Goal: Transaction & Acquisition: Purchase product/service

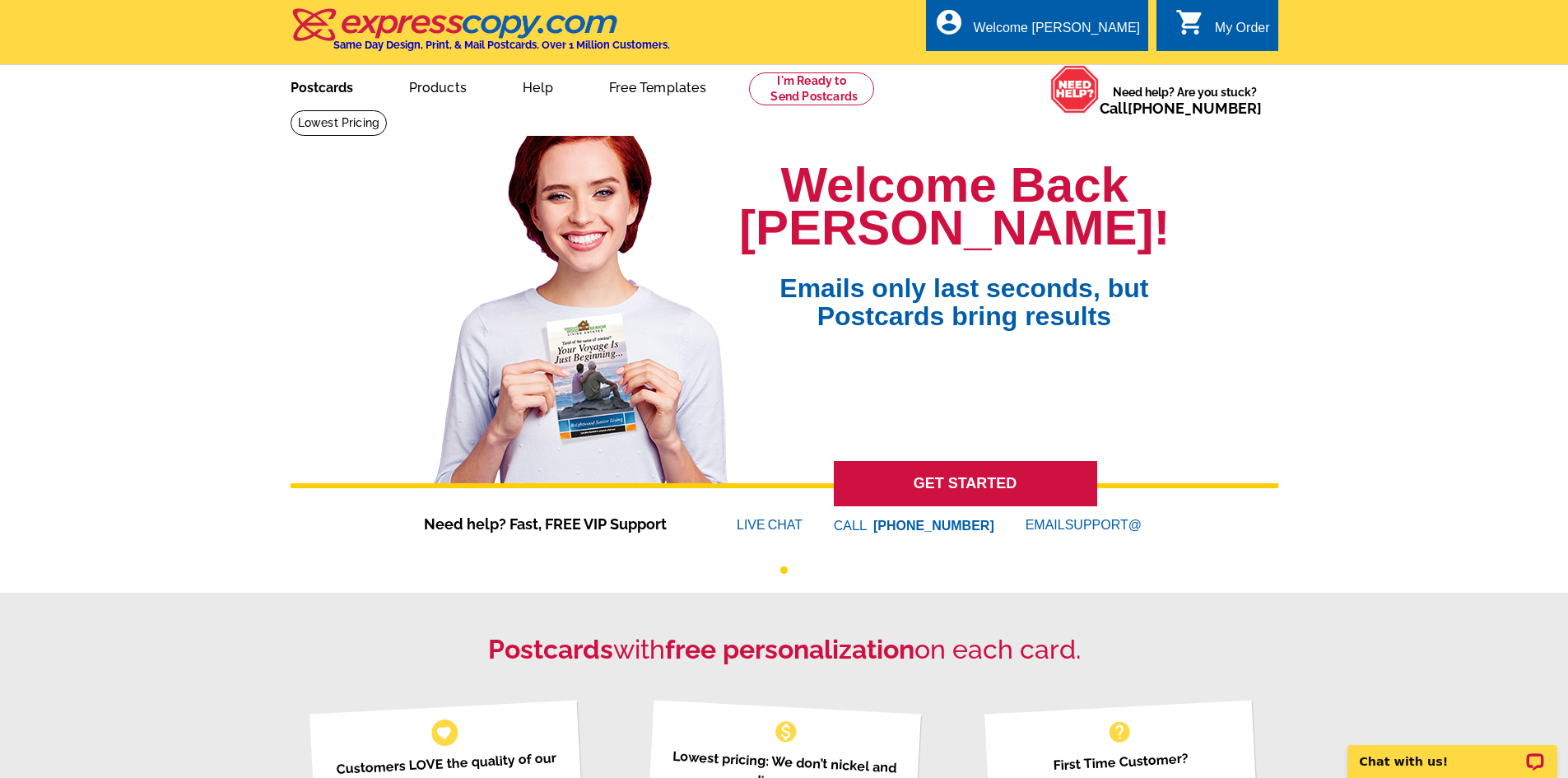
click at [347, 87] on link "Postcards" at bounding box center [321, 85] width 115 height 38
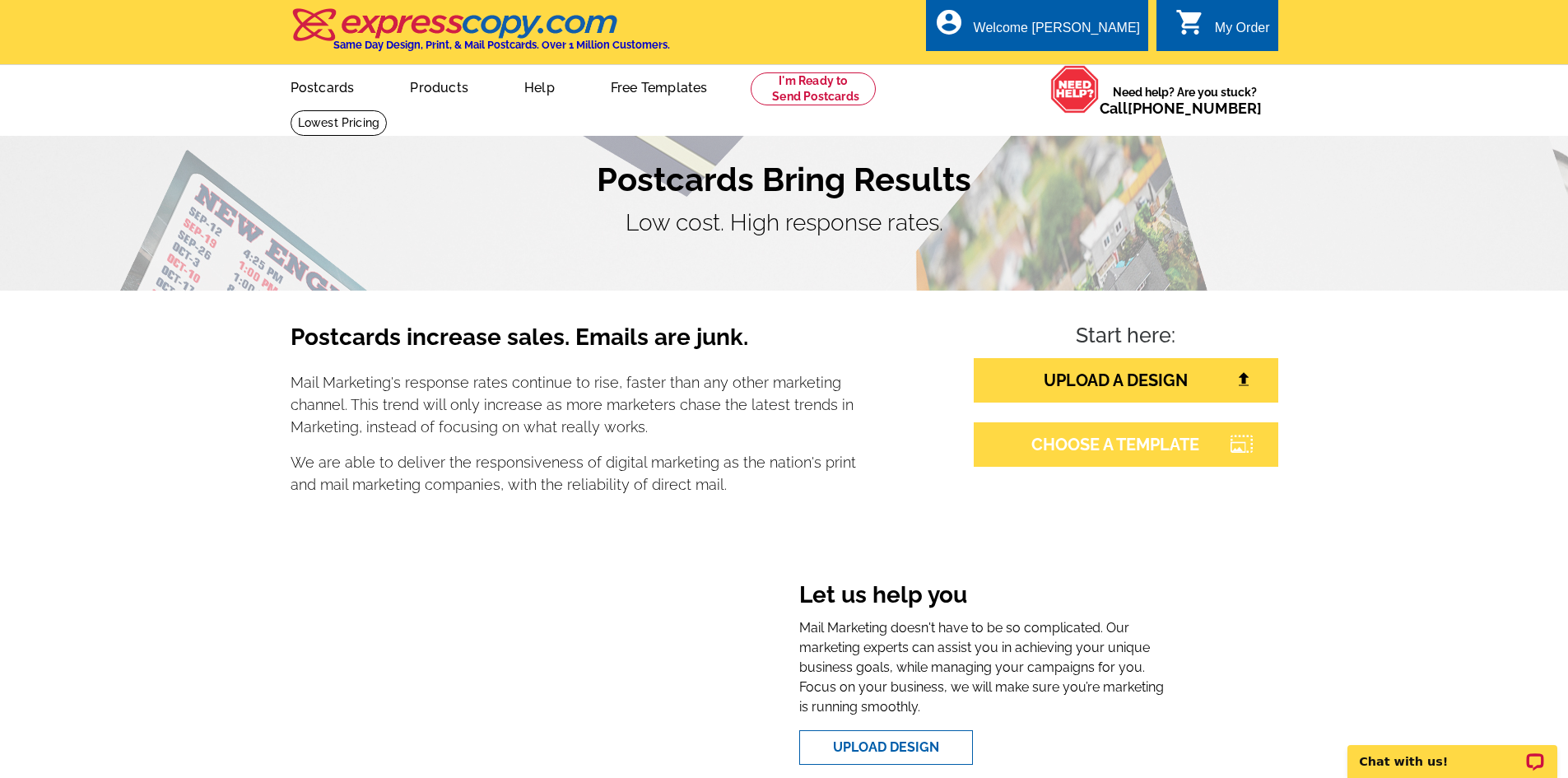
click at [1124, 445] on link "CHOOSE A TEMPLATE" at bounding box center [1126, 443] width 304 height 44
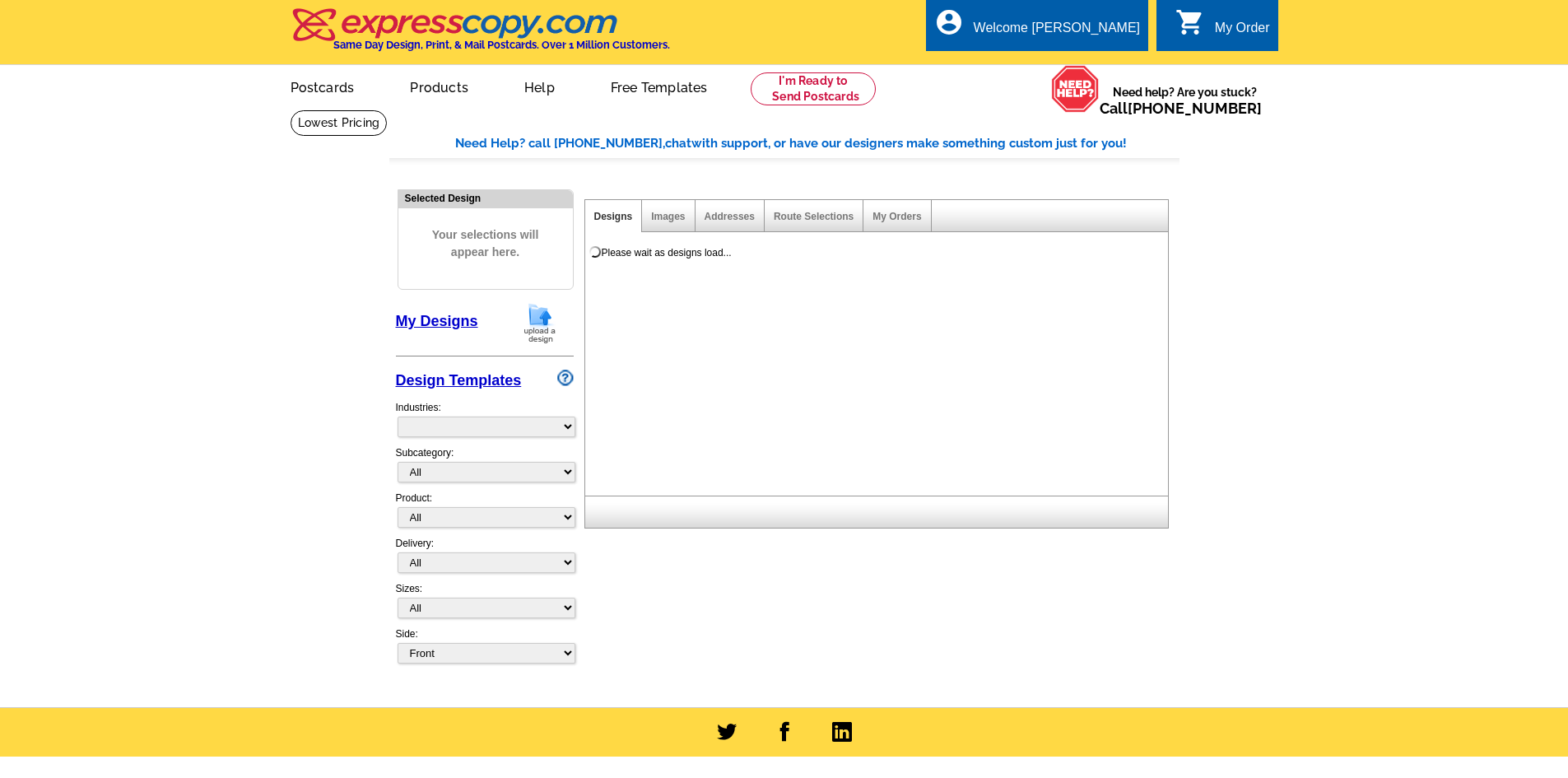
click at [1124, 446] on div "Please wait as designs load..." at bounding box center [880, 369] width 590 height 253
select select "785"
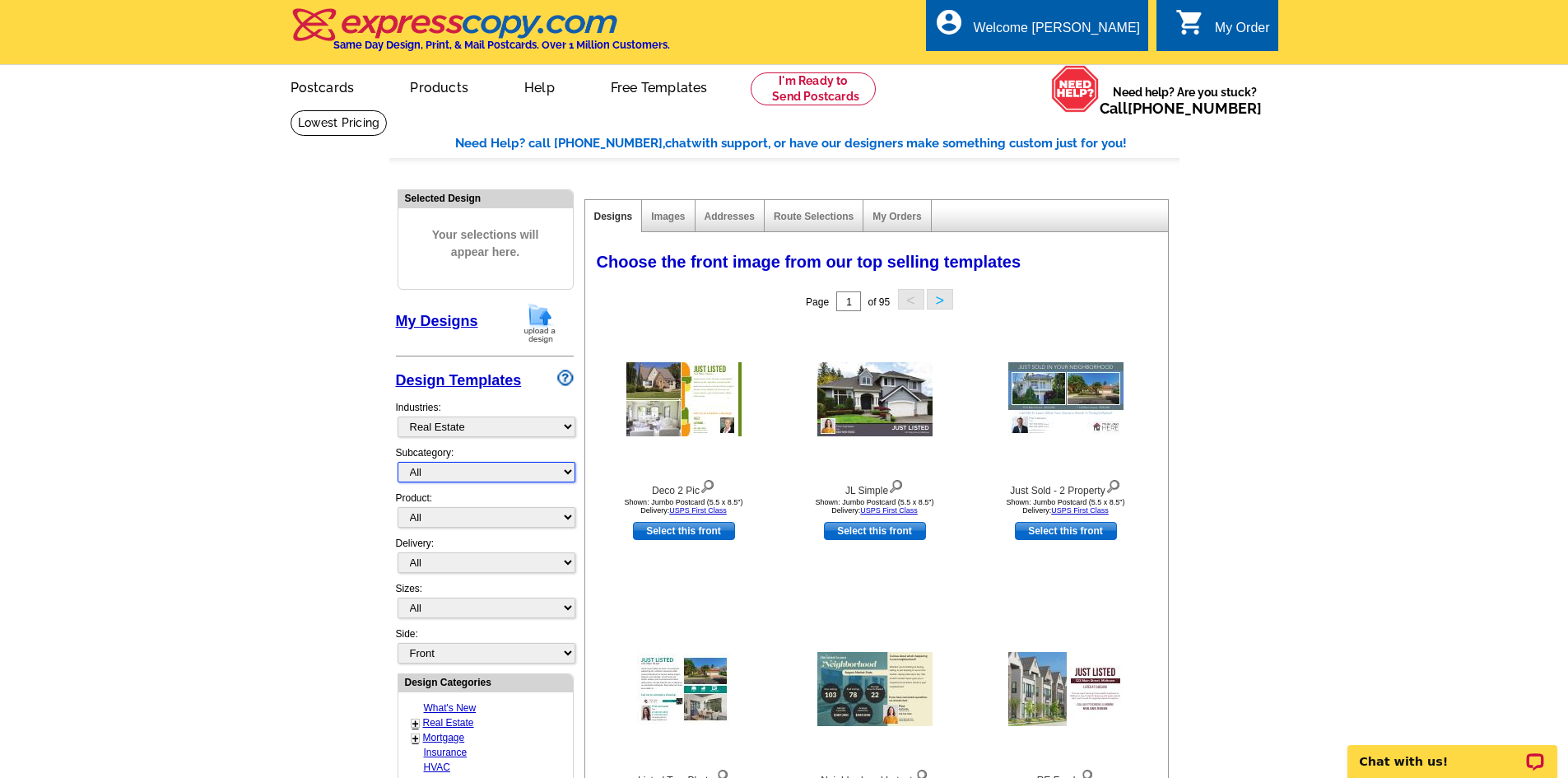
click at [563, 468] on select "All RE/MAX® Referrals Keller Williams® Berkshire Hathaway Home Services Century…" at bounding box center [486, 472] width 178 height 21
select select "788"
click at [397, 463] on select "All RE/MAX® Referrals Keller Williams® Berkshire Hathaway Home Services Century…" at bounding box center [486, 472] width 178 height 21
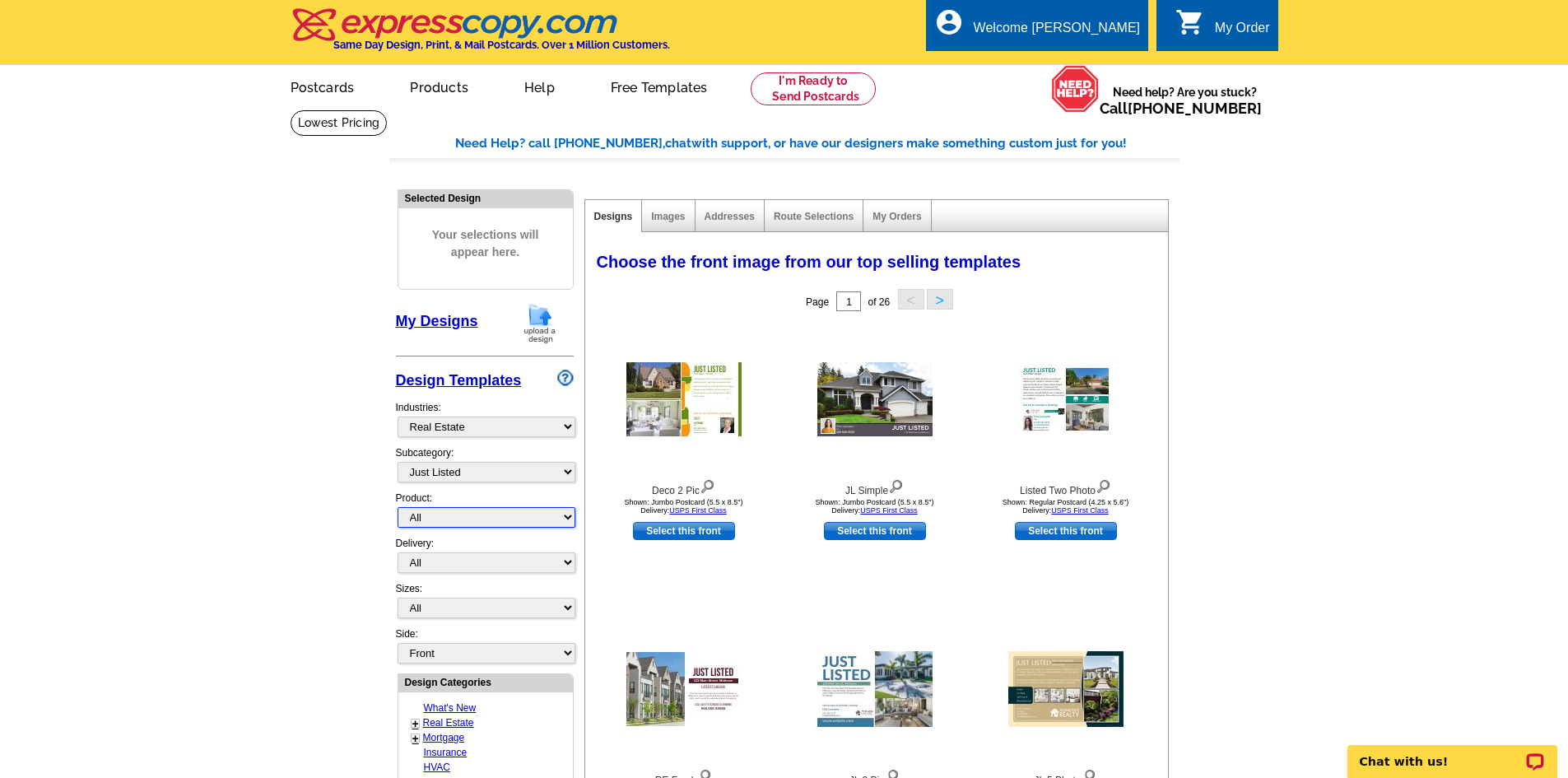
click at [567, 514] on select "All Postcards Letters and flyers Business Cards Door Hangers Greeting Cards" at bounding box center [486, 517] width 178 height 21
select select "1"
click at [397, 508] on select "All Postcards Letters and flyers Business Cards Door Hangers Greeting Cards" at bounding box center [486, 517] width 178 height 21
click at [564, 562] on select "All First Class Mail Shipped to Me EDDM Save 66% on Postage" at bounding box center [486, 562] width 178 height 21
select select "1"
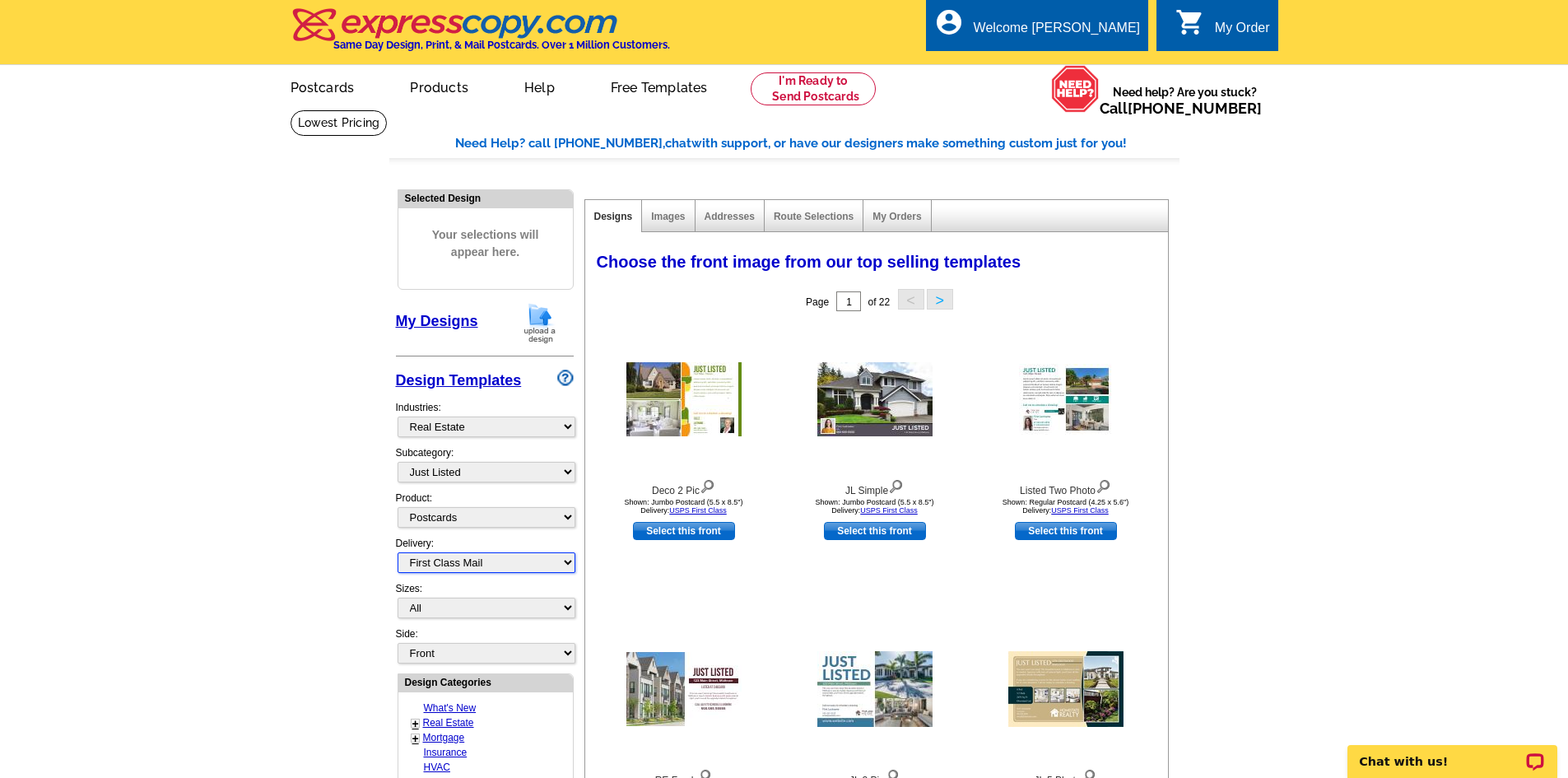
click at [397, 553] on select "All First Class Mail Shipped to Me EDDM Save 66% on Postage" at bounding box center [486, 562] width 178 height 21
click at [570, 610] on select "All Jumbo Postcard (5.5" x 8.5") Regular Postcard (4.25" x 5.6") Panoramic Post…" at bounding box center [486, 607] width 178 height 21
select select "1"
click at [397, 598] on select "All Jumbo Postcard (5.5" x 8.5") Regular Postcard (4.25" x 5.6") Panoramic Post…" at bounding box center [486, 607] width 178 height 21
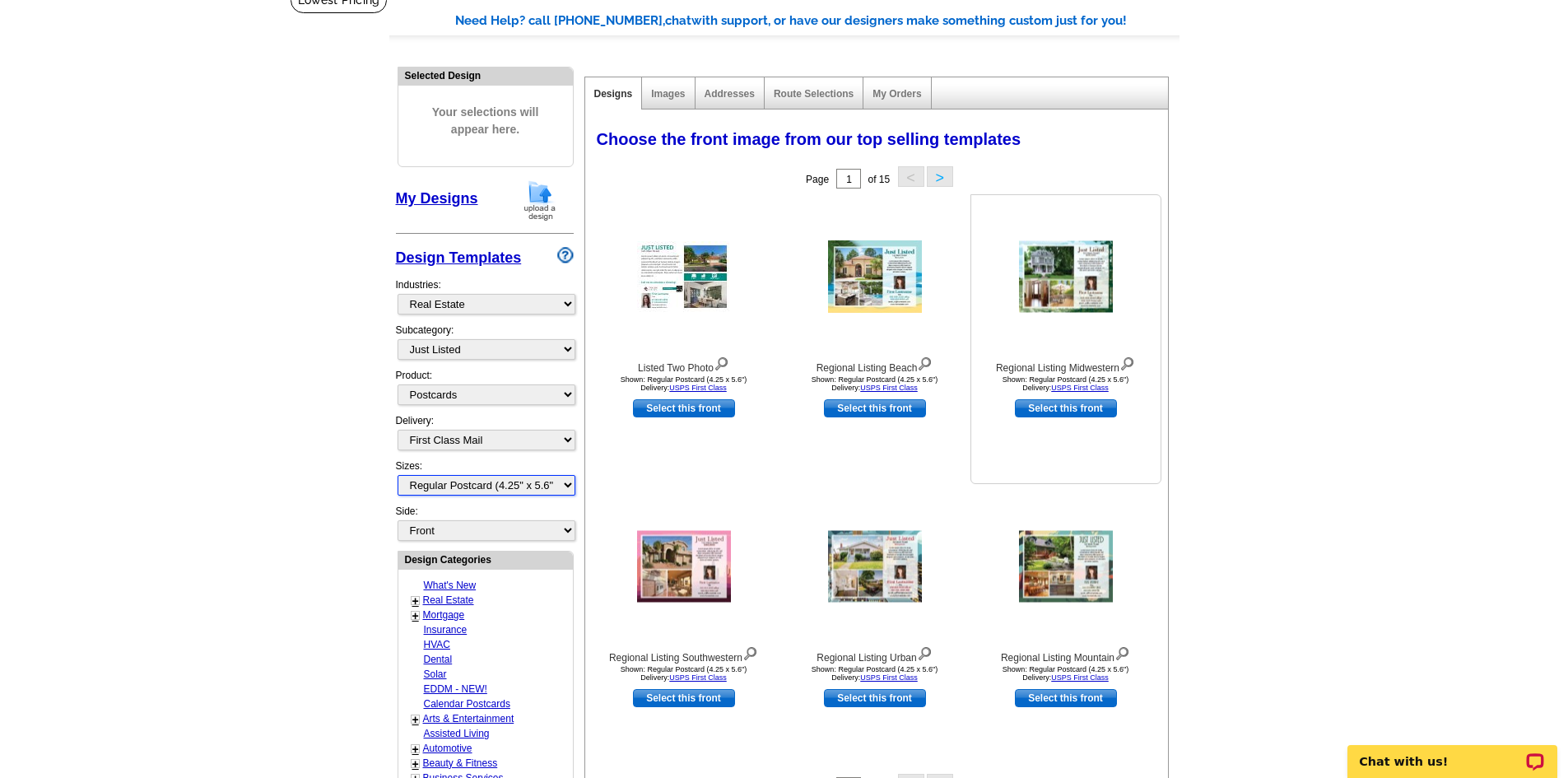
scroll to position [165, 0]
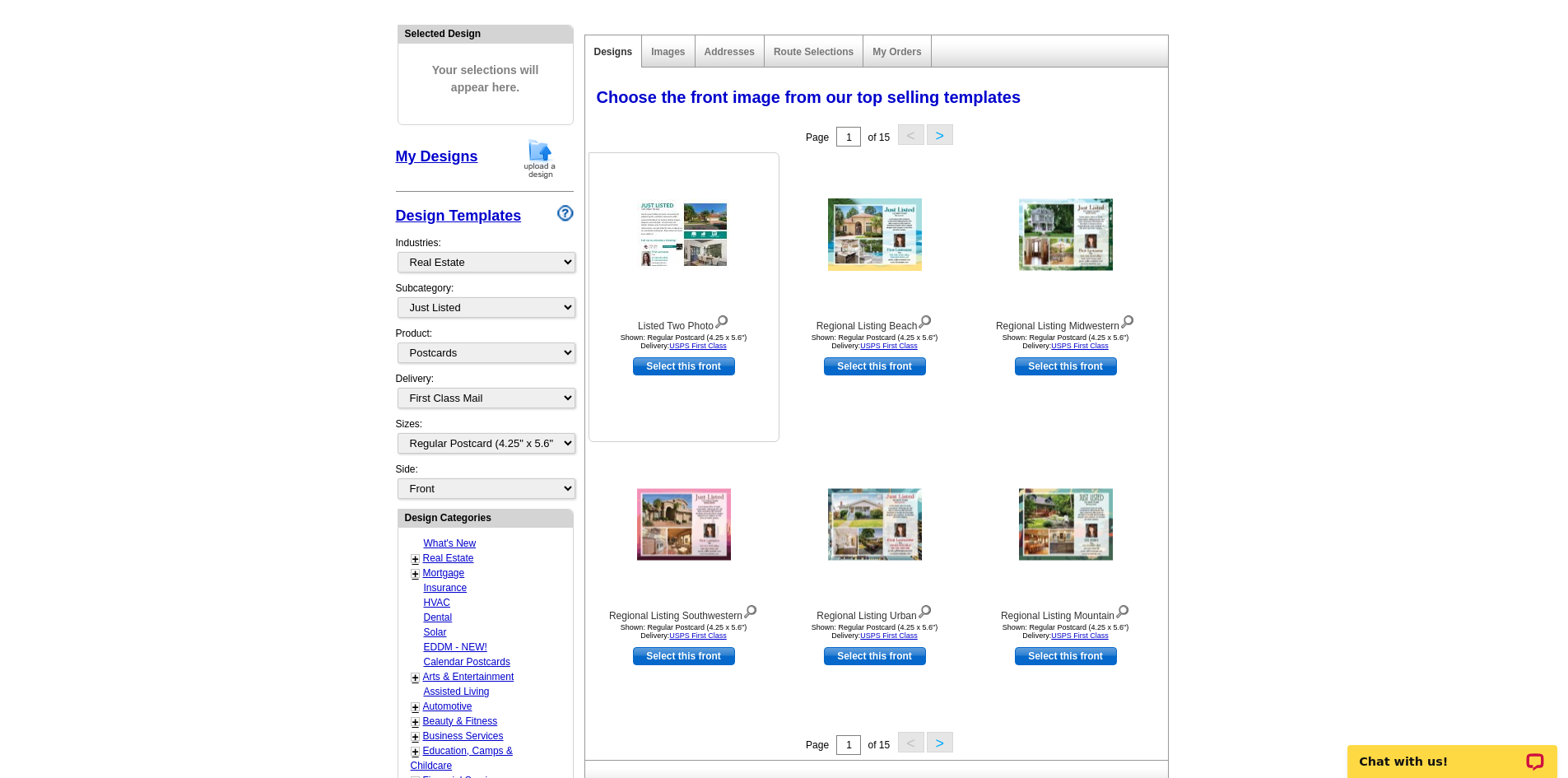
click at [687, 245] on img at bounding box center [684, 234] width 94 height 71
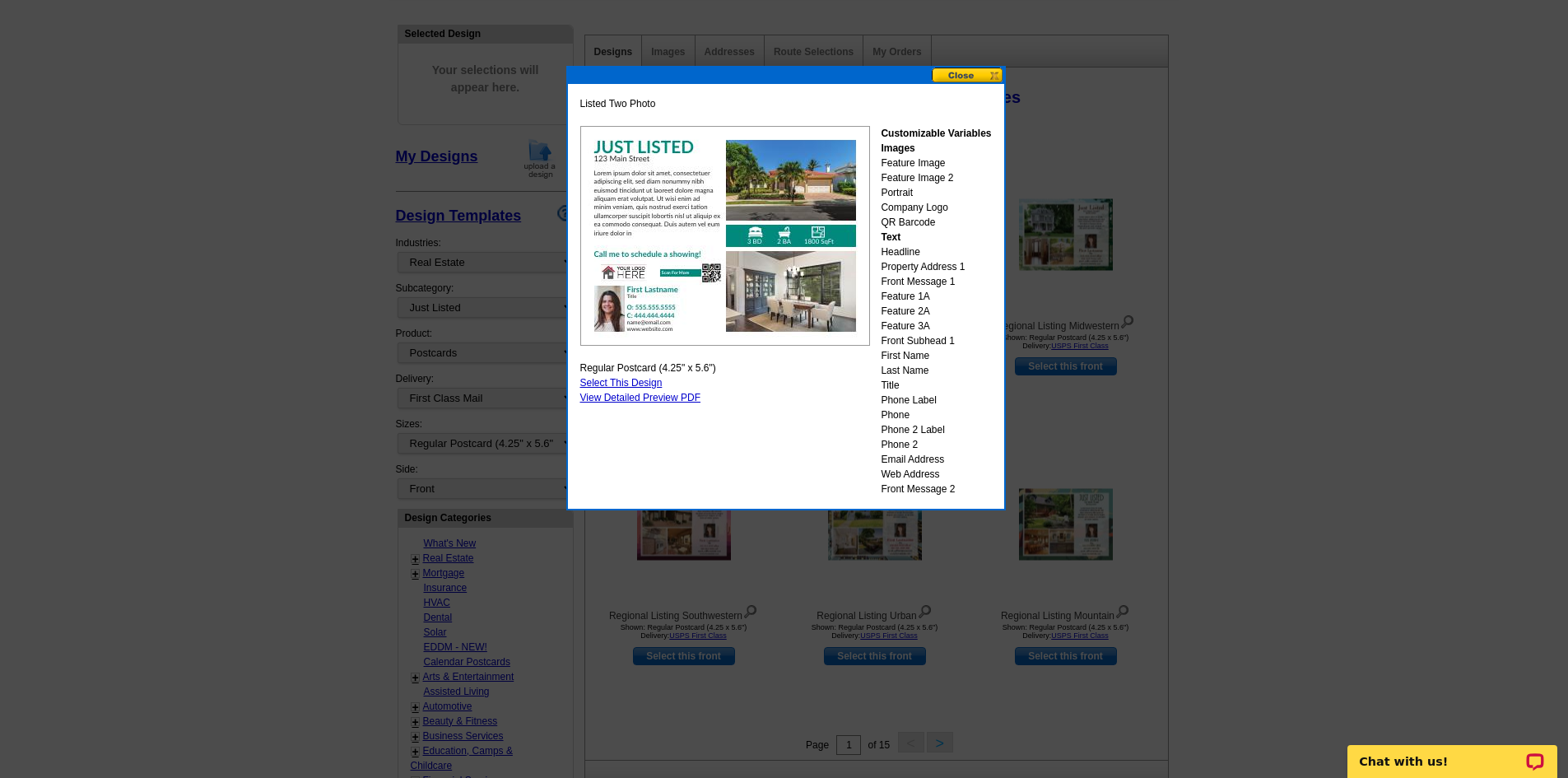
click at [960, 74] on button at bounding box center [968, 76] width 73 height 16
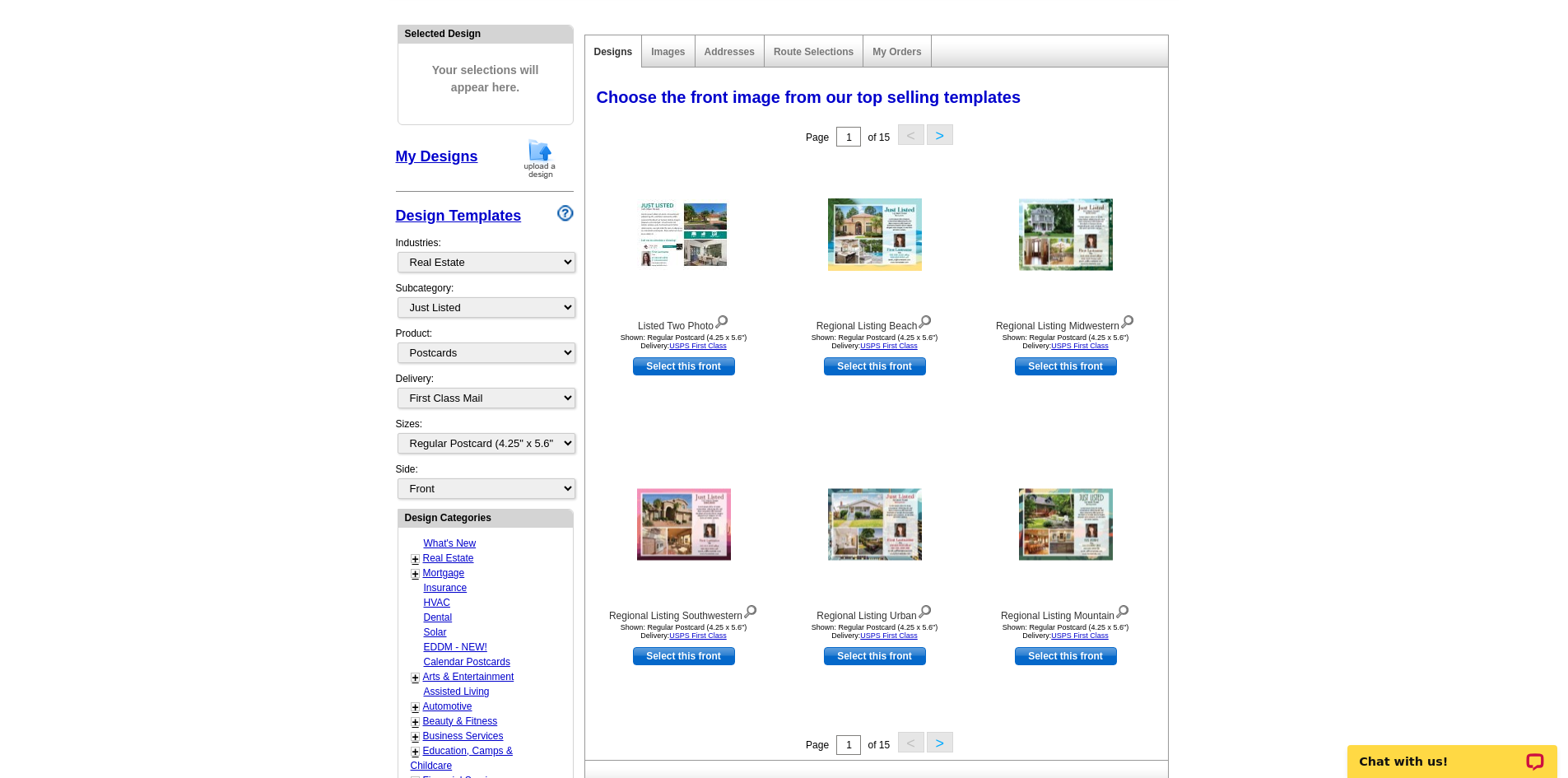
click at [940, 742] on button ">" at bounding box center [940, 742] width 26 height 21
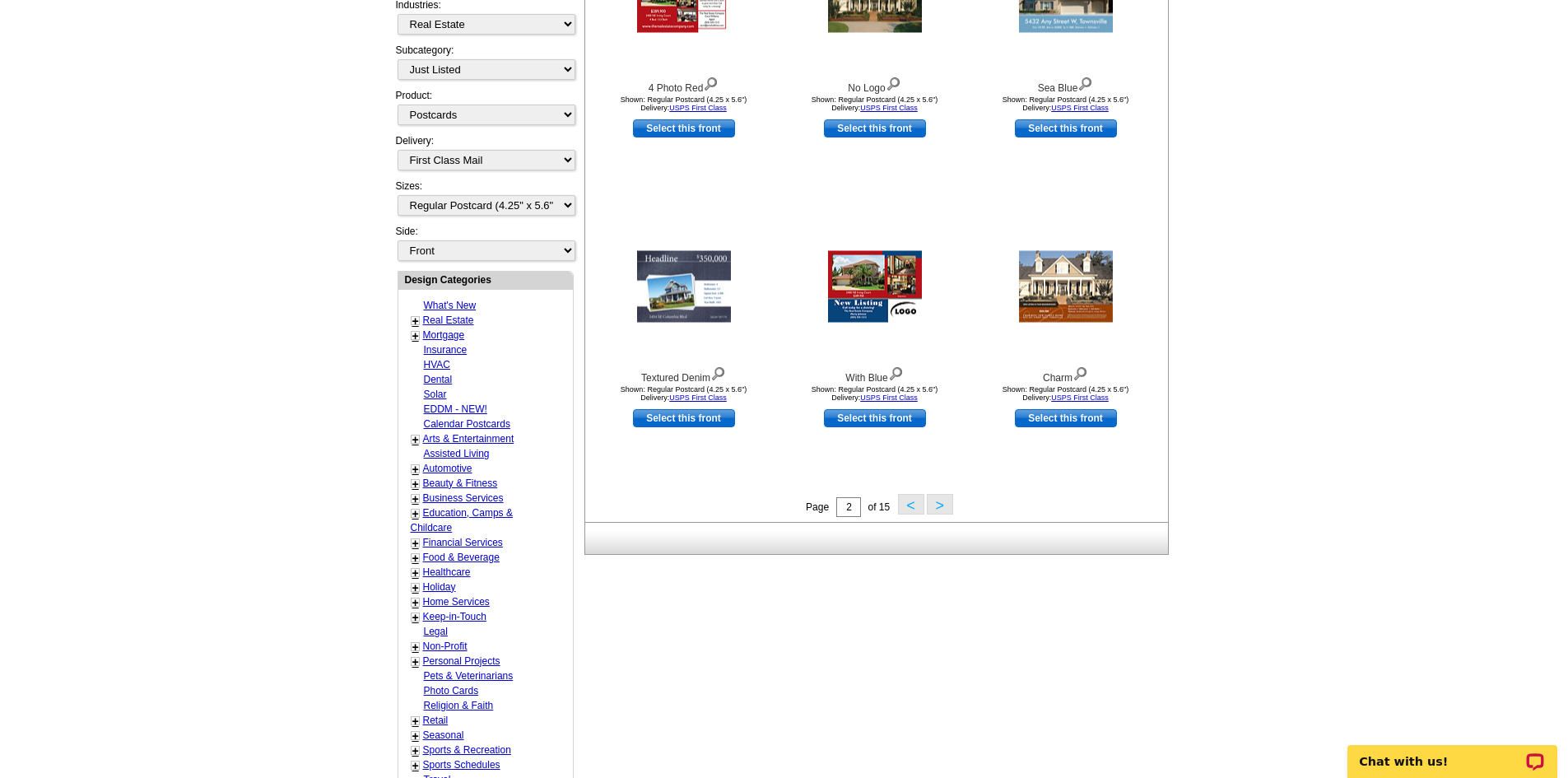
scroll to position [412, 0]
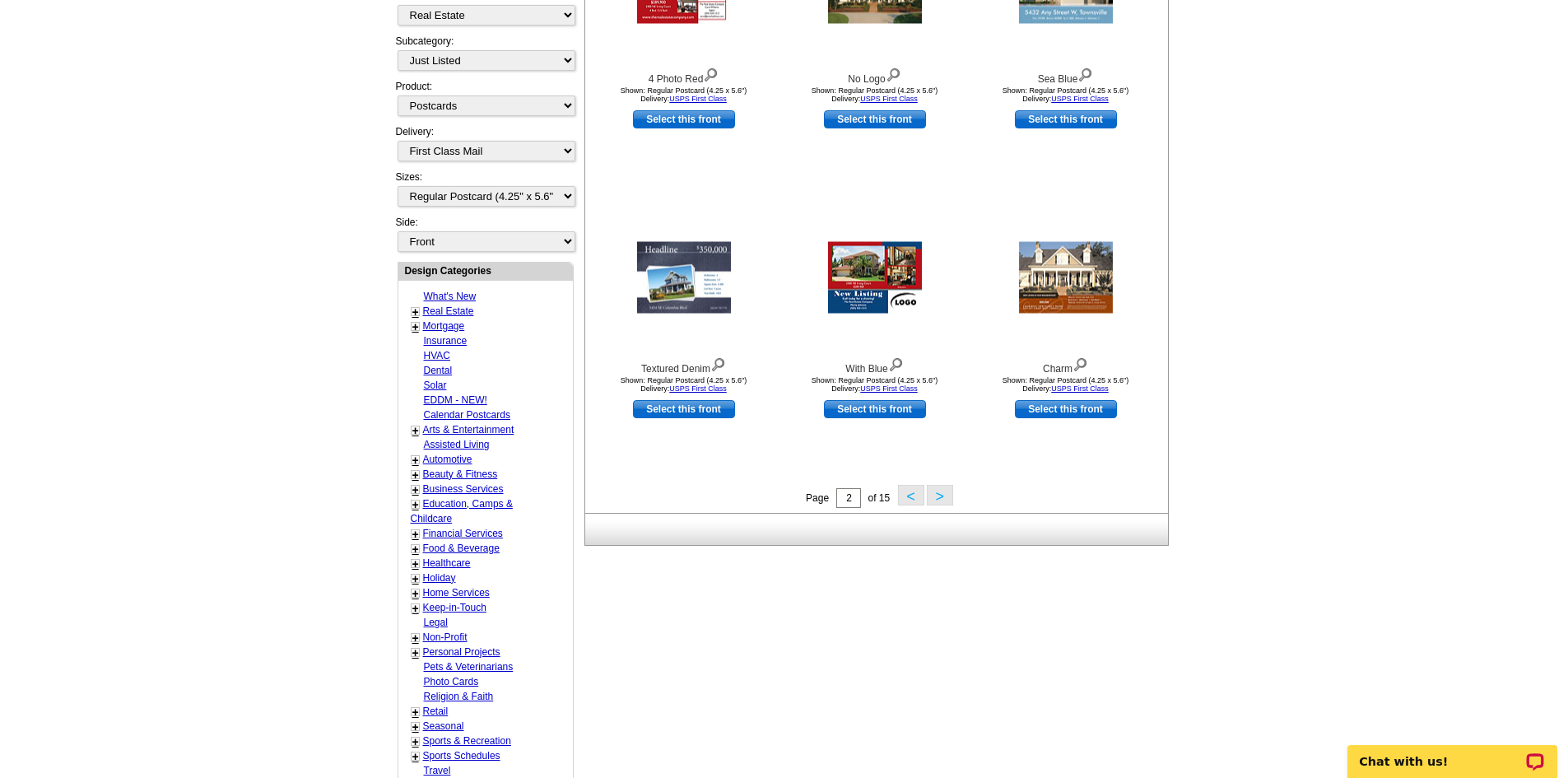
click at [936, 495] on button ">" at bounding box center [940, 494] width 26 height 21
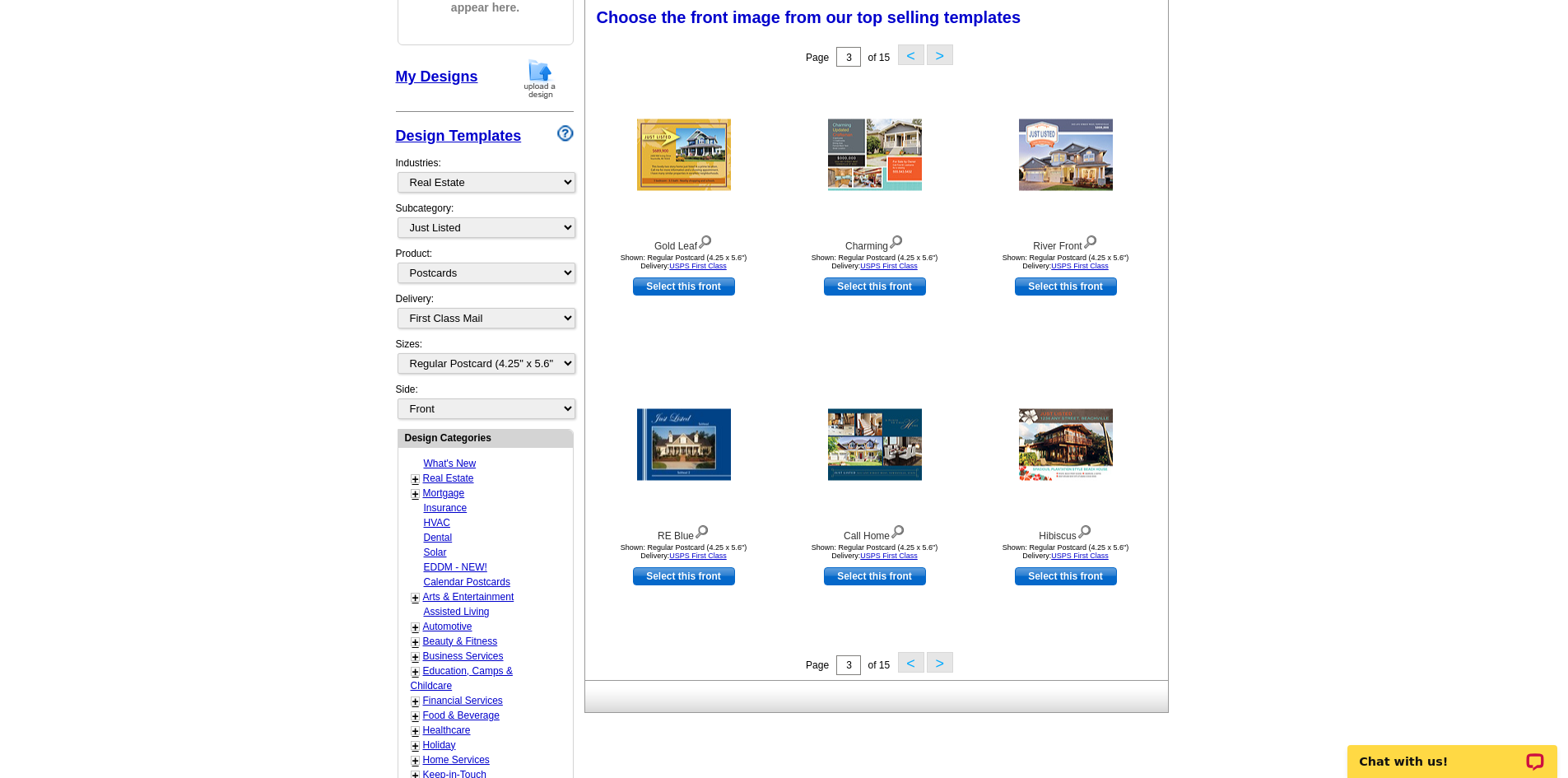
scroll to position [243, 0]
drag, startPoint x: 942, startPoint y: 667, endPoint x: 942, endPoint y: 656, distance: 11.0
click at [942, 665] on button ">" at bounding box center [940, 662] width 26 height 21
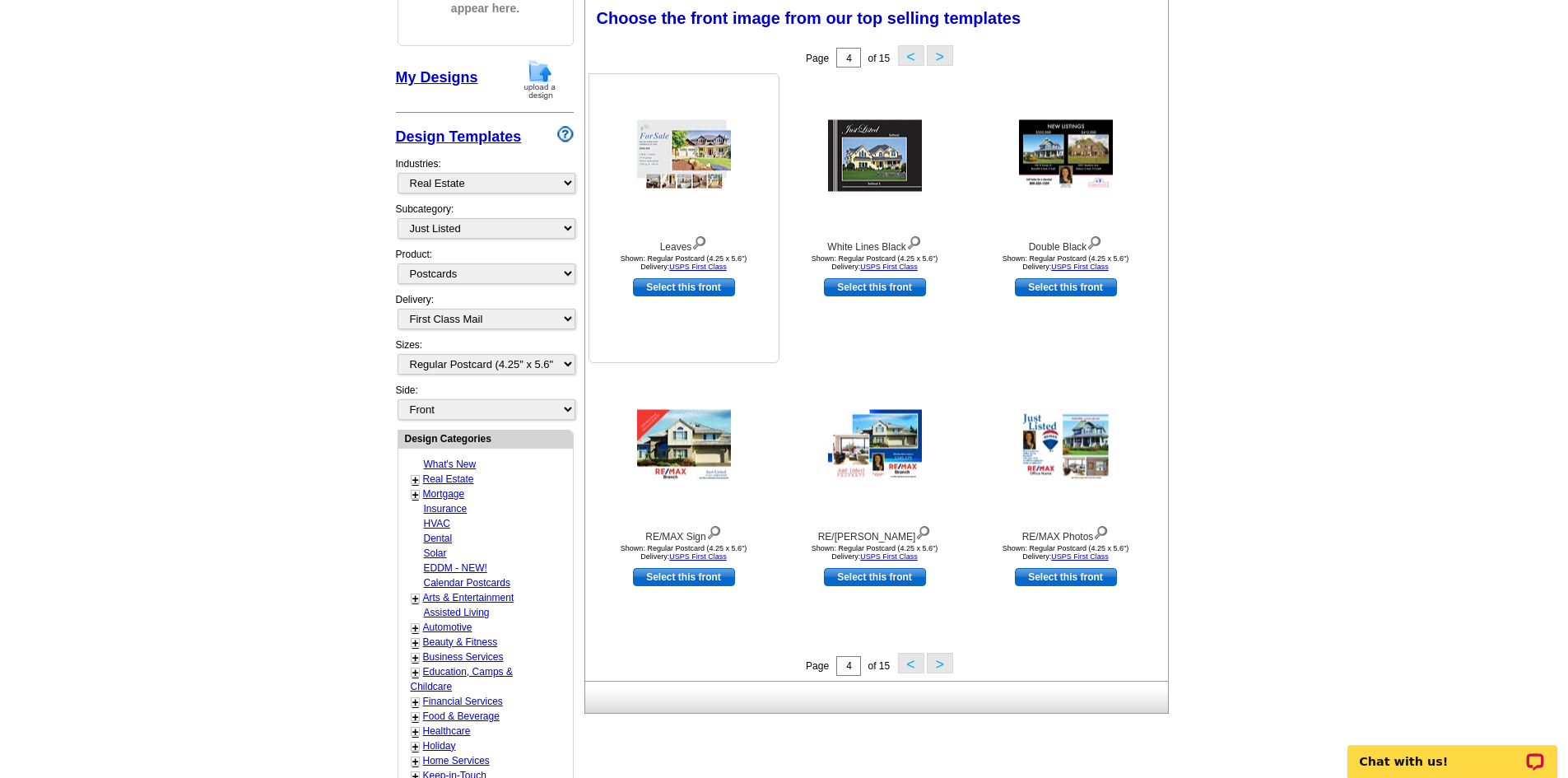
click at [702, 160] on img at bounding box center [684, 156] width 94 height 72
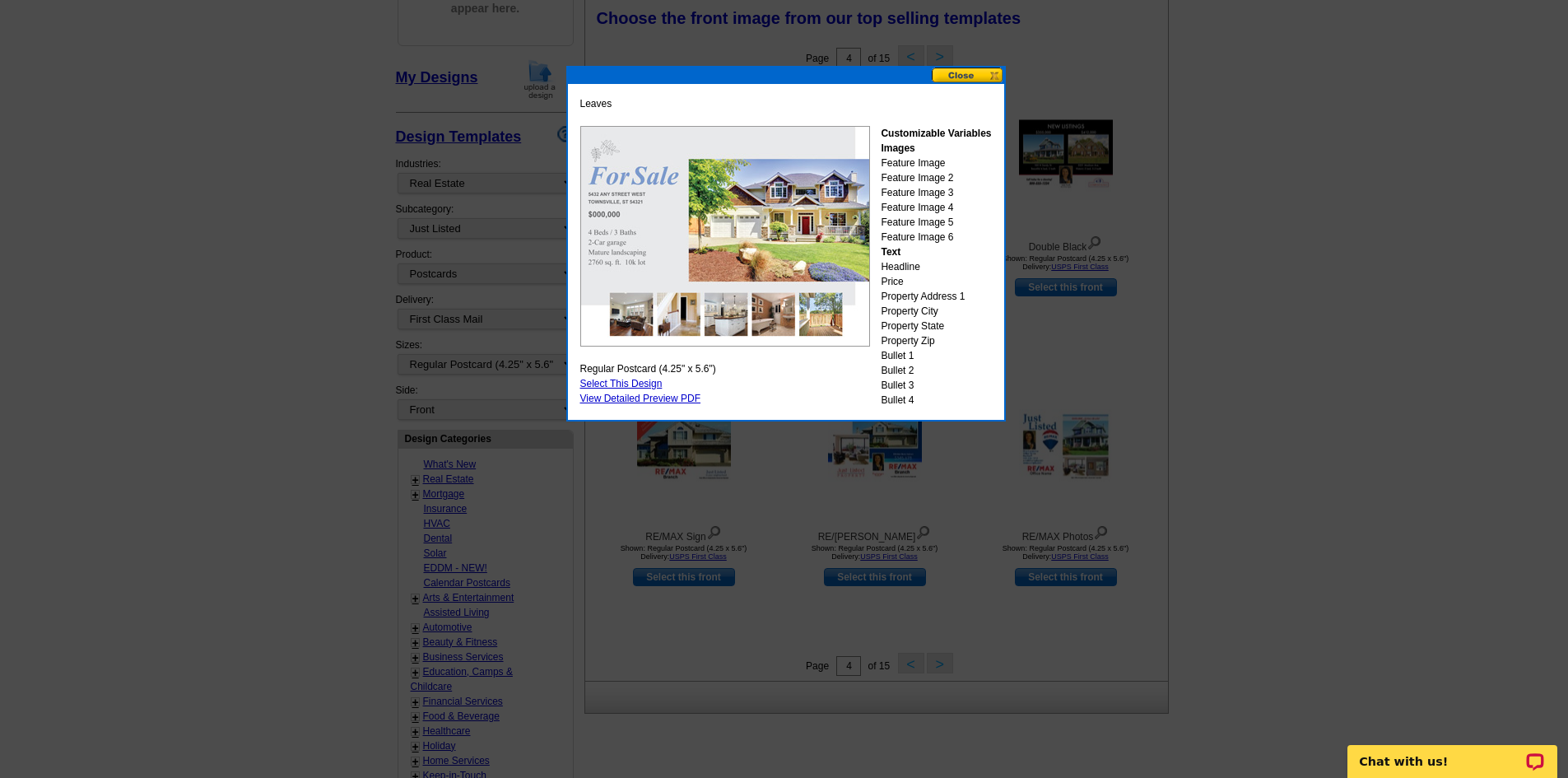
click at [955, 78] on button at bounding box center [968, 76] width 73 height 16
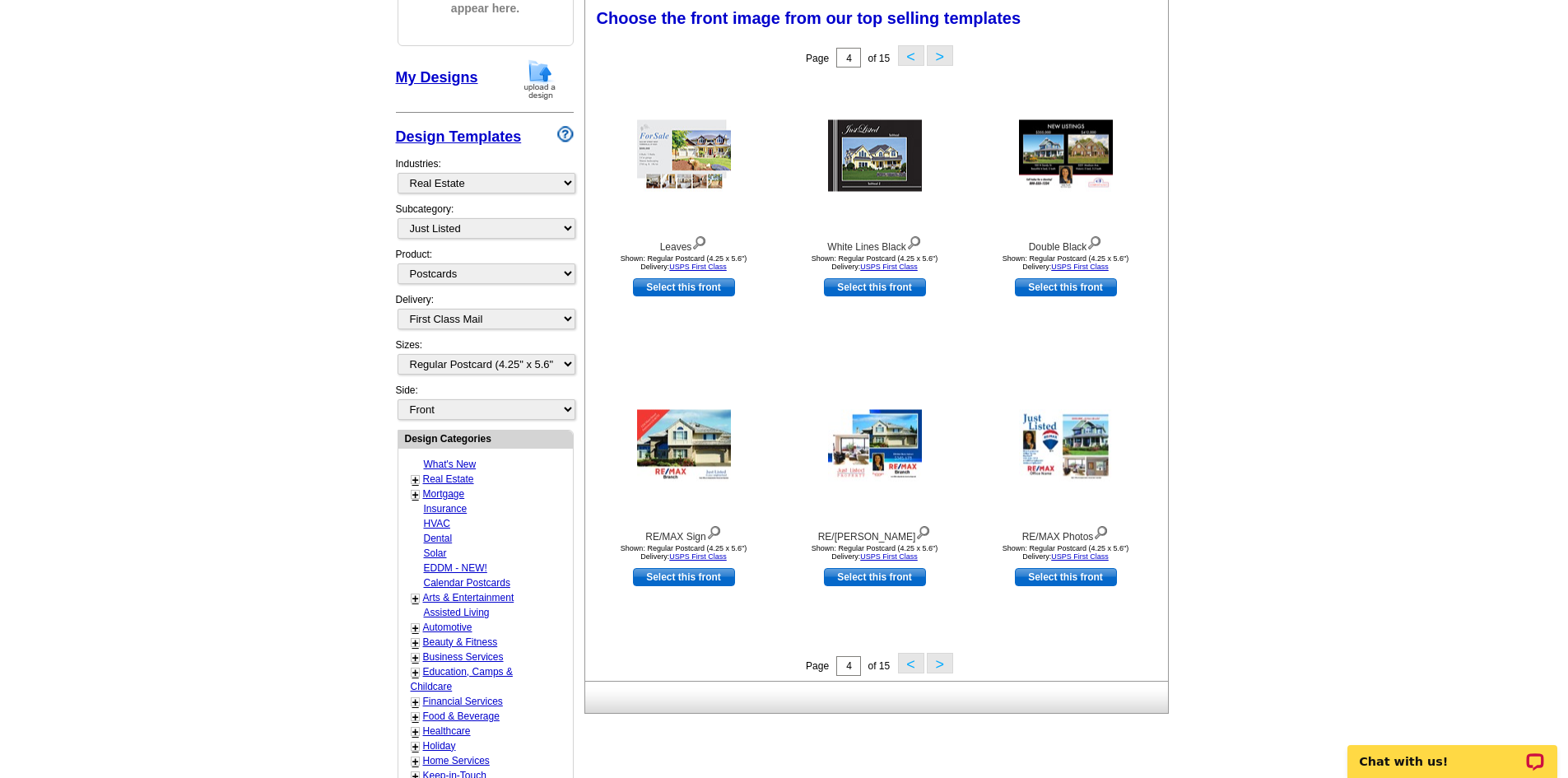
click at [693, 285] on link "Select this front" at bounding box center [684, 287] width 102 height 18
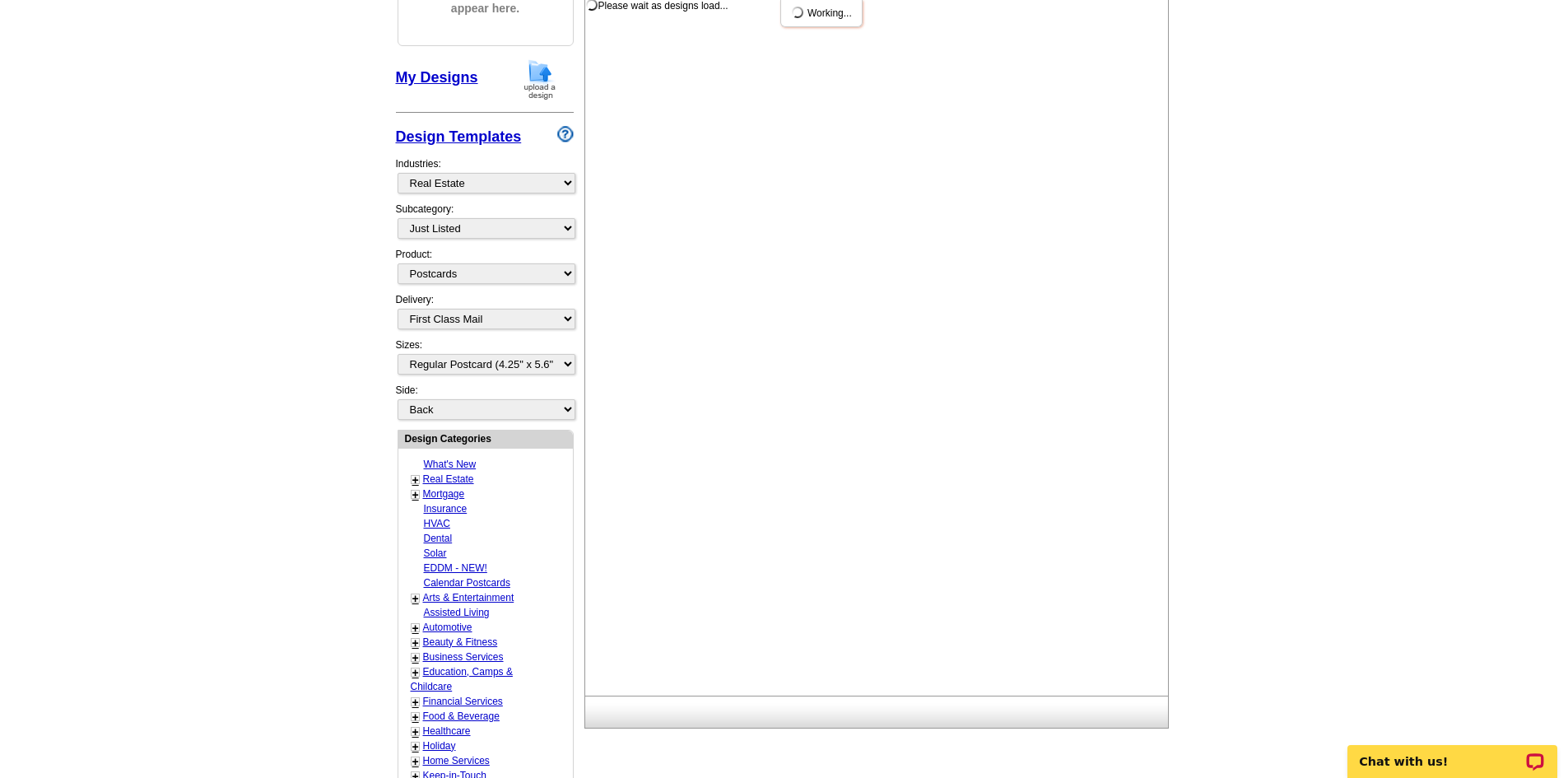
scroll to position [0, 0]
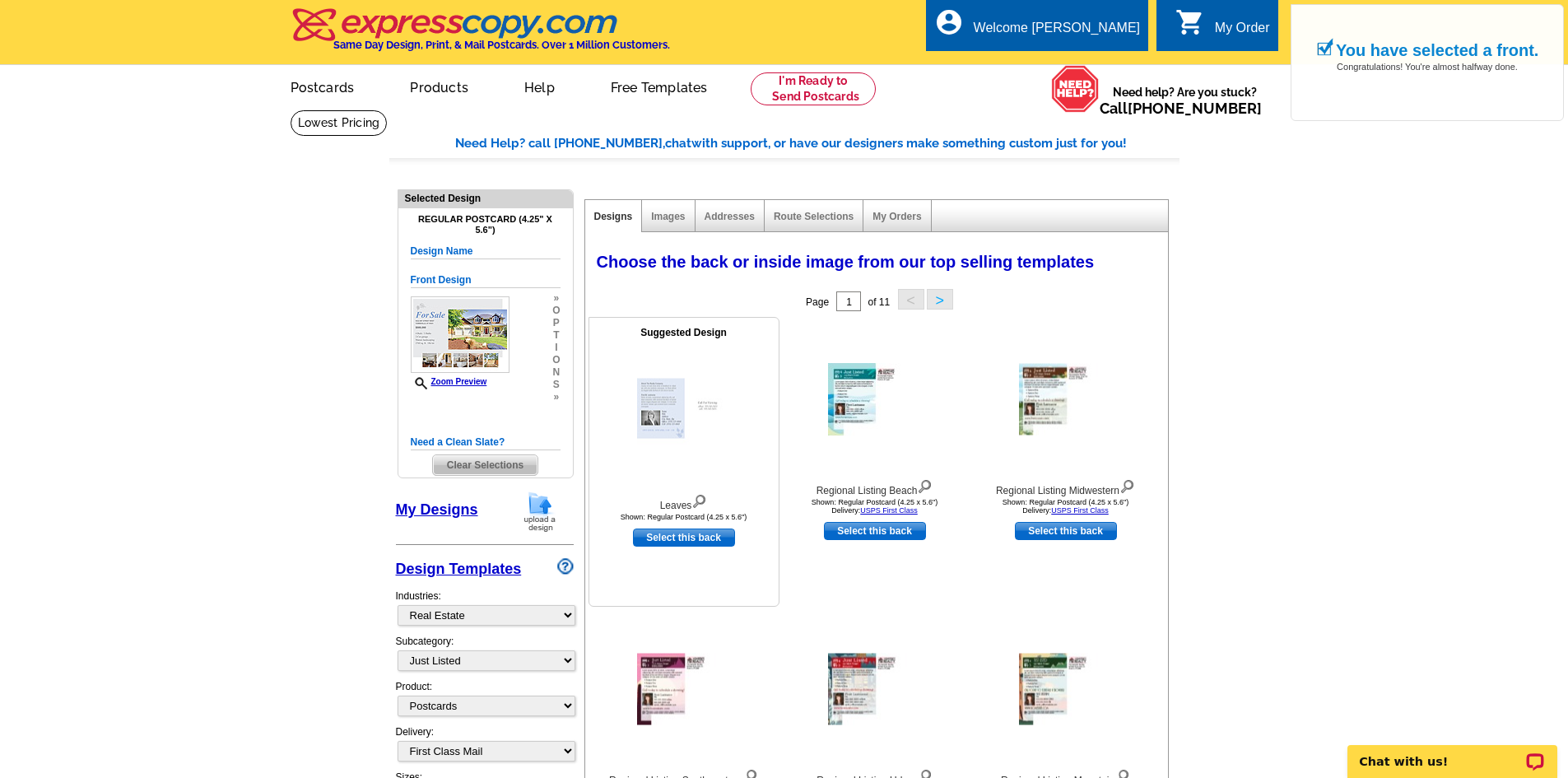
click at [671, 545] on link "Select this back" at bounding box center [684, 538] width 102 height 18
select select "front"
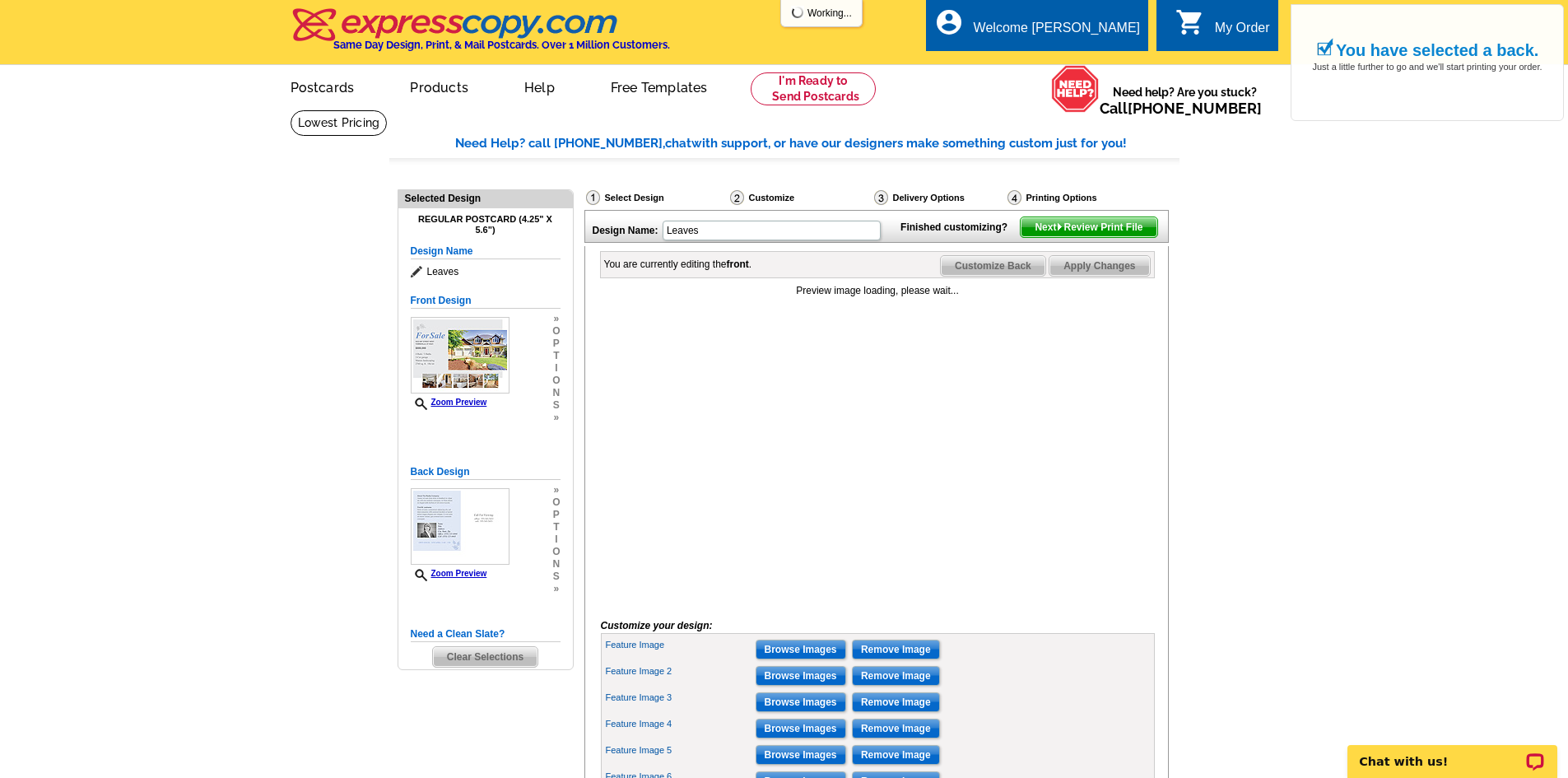
scroll to position [82, 0]
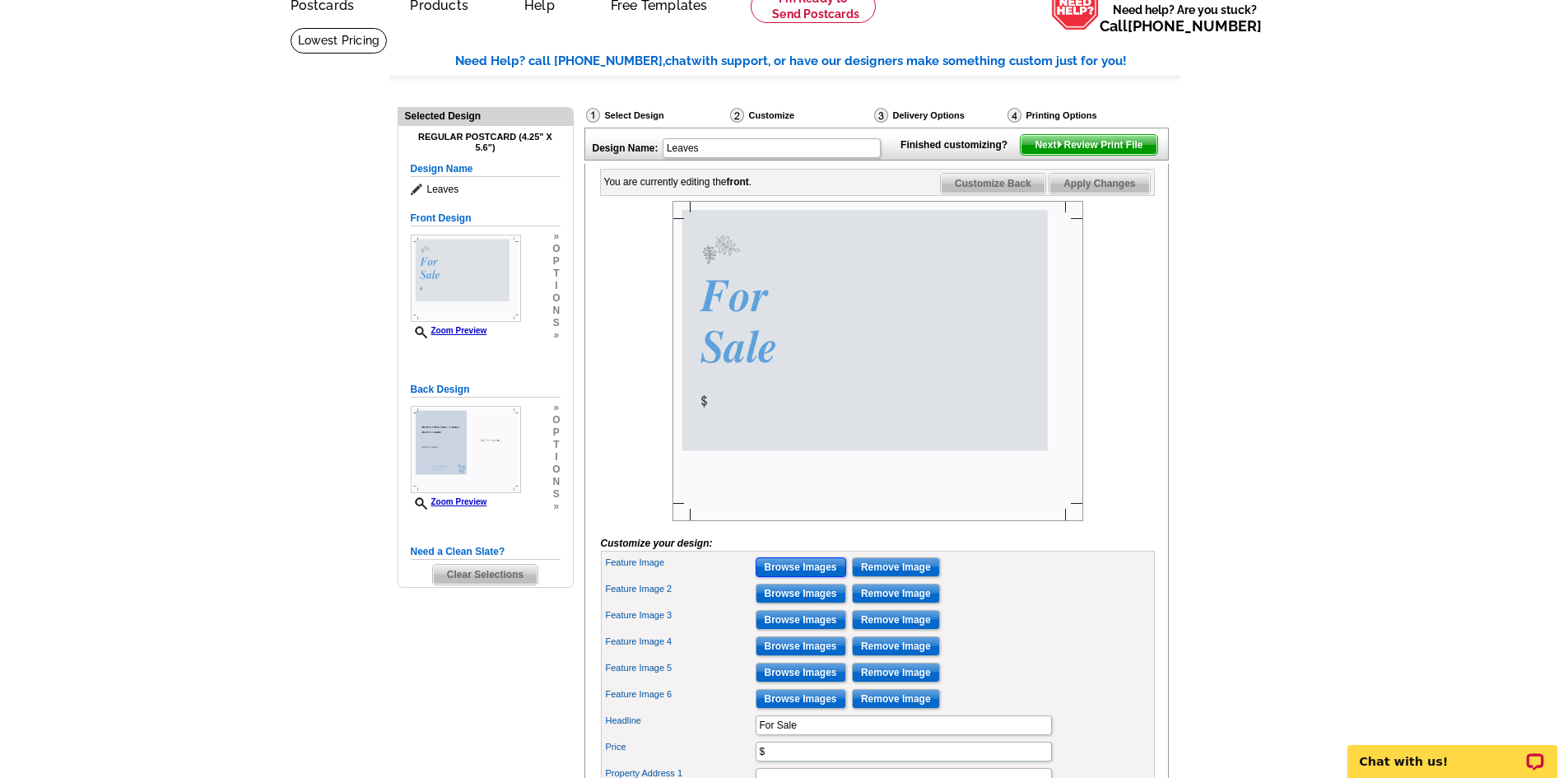
click at [796, 577] on input "Browse Images" at bounding box center [801, 567] width 90 height 20
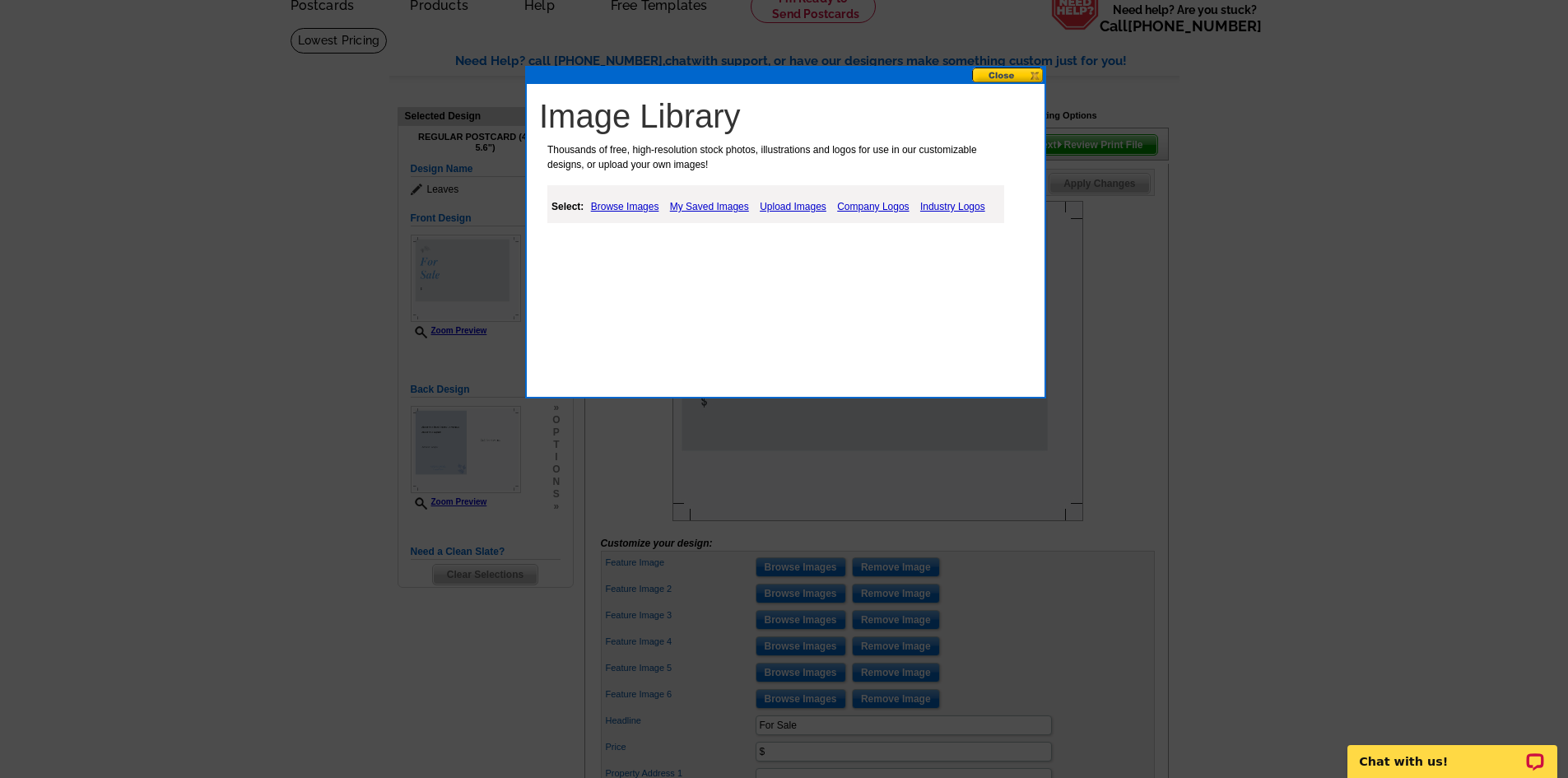
click at [791, 212] on link "Upload Images" at bounding box center [793, 207] width 75 height 20
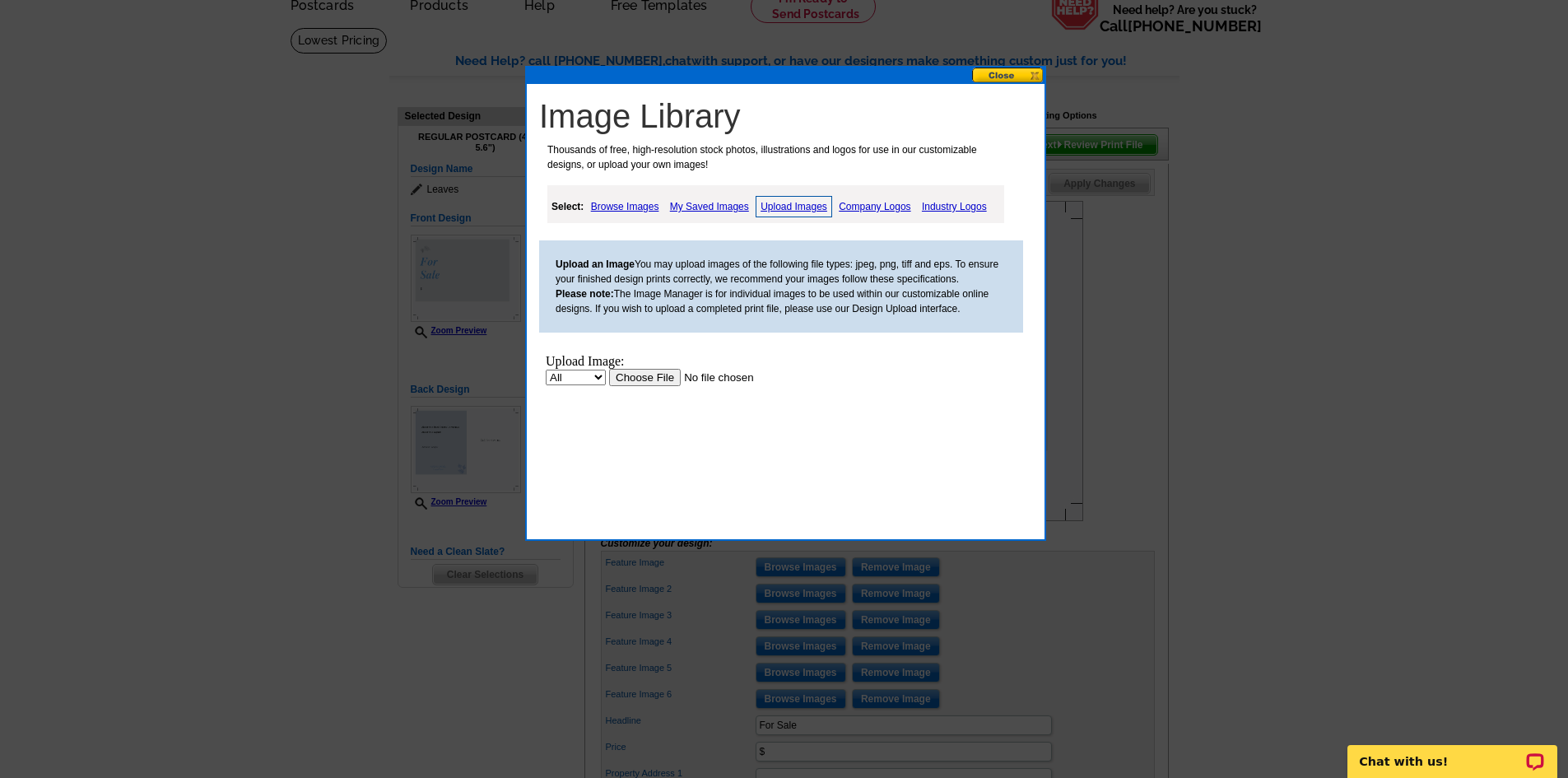
scroll to position [0, 0]
click at [641, 380] on input "file" at bounding box center [713, 378] width 208 height 18
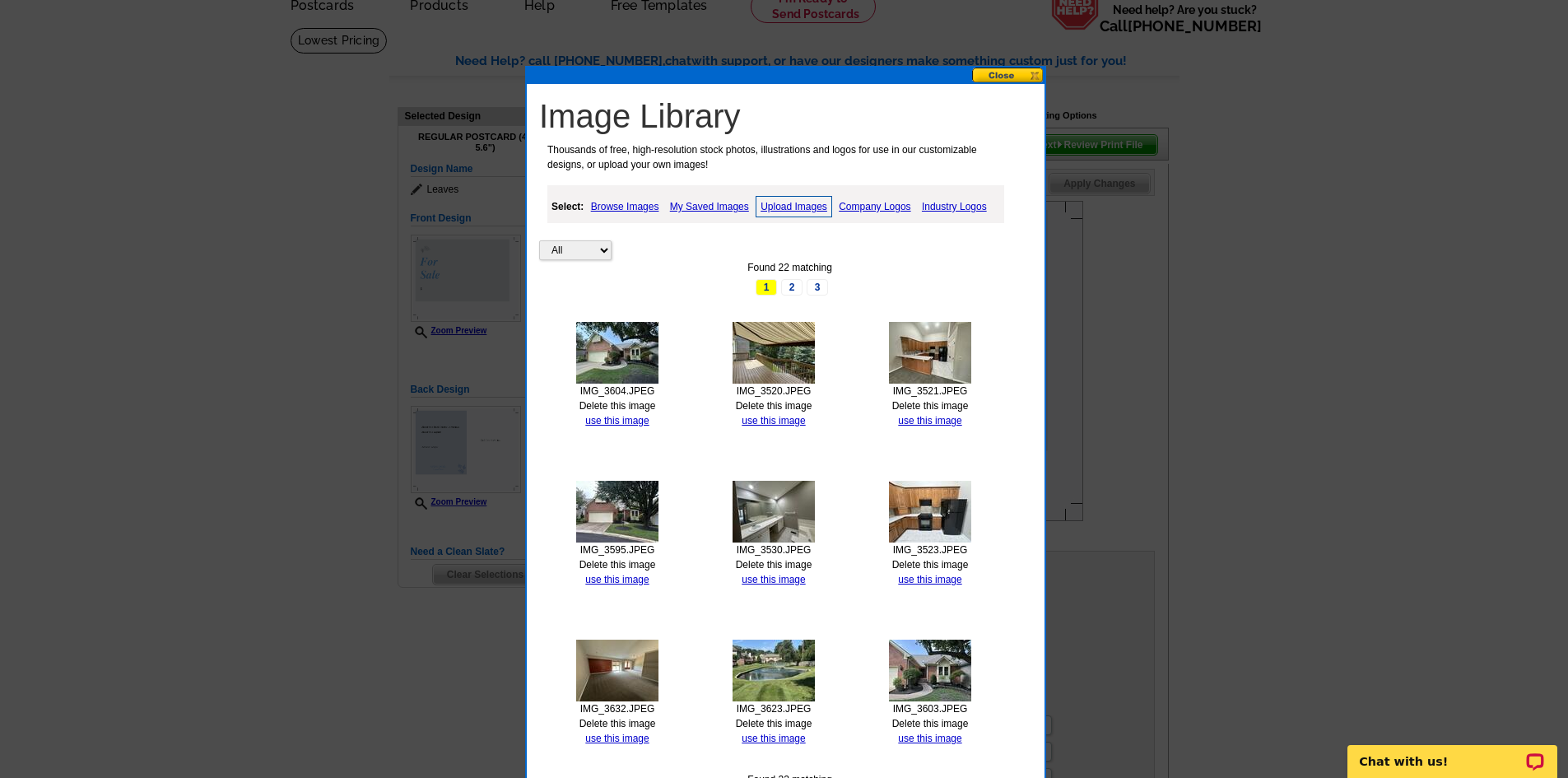
click at [774, 406] on link "Delete this image" at bounding box center [774, 406] width 77 height 12
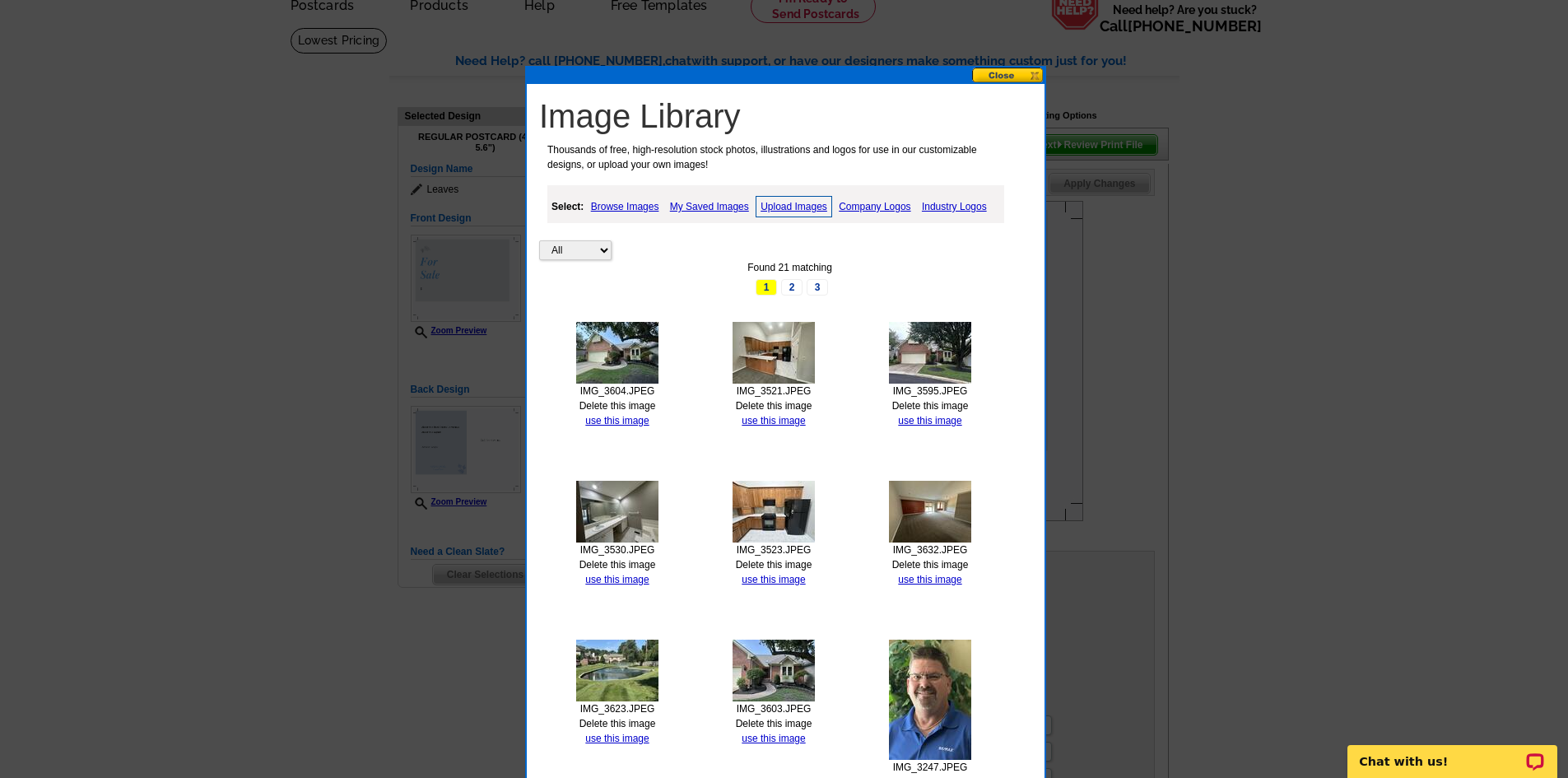
click at [1003, 78] on button at bounding box center [1009, 76] width 73 height 16
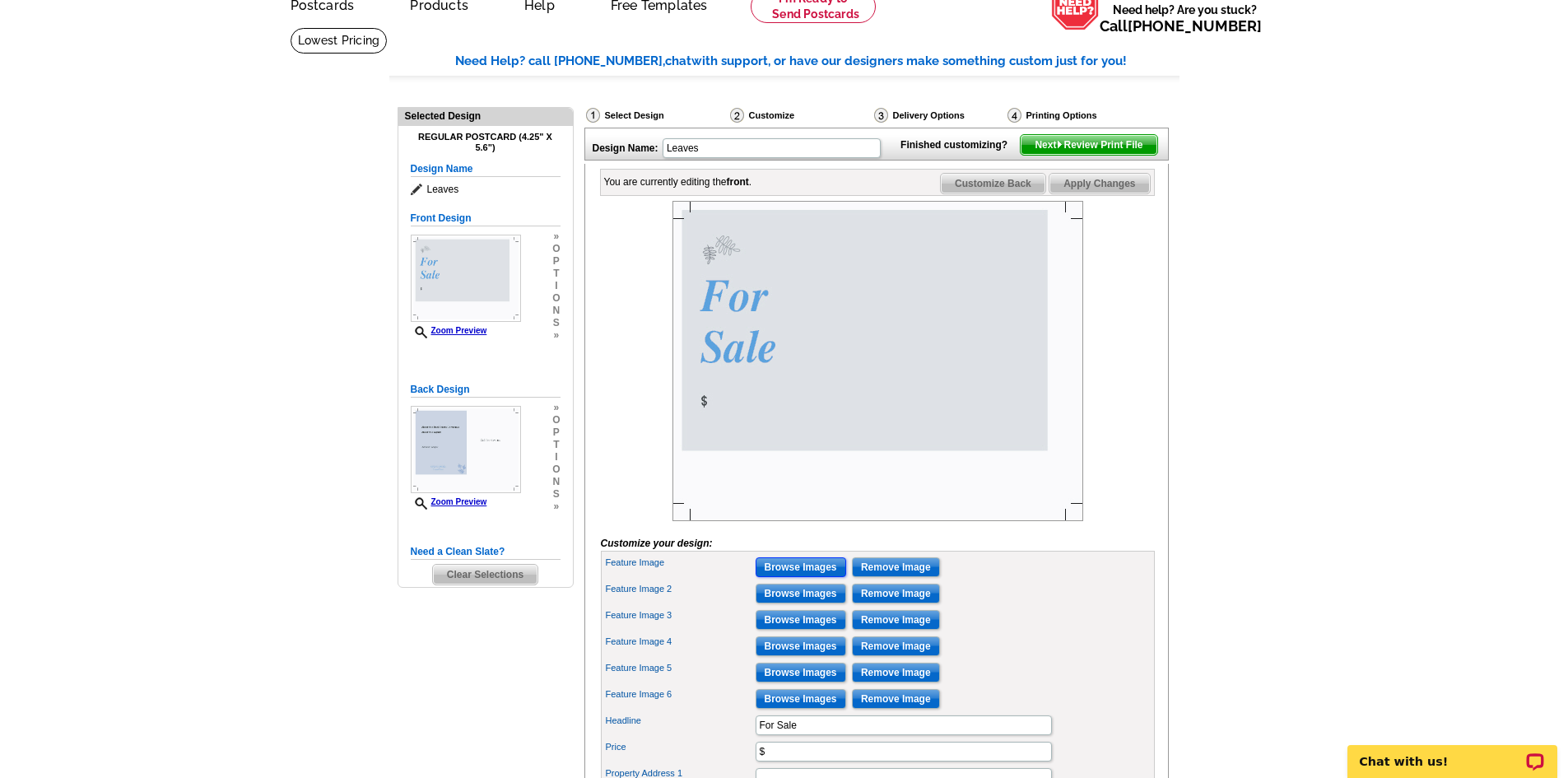
click at [797, 577] on input "Browse Images" at bounding box center [801, 567] width 90 height 20
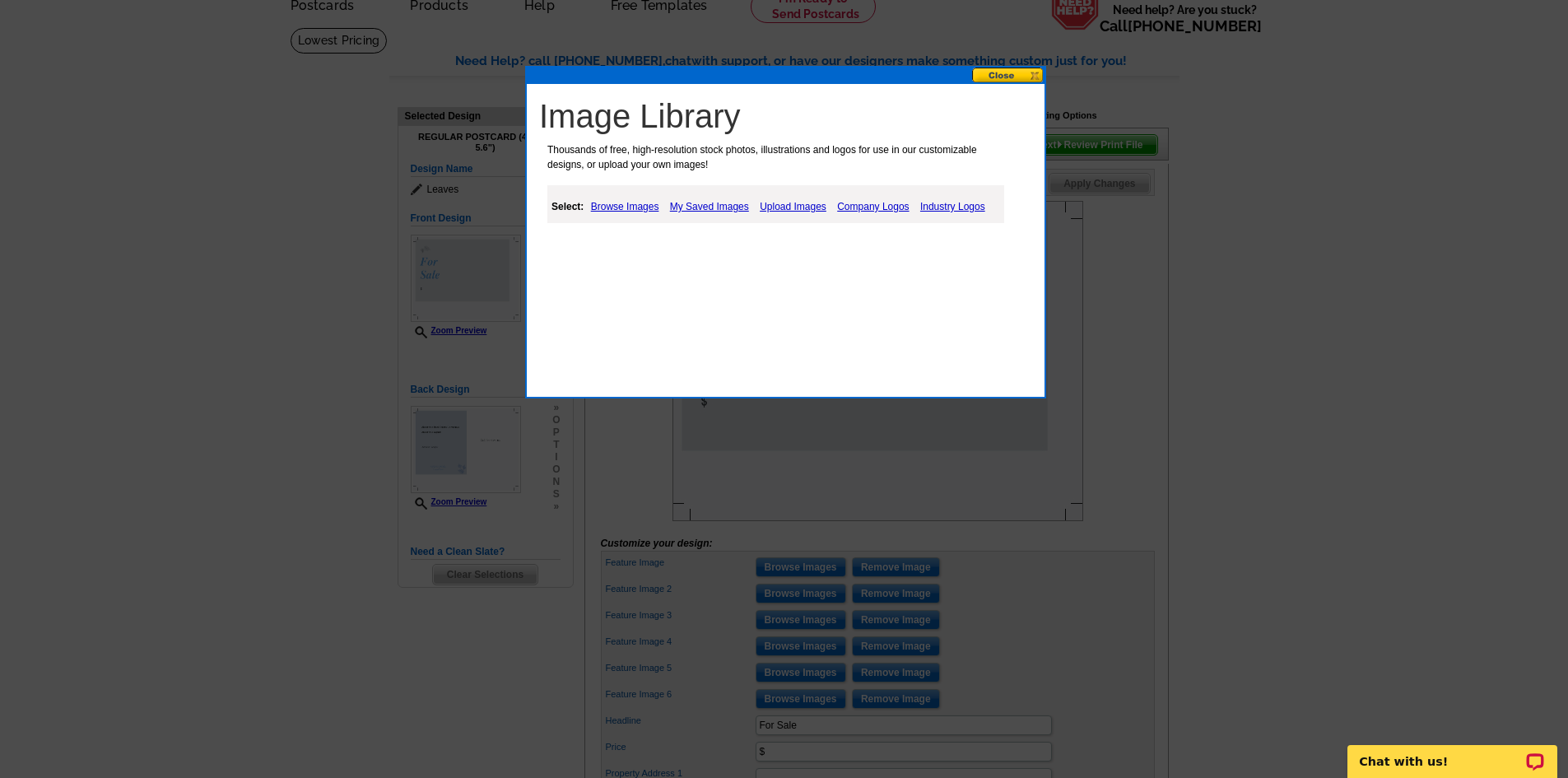
click at [799, 206] on link "Upload Images" at bounding box center [793, 207] width 75 height 20
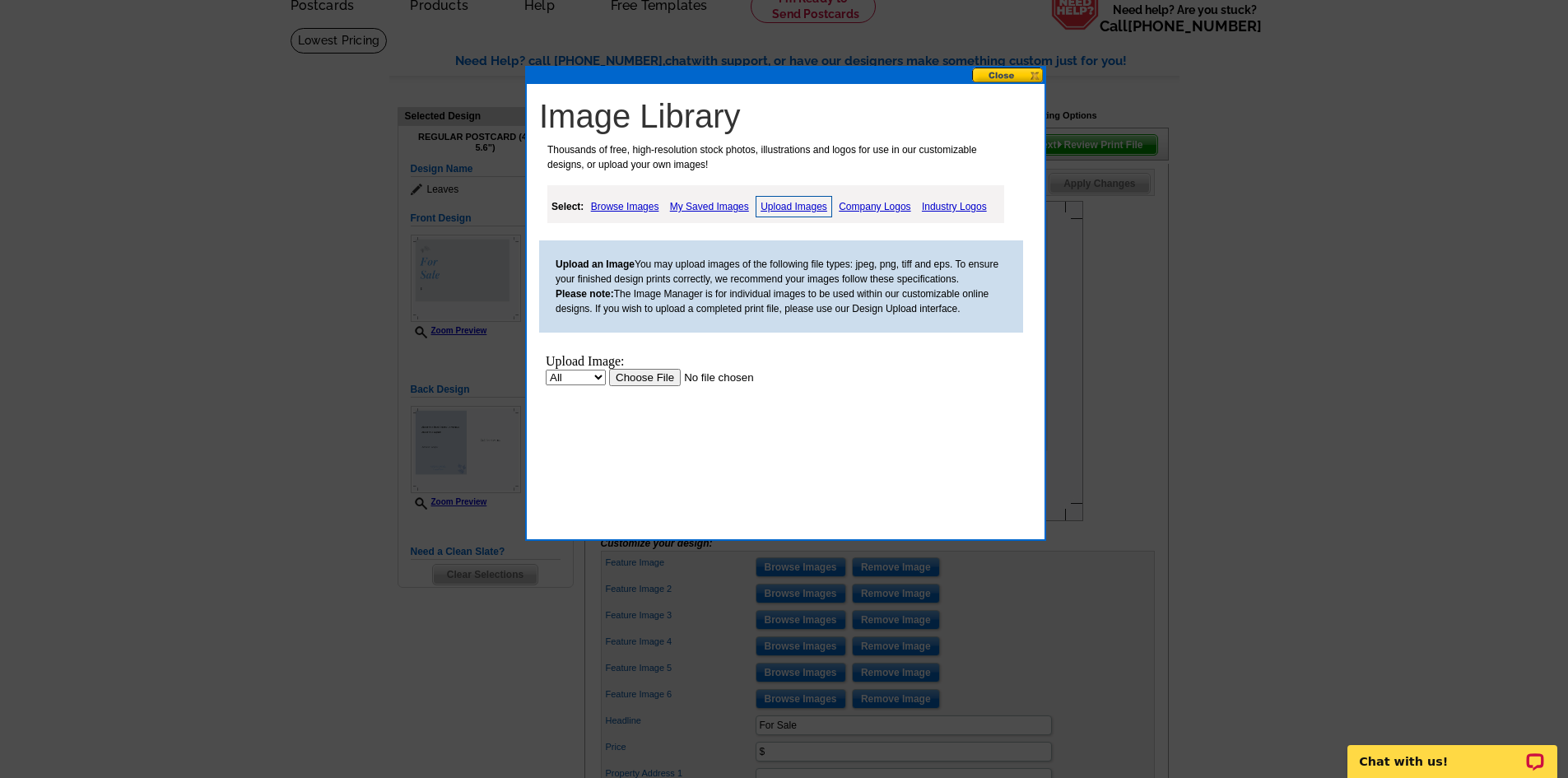
click at [633, 384] on input "file" at bounding box center [713, 378] width 208 height 18
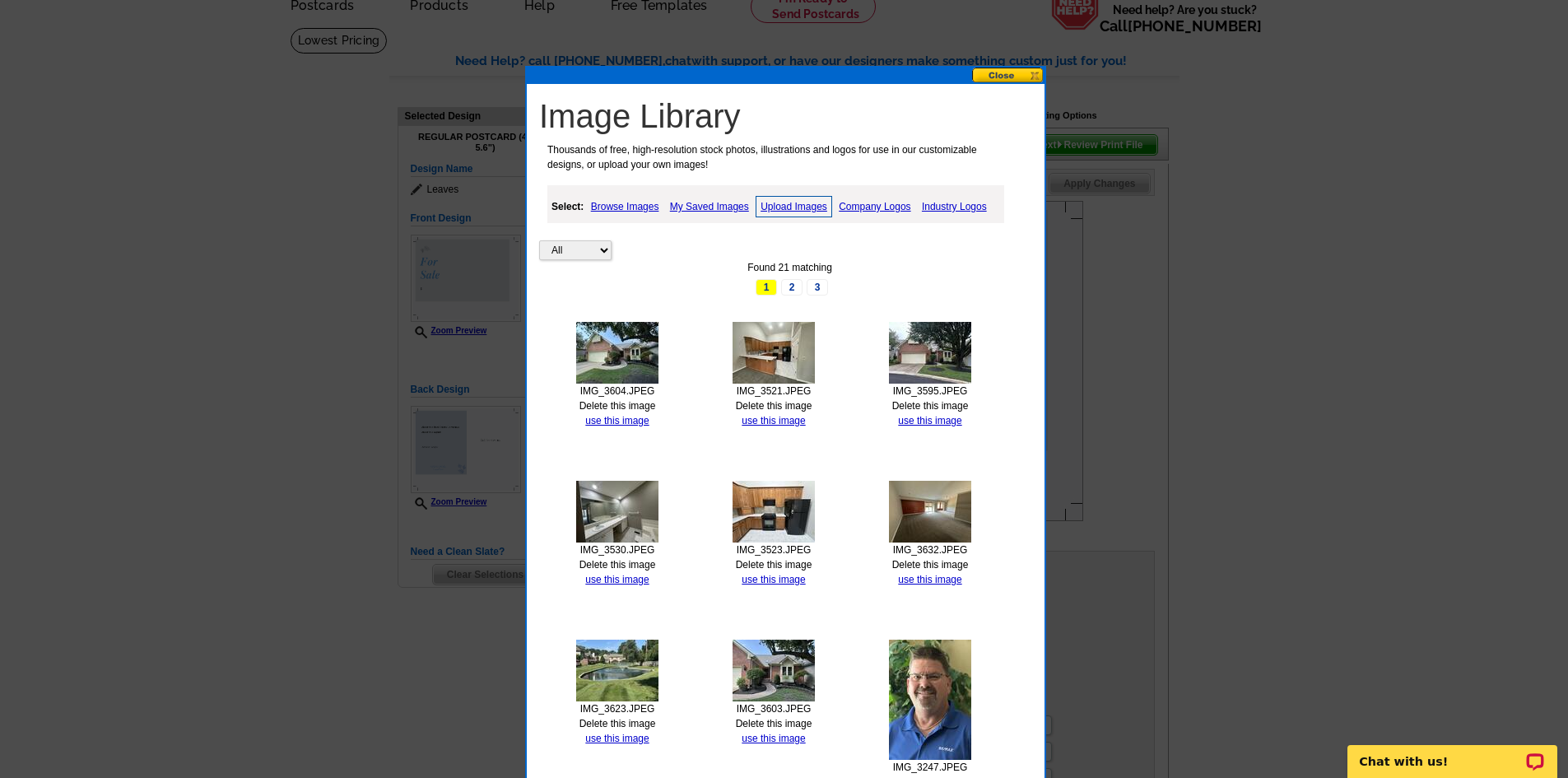
click at [1000, 75] on button at bounding box center [1009, 76] width 73 height 16
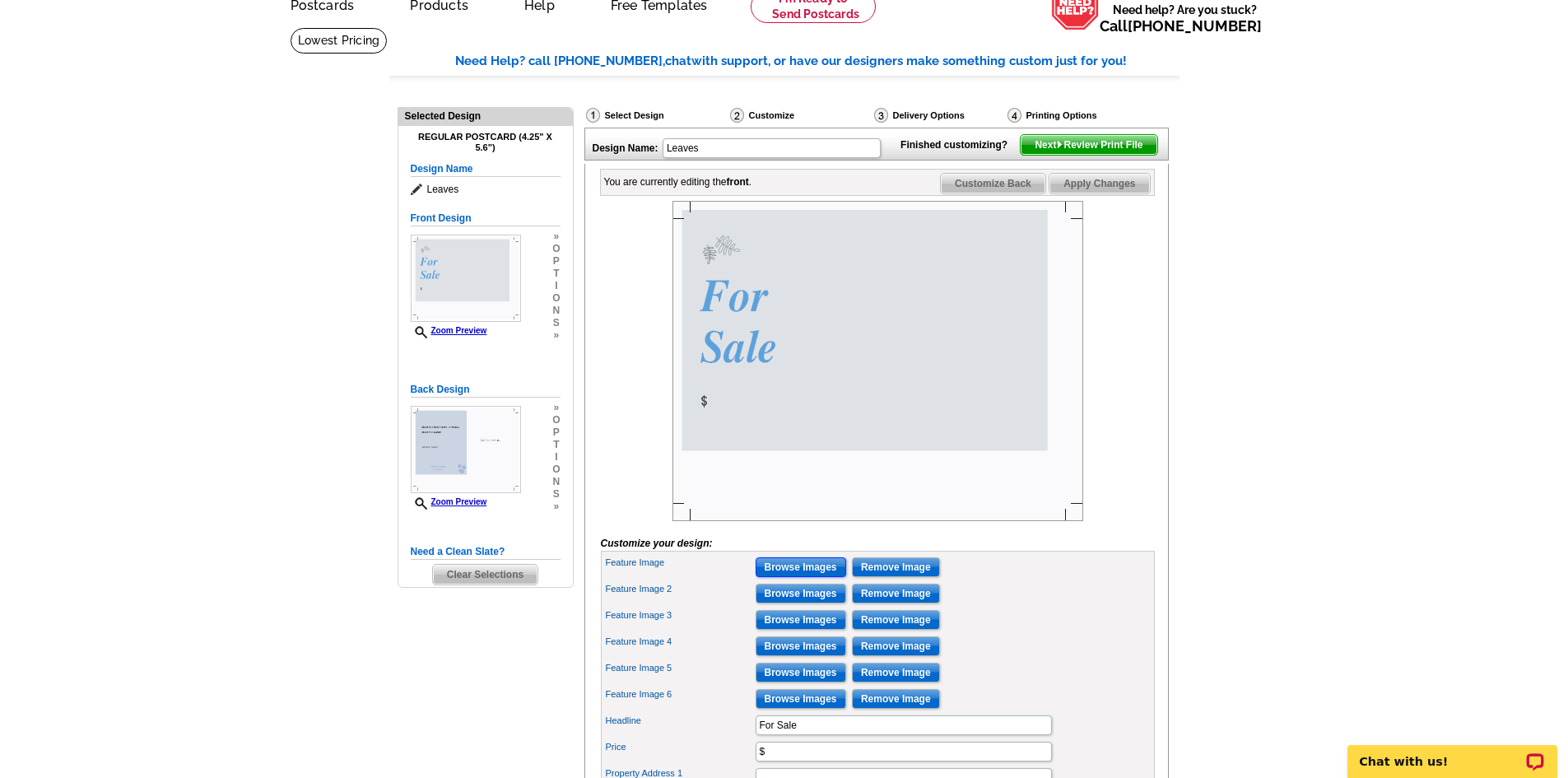
click at [806, 577] on input "Browse Images" at bounding box center [801, 567] width 90 height 20
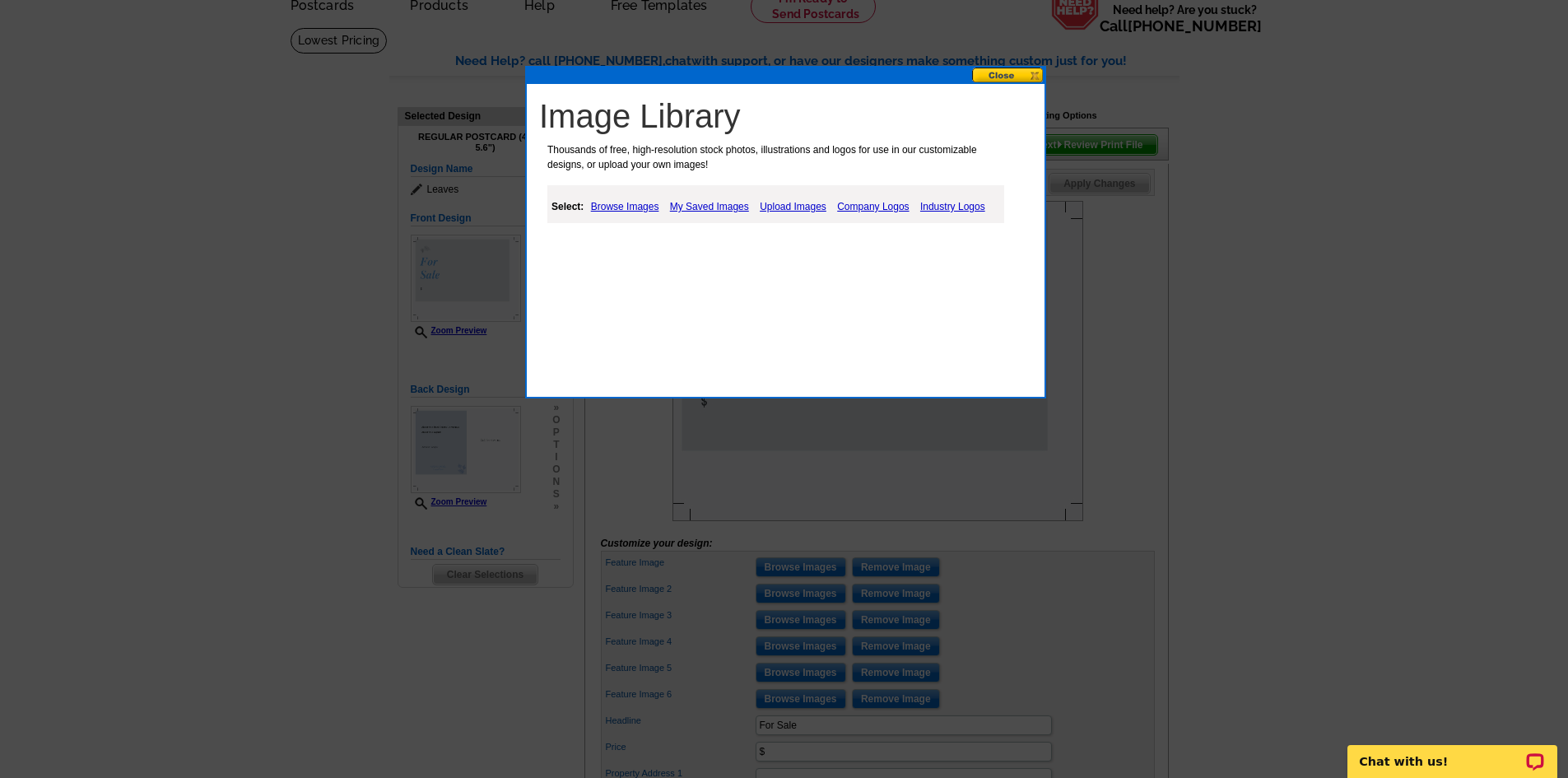
click at [790, 207] on link "Upload Images" at bounding box center [793, 207] width 75 height 20
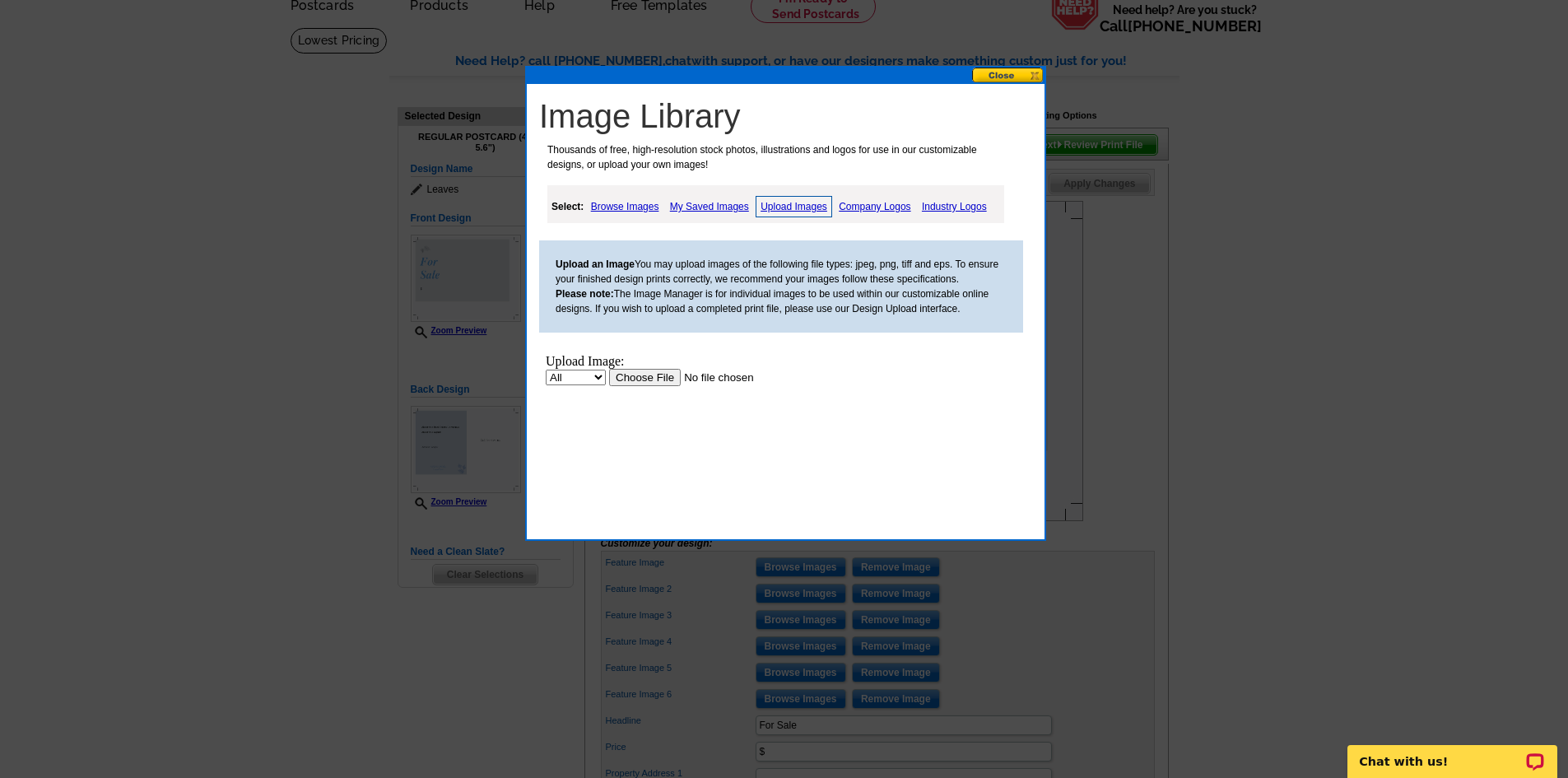
click at [639, 371] on input "file" at bounding box center [713, 378] width 208 height 18
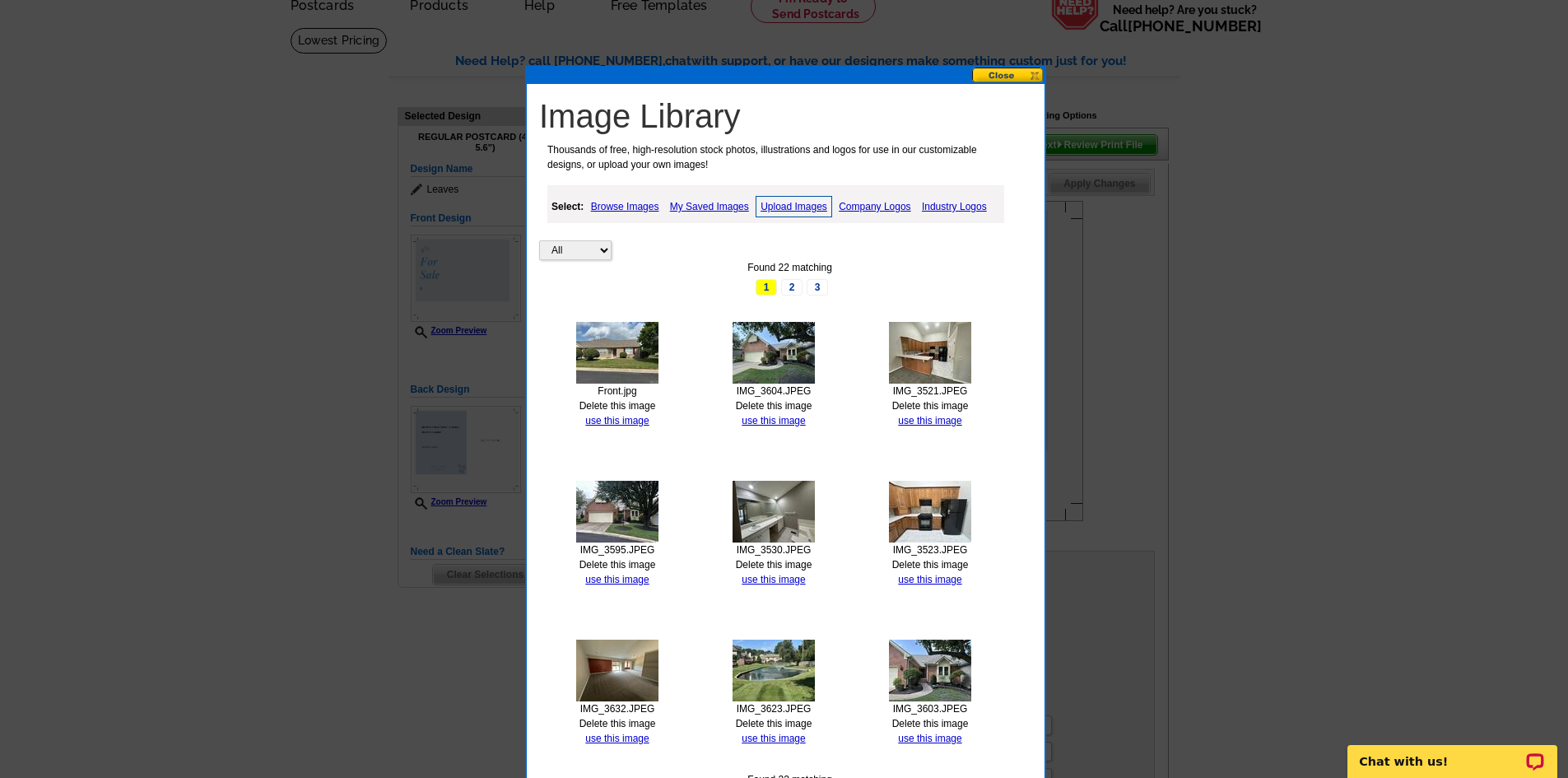
click at [796, 204] on link "Upload Images" at bounding box center [794, 207] width 77 height 22
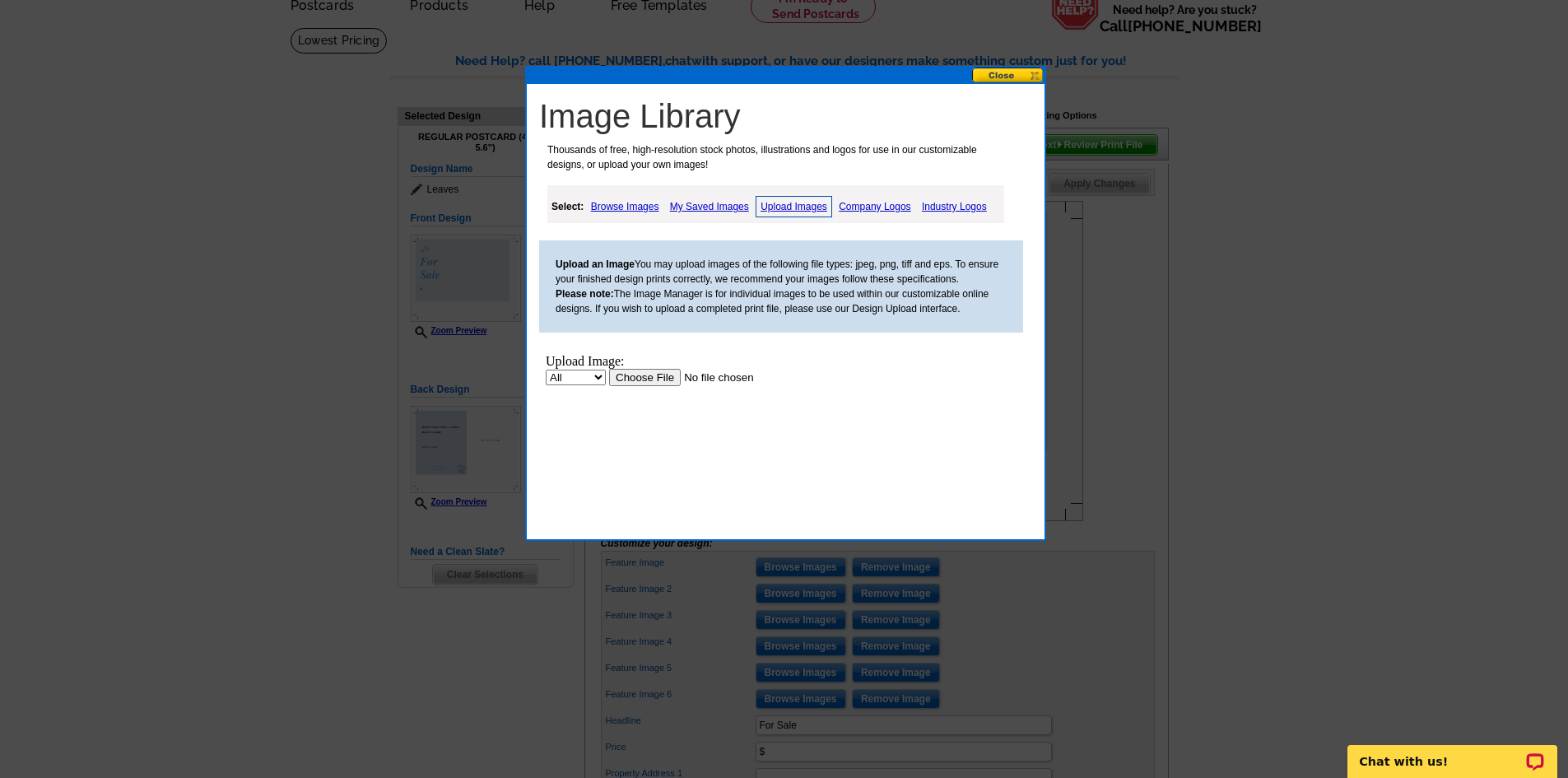
click at [645, 375] on input "file" at bounding box center [713, 378] width 208 height 18
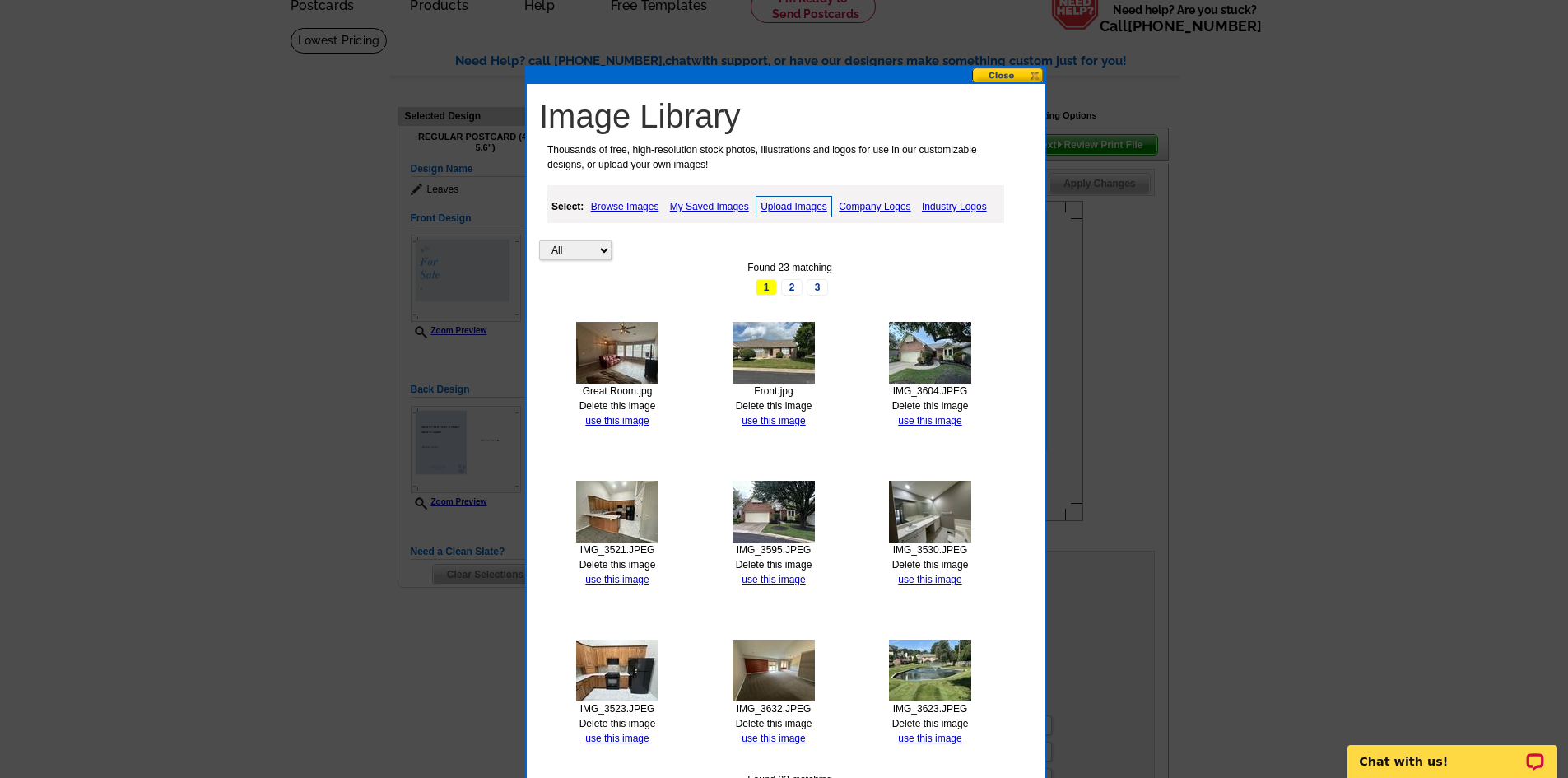
click at [787, 207] on link "Upload Images" at bounding box center [794, 207] width 77 height 22
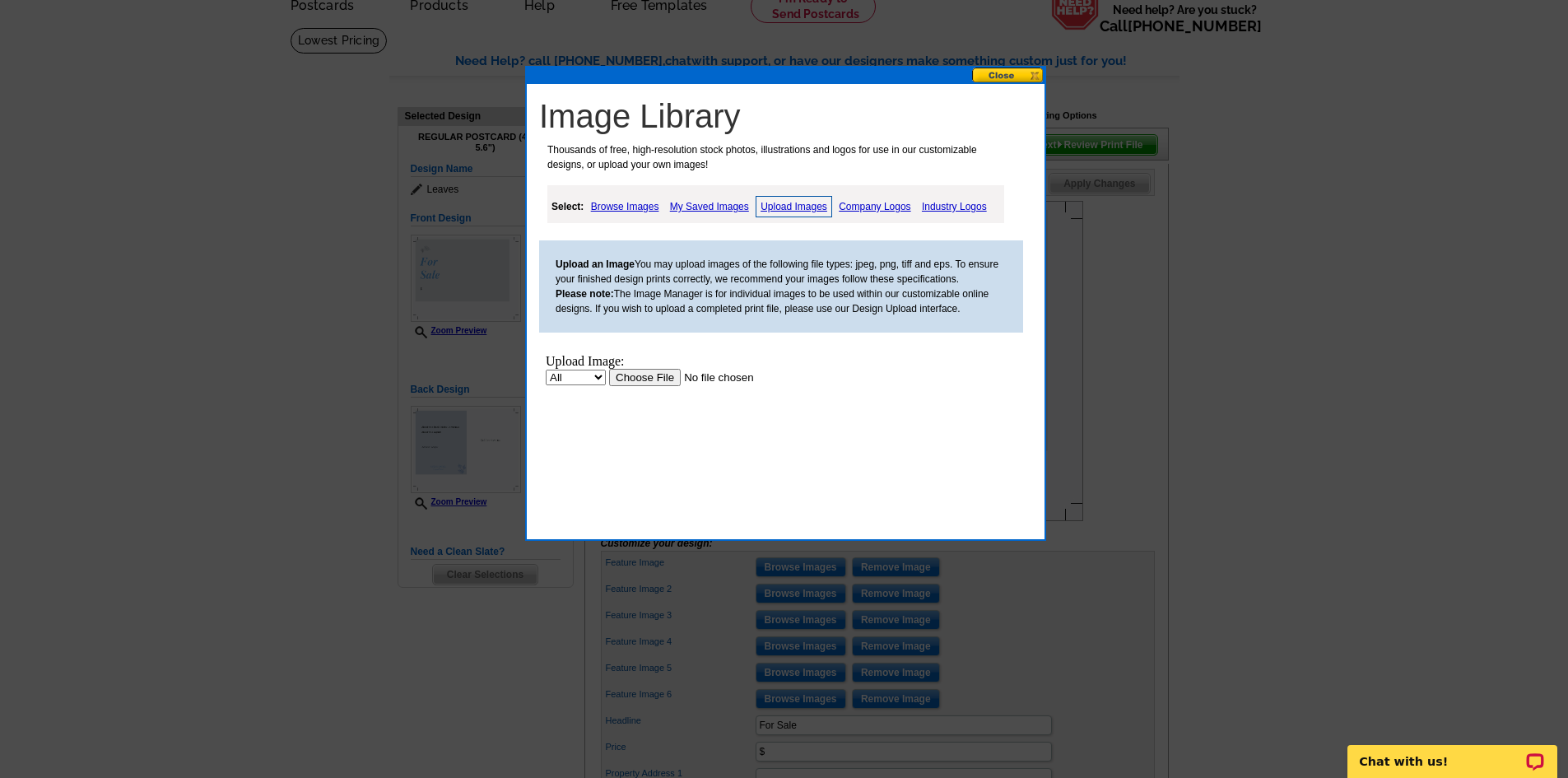
click at [651, 378] on input "file" at bounding box center [713, 378] width 208 height 18
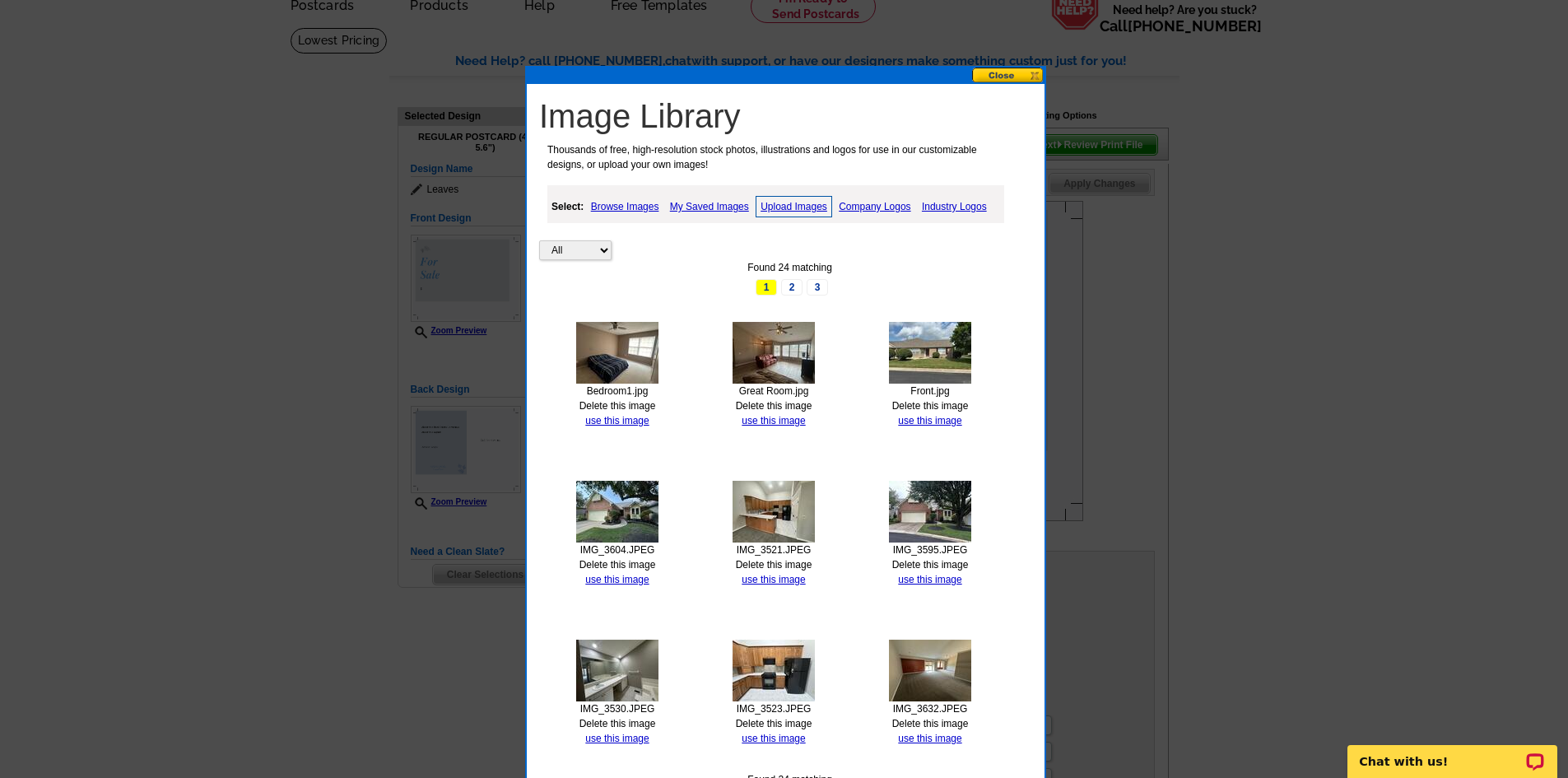
click at [783, 206] on link "Upload Images" at bounding box center [794, 207] width 77 height 22
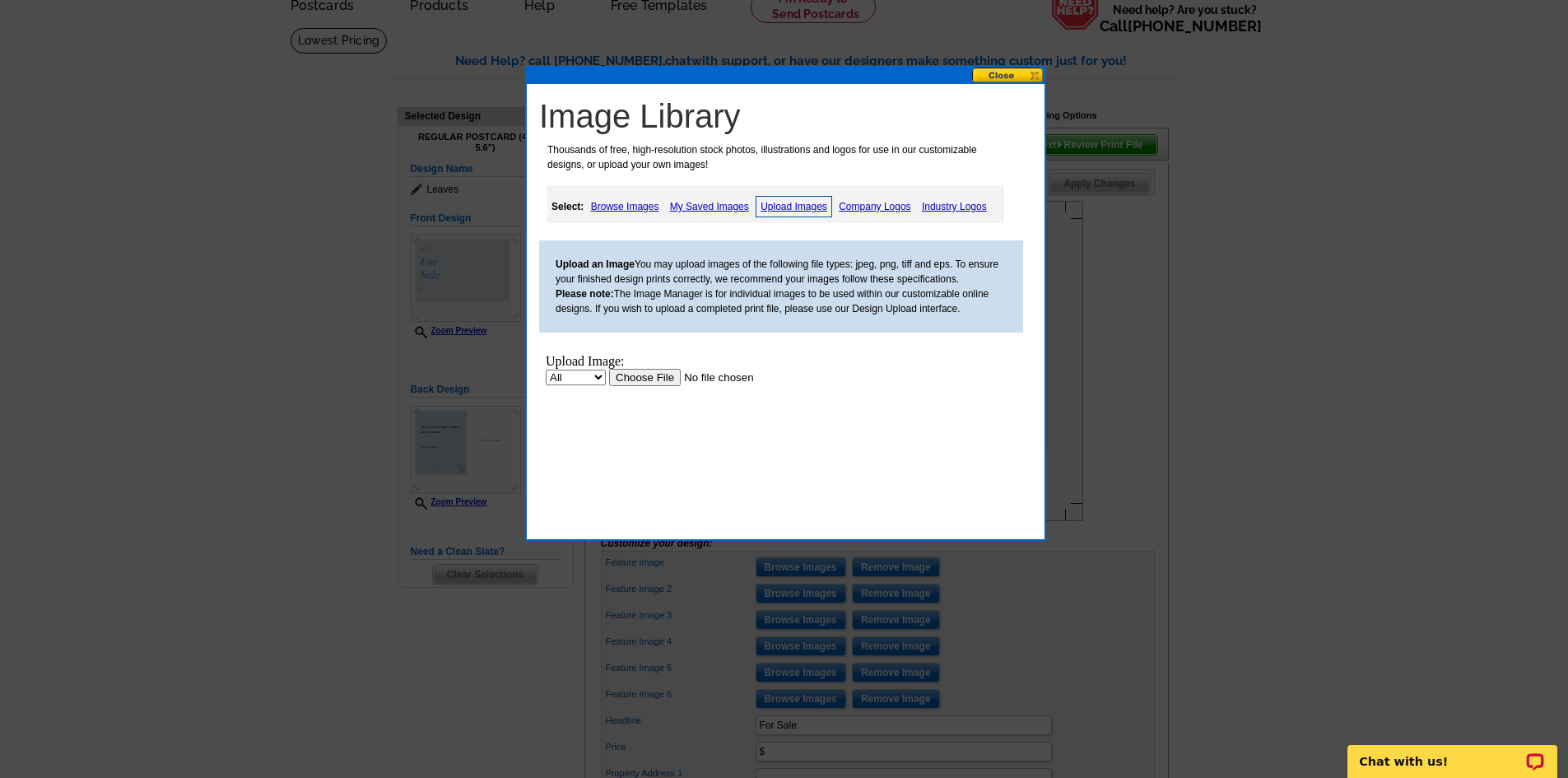
click at [780, 208] on link "Upload Images" at bounding box center [794, 207] width 77 height 22
click at [653, 377] on input "file" at bounding box center [713, 378] width 208 height 18
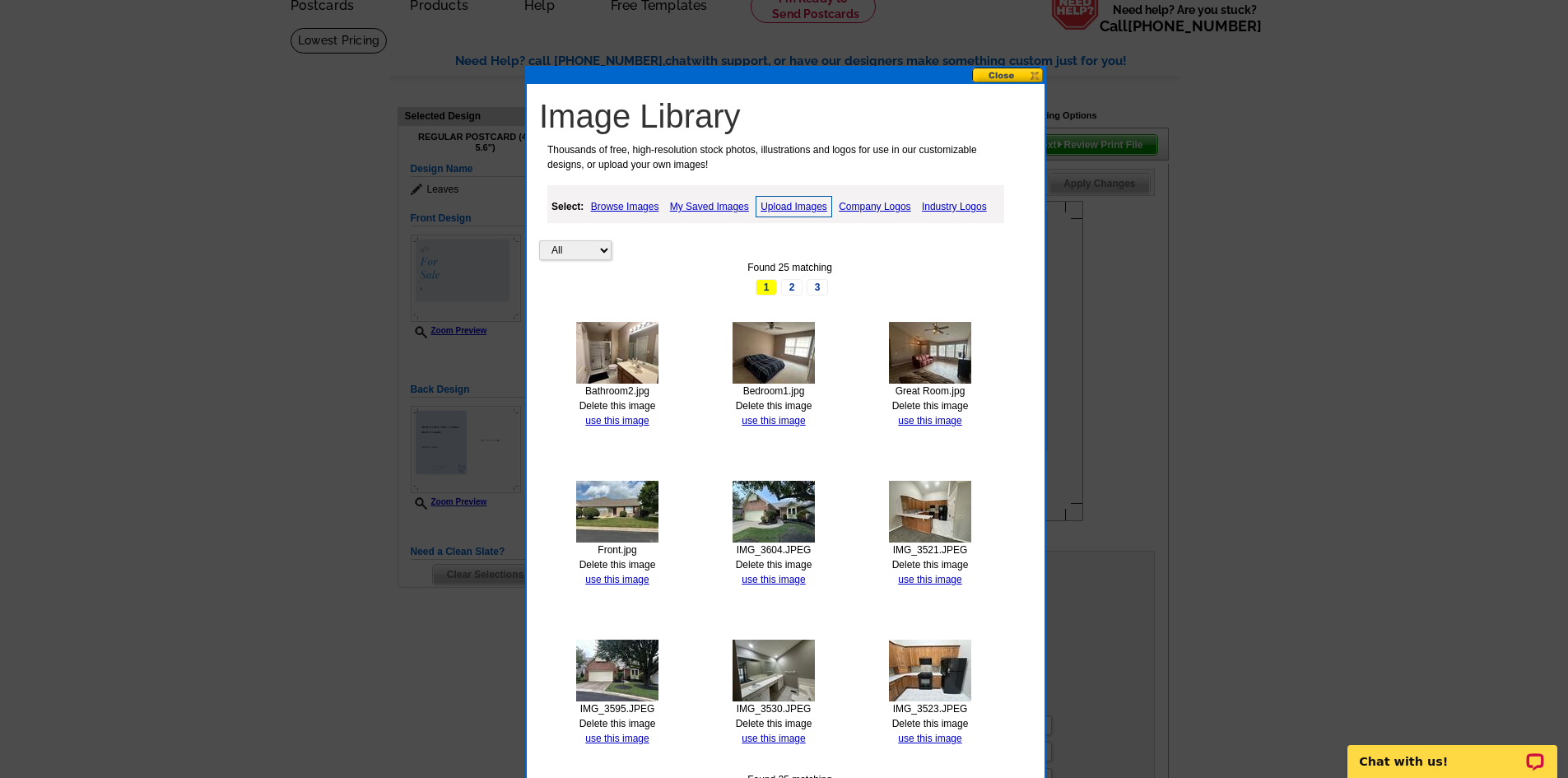
click at [789, 204] on link "Upload Images" at bounding box center [794, 207] width 77 height 22
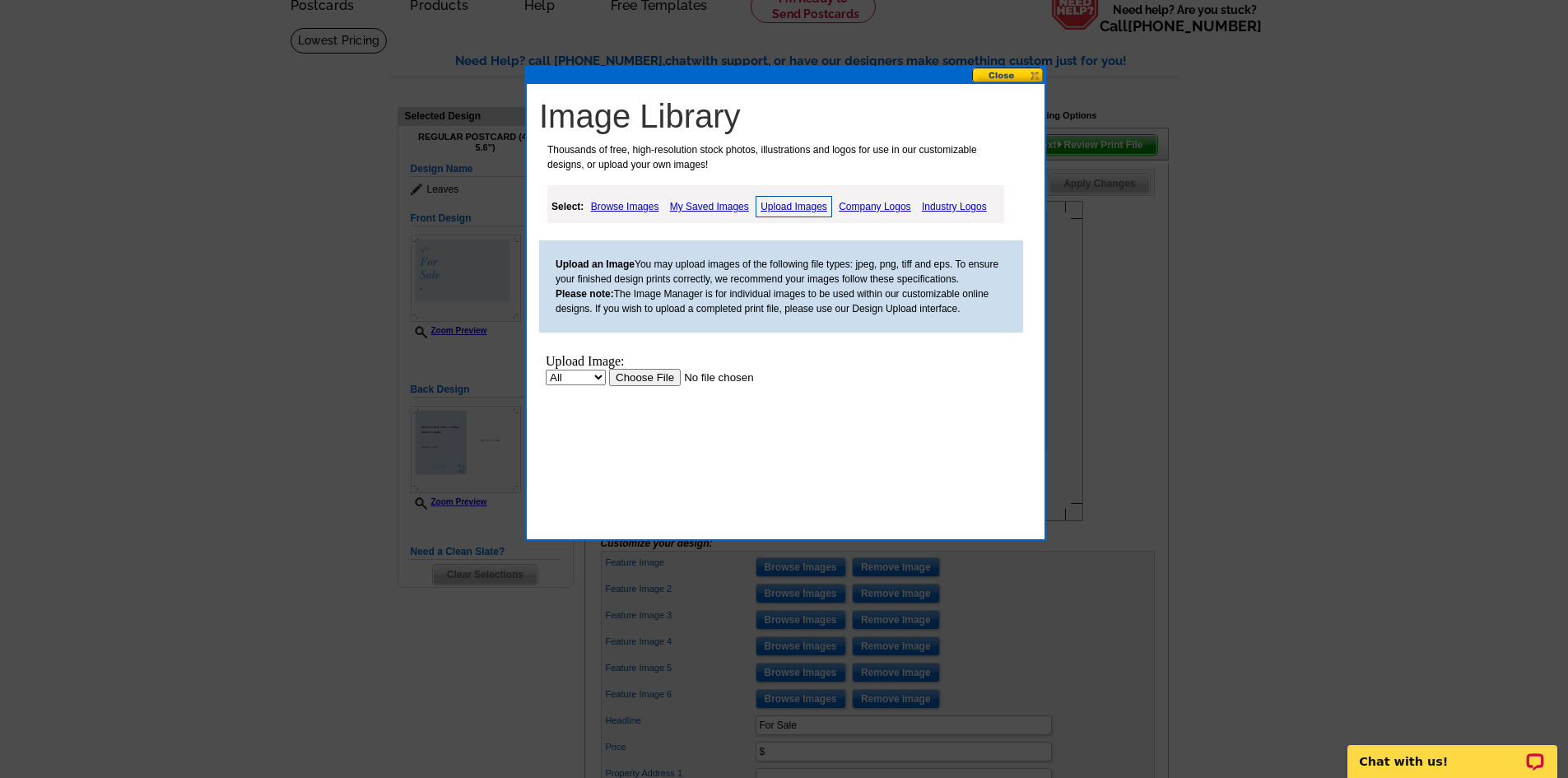
click at [637, 379] on input "file" at bounding box center [713, 378] width 208 height 18
click at [1002, 75] on button at bounding box center [1009, 76] width 73 height 16
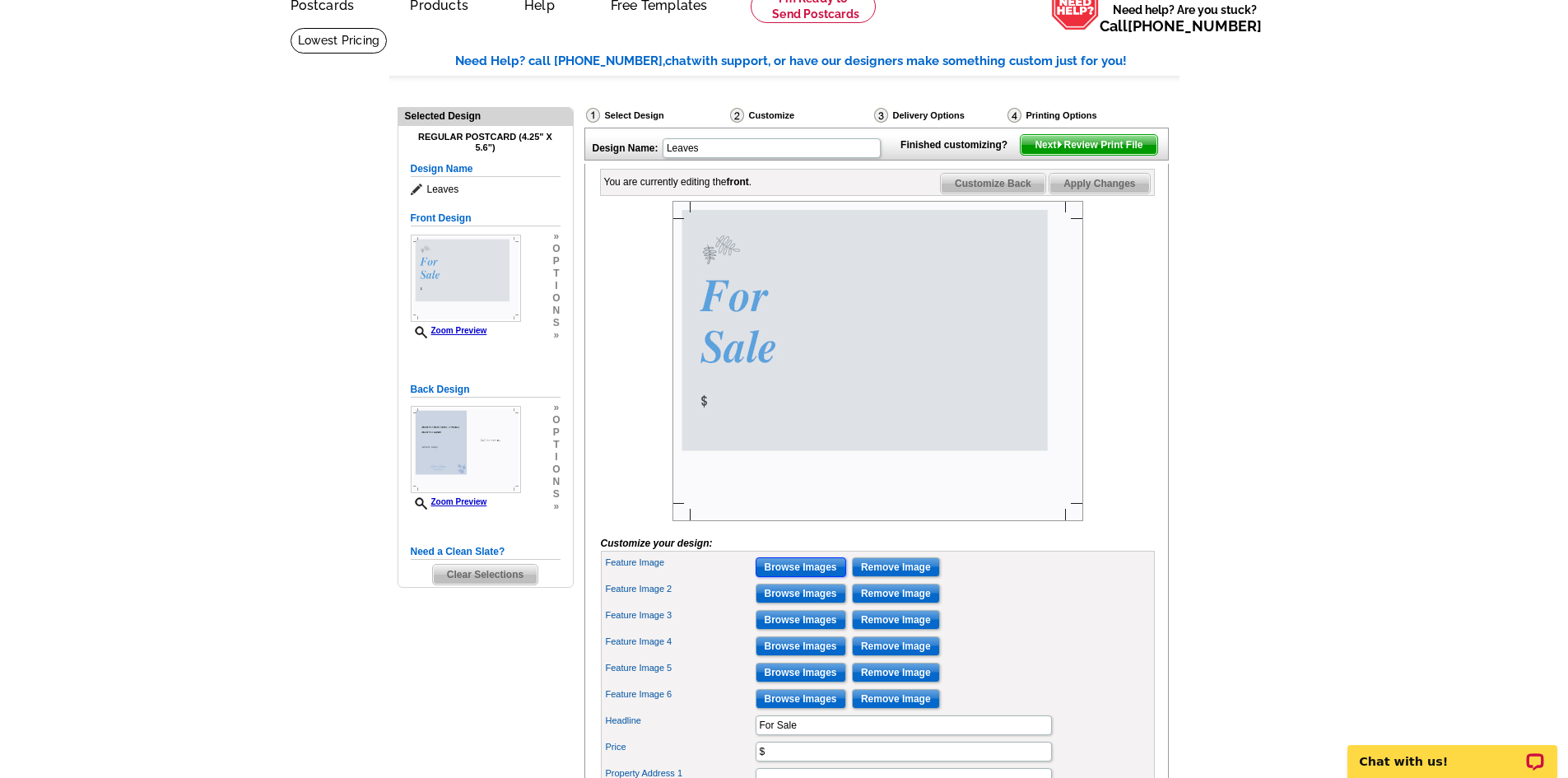
click at [796, 577] on input "Browse Images" at bounding box center [801, 567] width 90 height 20
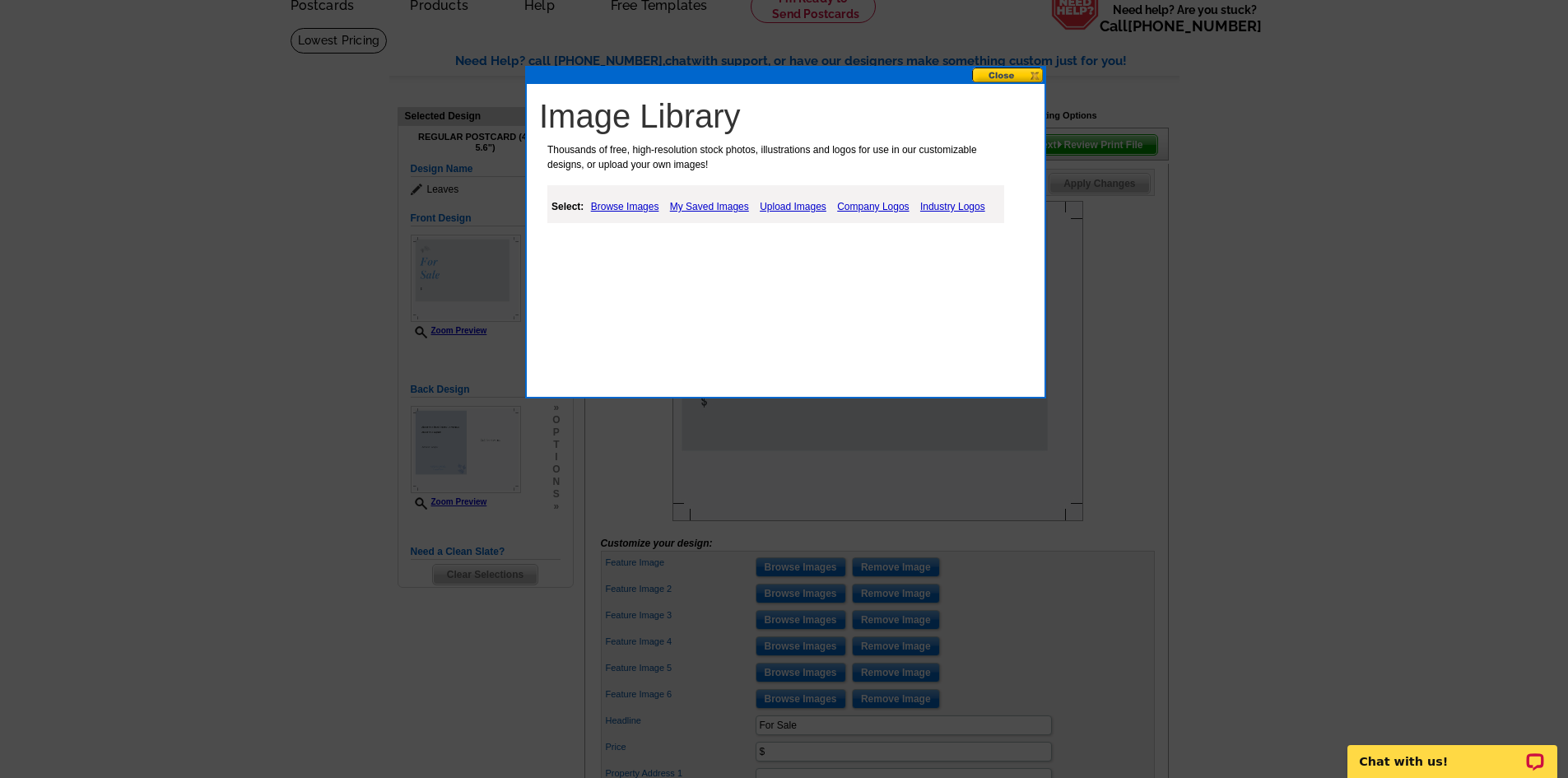
click at [701, 202] on link "My Saved Images" at bounding box center [709, 207] width 87 height 20
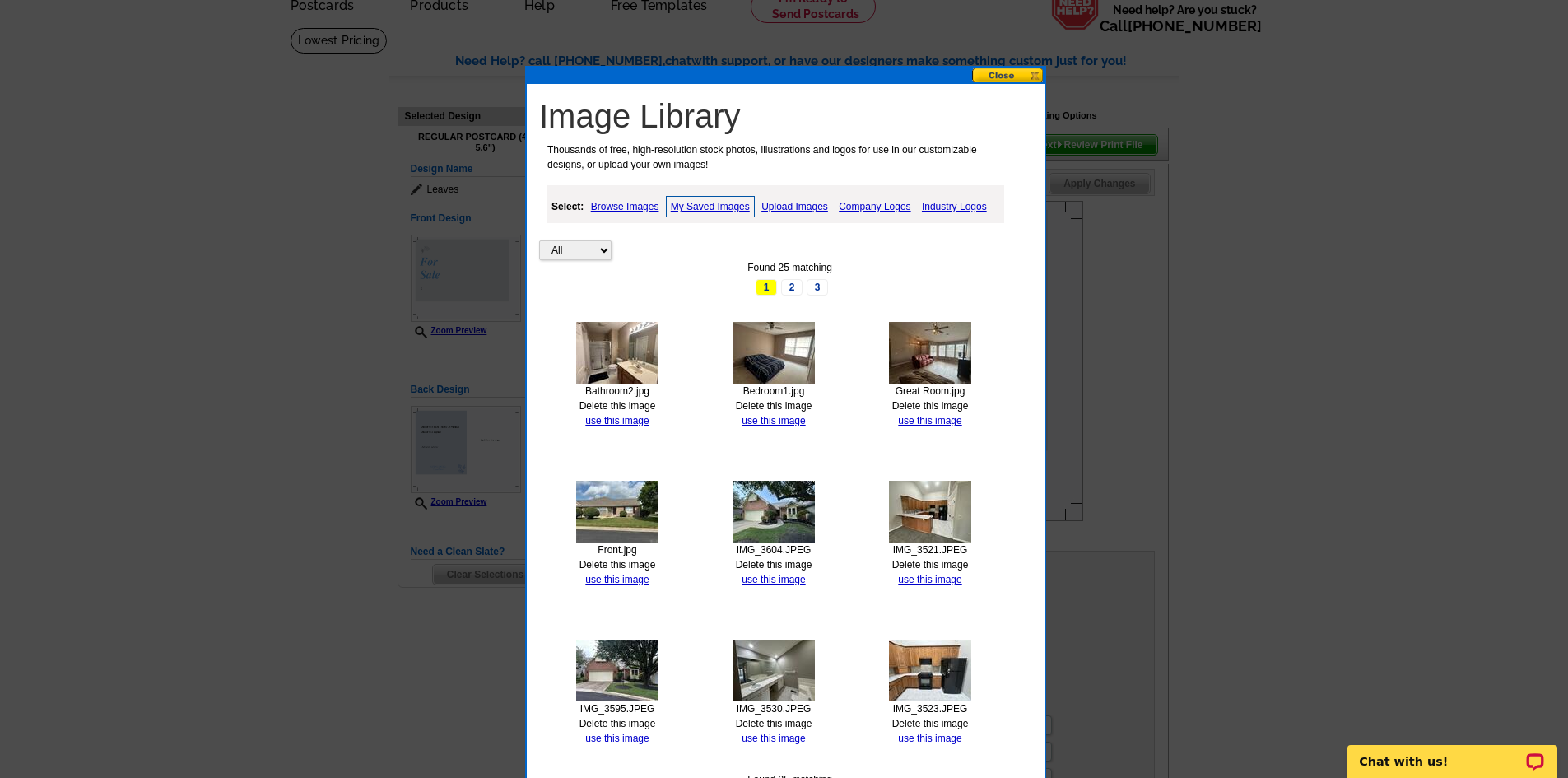
click at [617, 525] on img at bounding box center [617, 511] width 82 height 62
click at [612, 577] on link "use this image" at bounding box center [617, 580] width 64 height 12
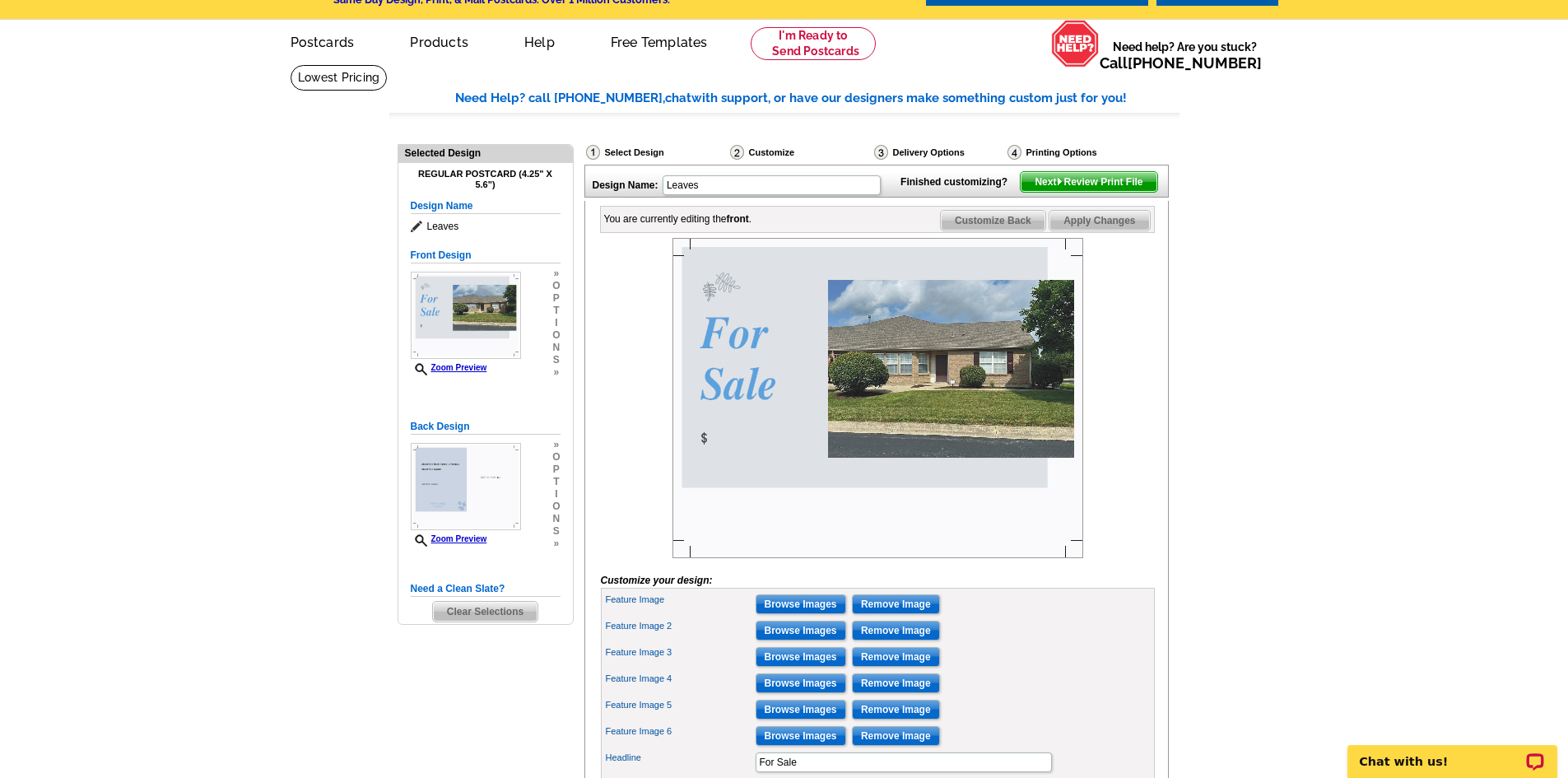
scroll to position [82, 0]
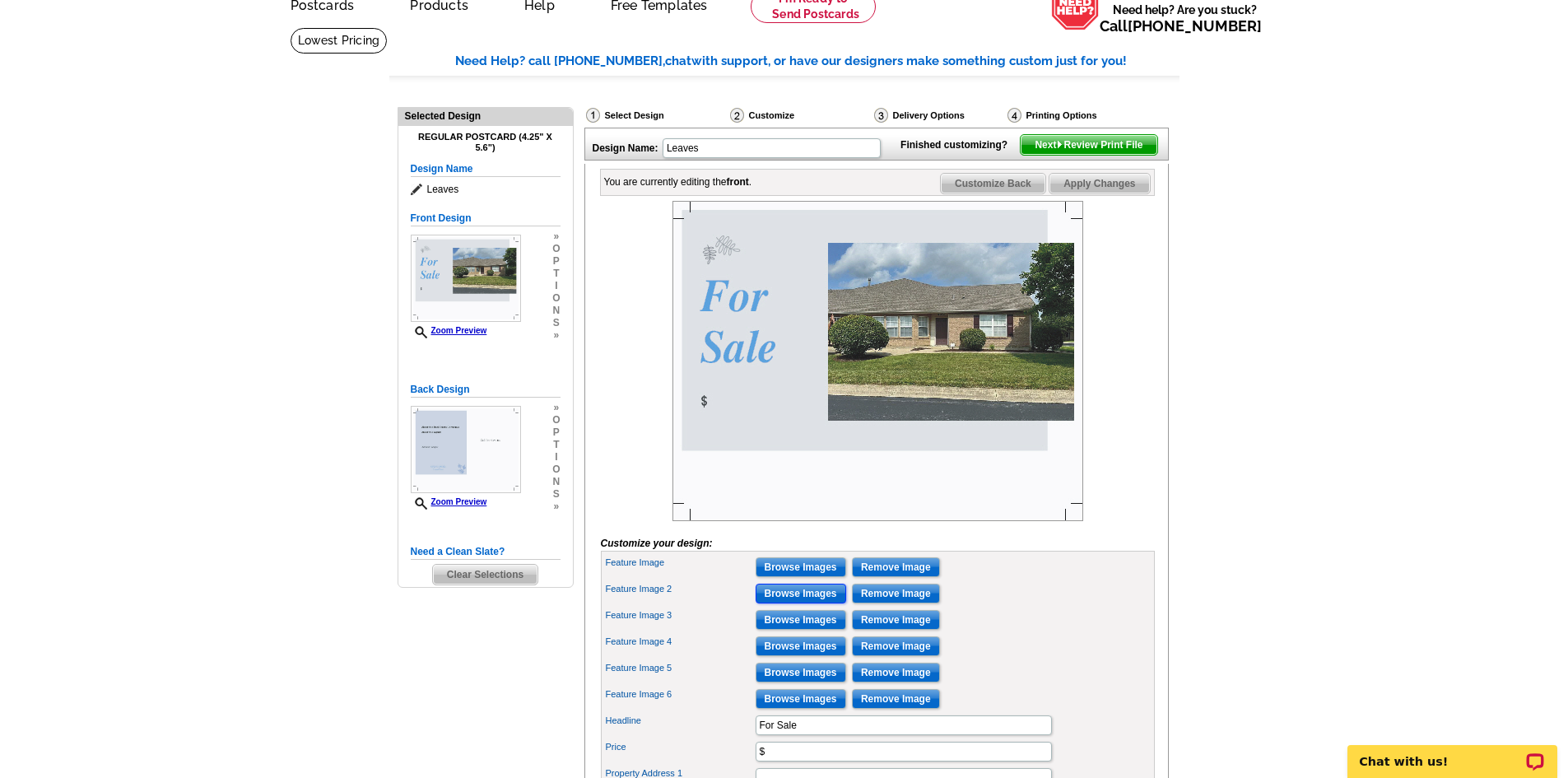
click at [807, 603] on input "Browse Images" at bounding box center [801, 594] width 90 height 20
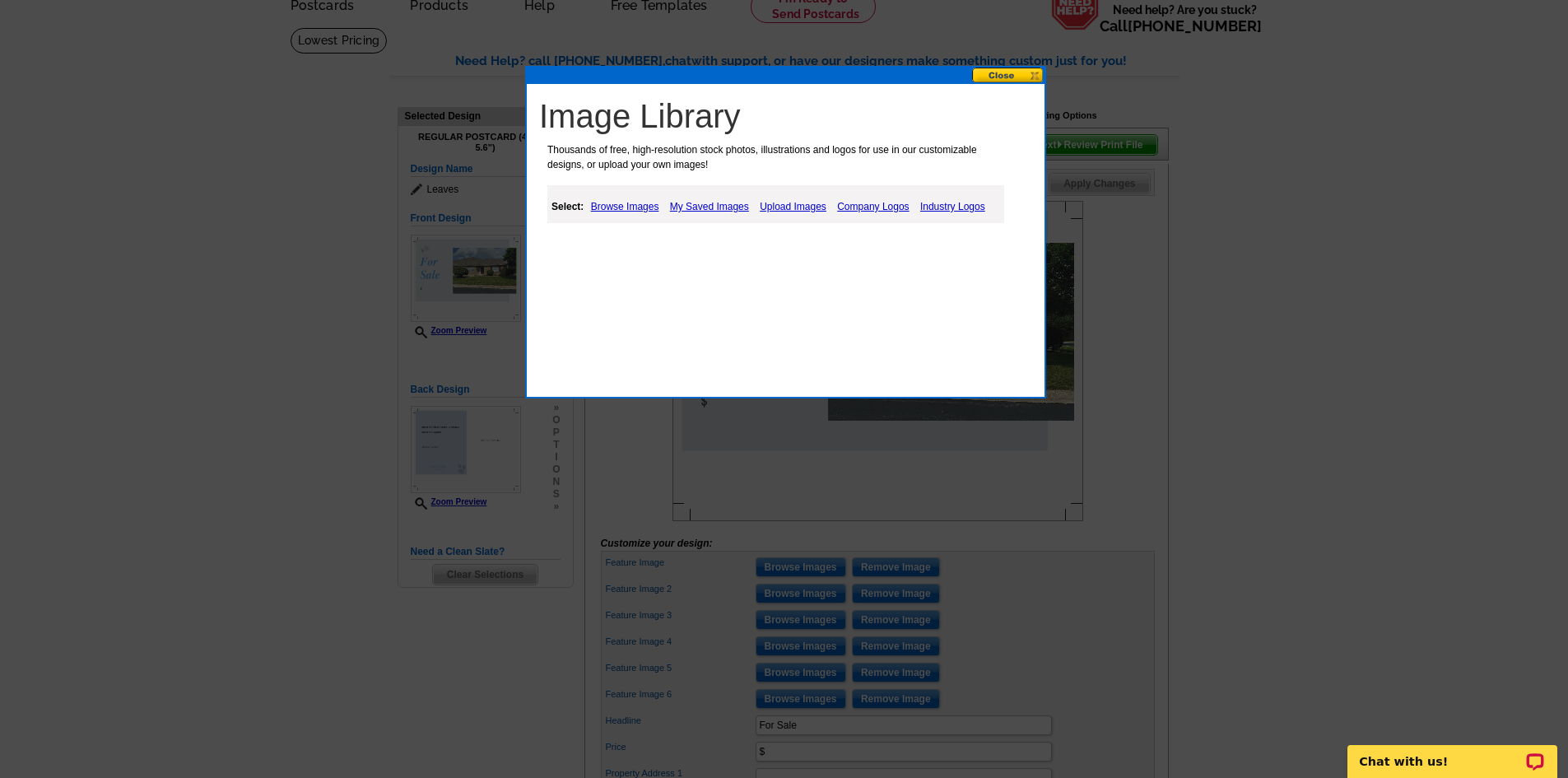
click at [712, 202] on link "My Saved Images" at bounding box center [709, 207] width 87 height 20
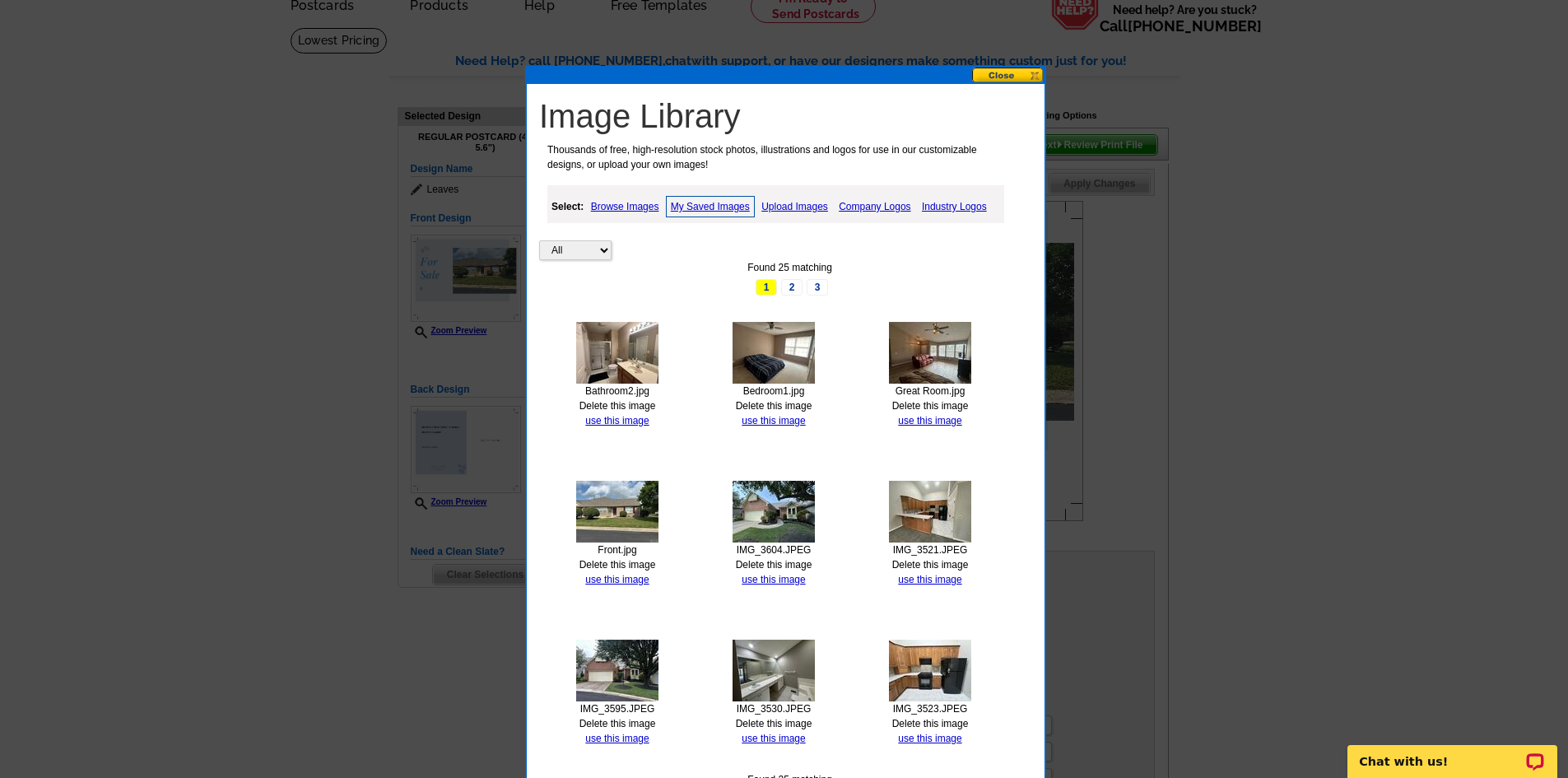
click at [800, 210] on link "Upload Images" at bounding box center [795, 207] width 75 height 20
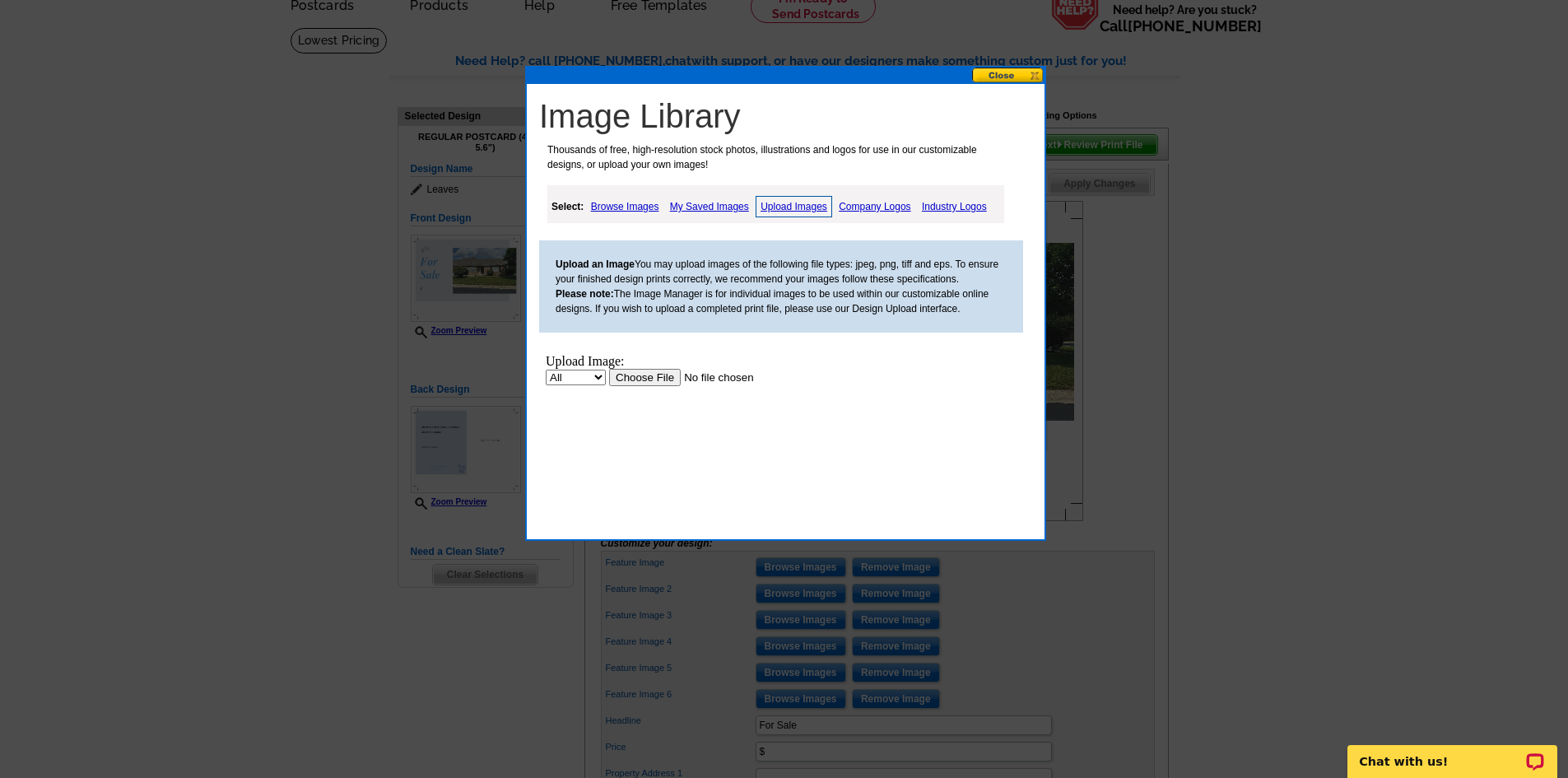
scroll to position [0, 0]
click at [633, 375] on input "file" at bounding box center [713, 378] width 208 height 18
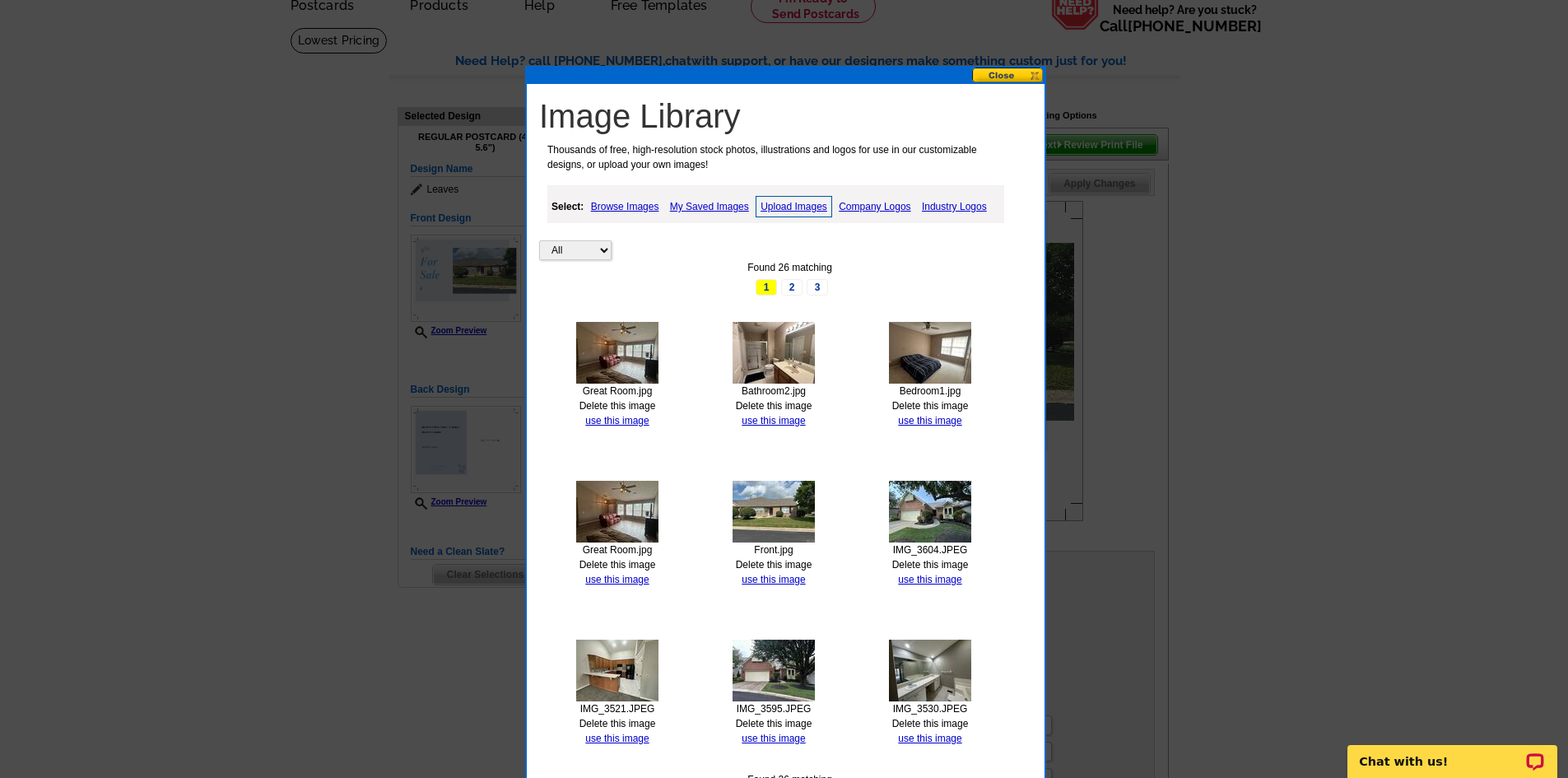
click at [611, 409] on link "Delete this image" at bounding box center [618, 406] width 77 height 12
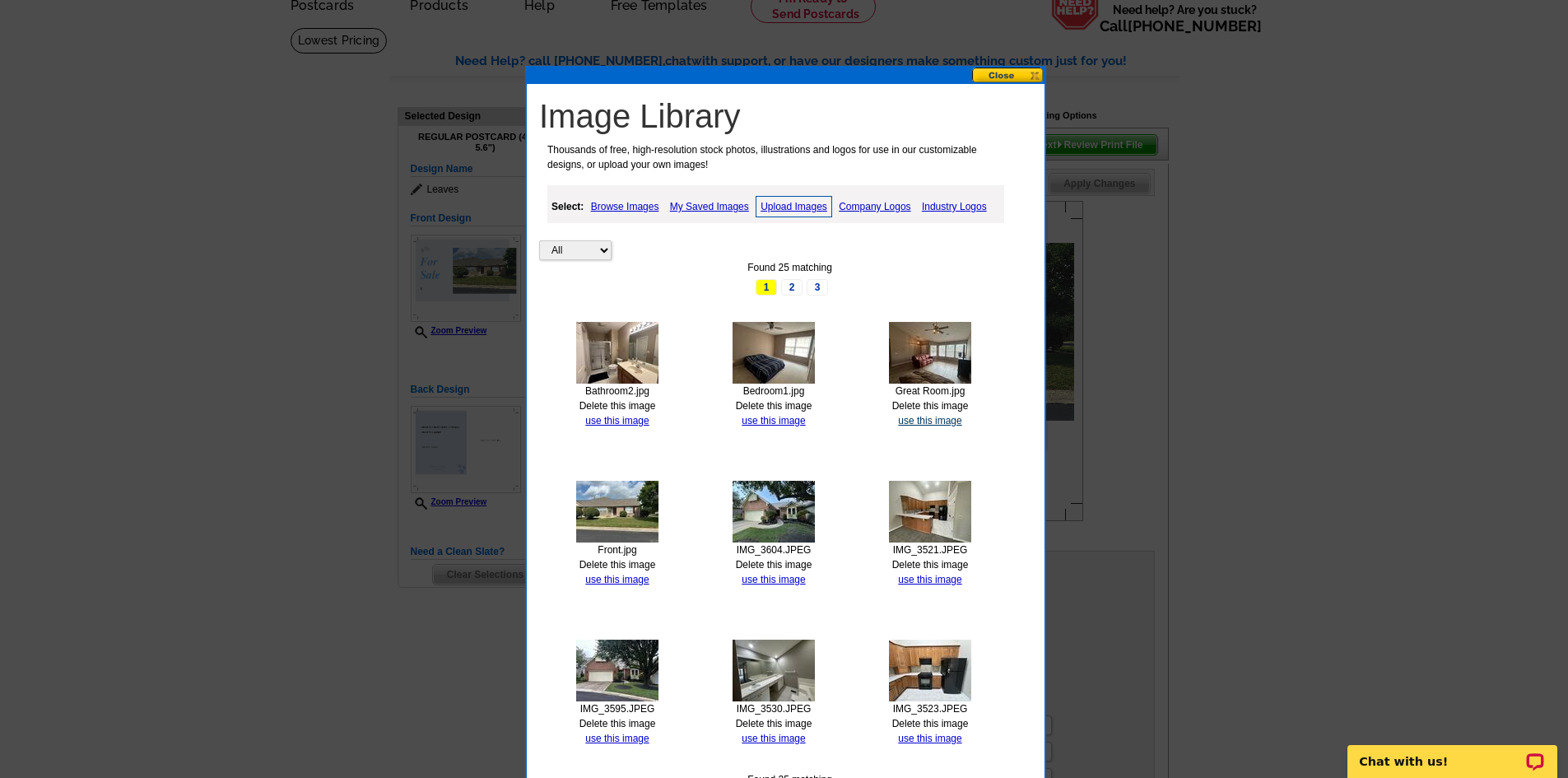
click at [928, 416] on link "use this image" at bounding box center [929, 421] width 64 height 12
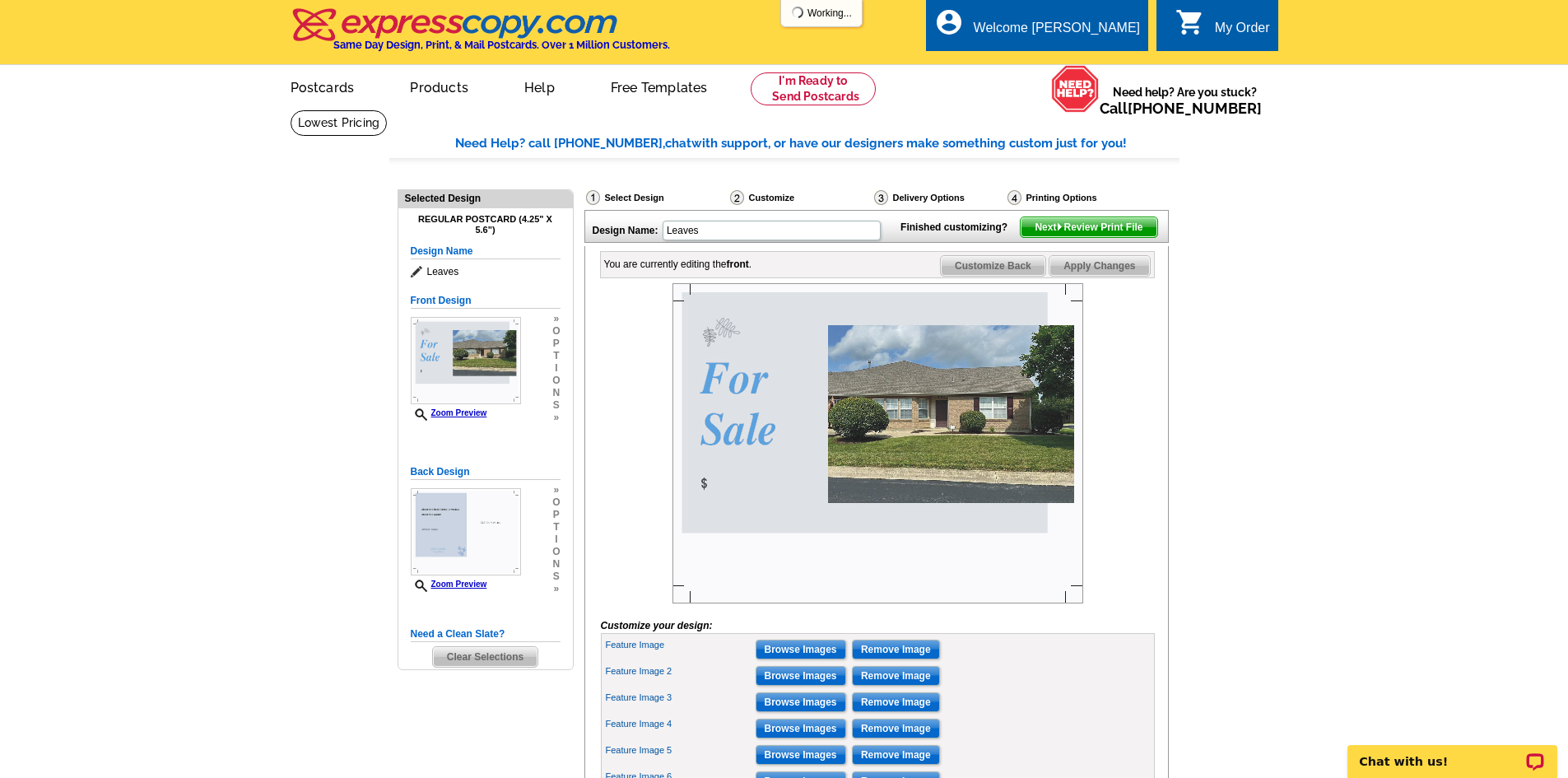
scroll to position [82, 0]
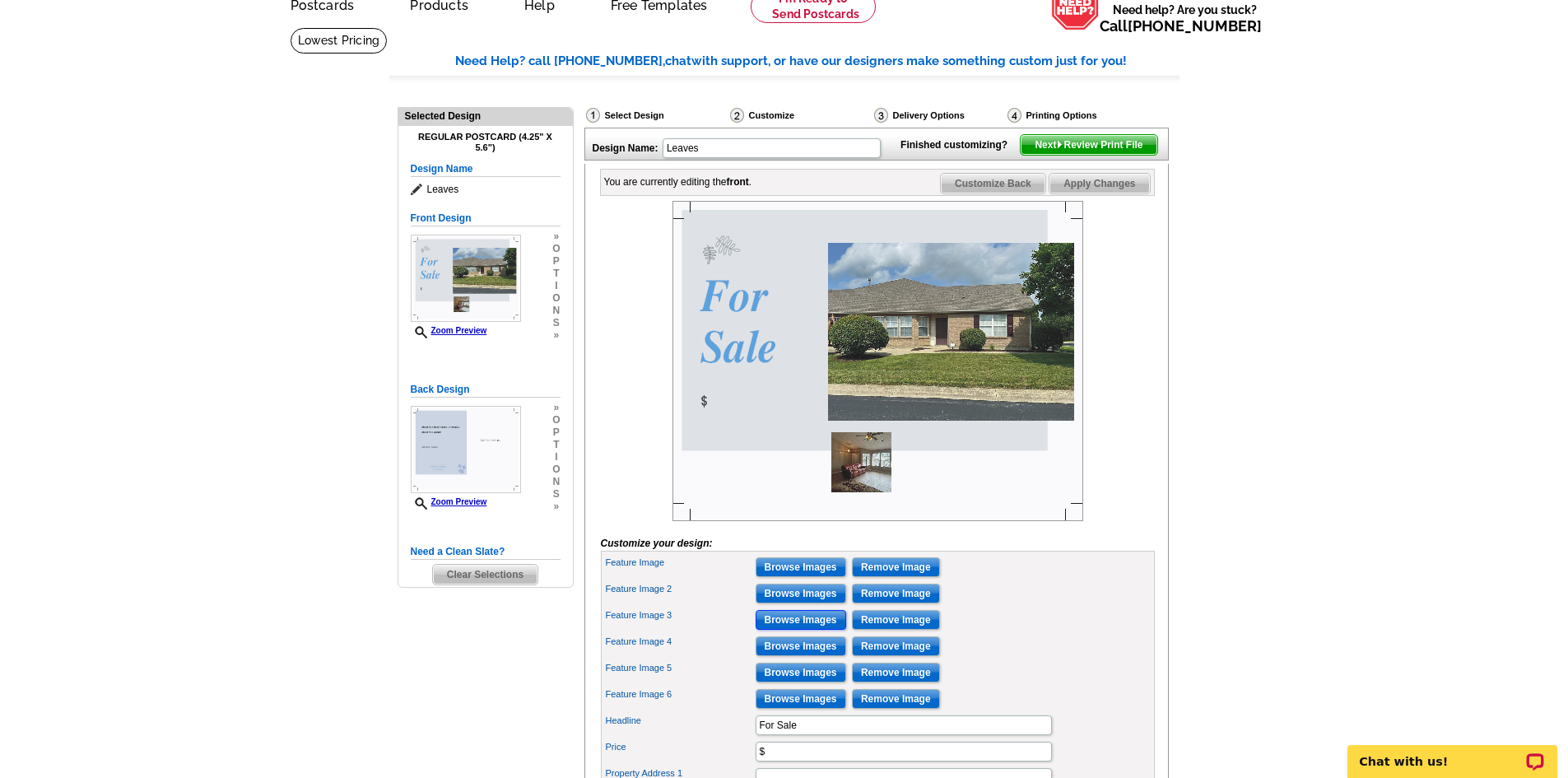
click at [787, 630] on input "Browse Images" at bounding box center [801, 620] width 90 height 20
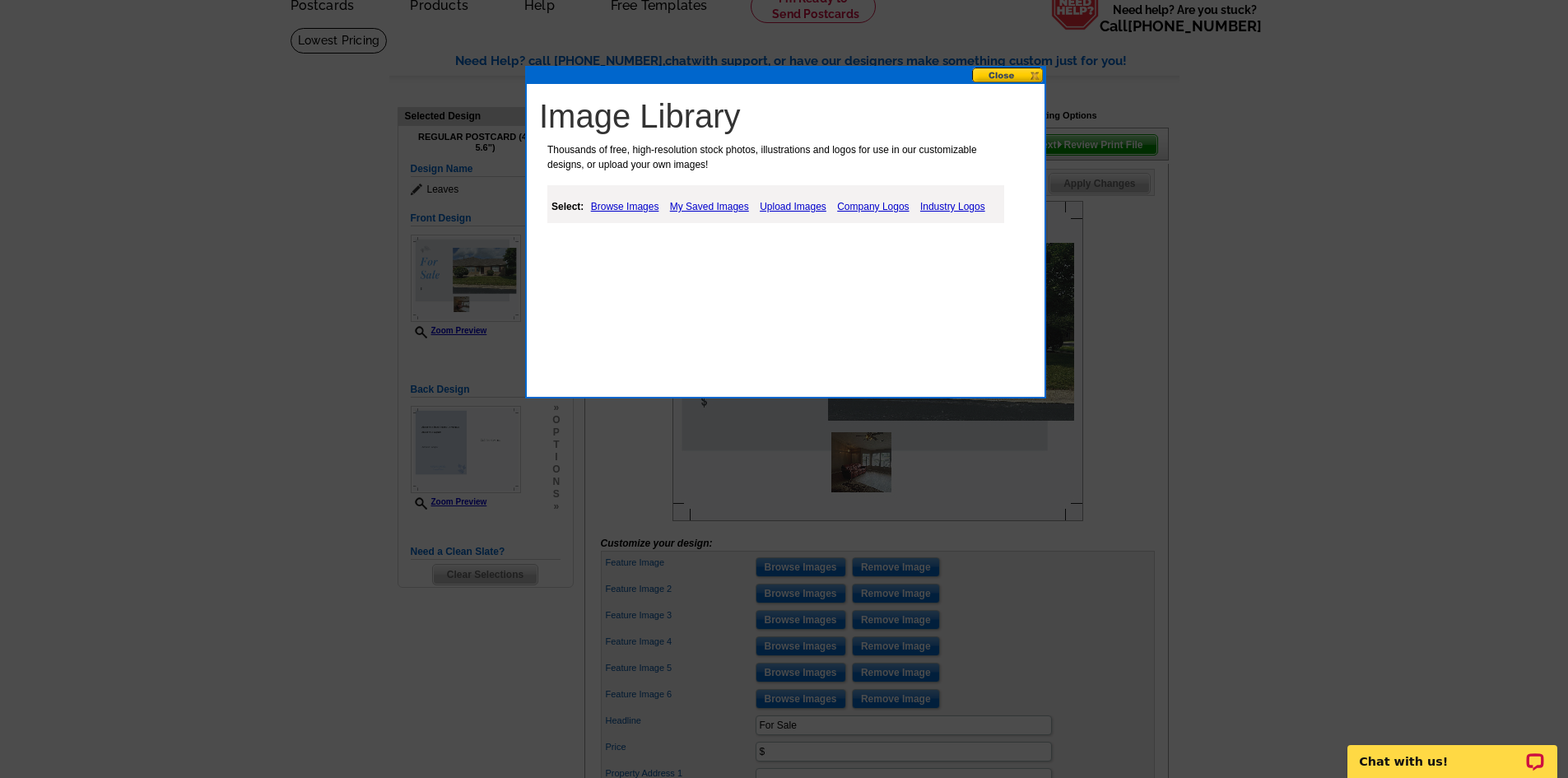
click at [696, 209] on link "My Saved Images" at bounding box center [709, 207] width 87 height 20
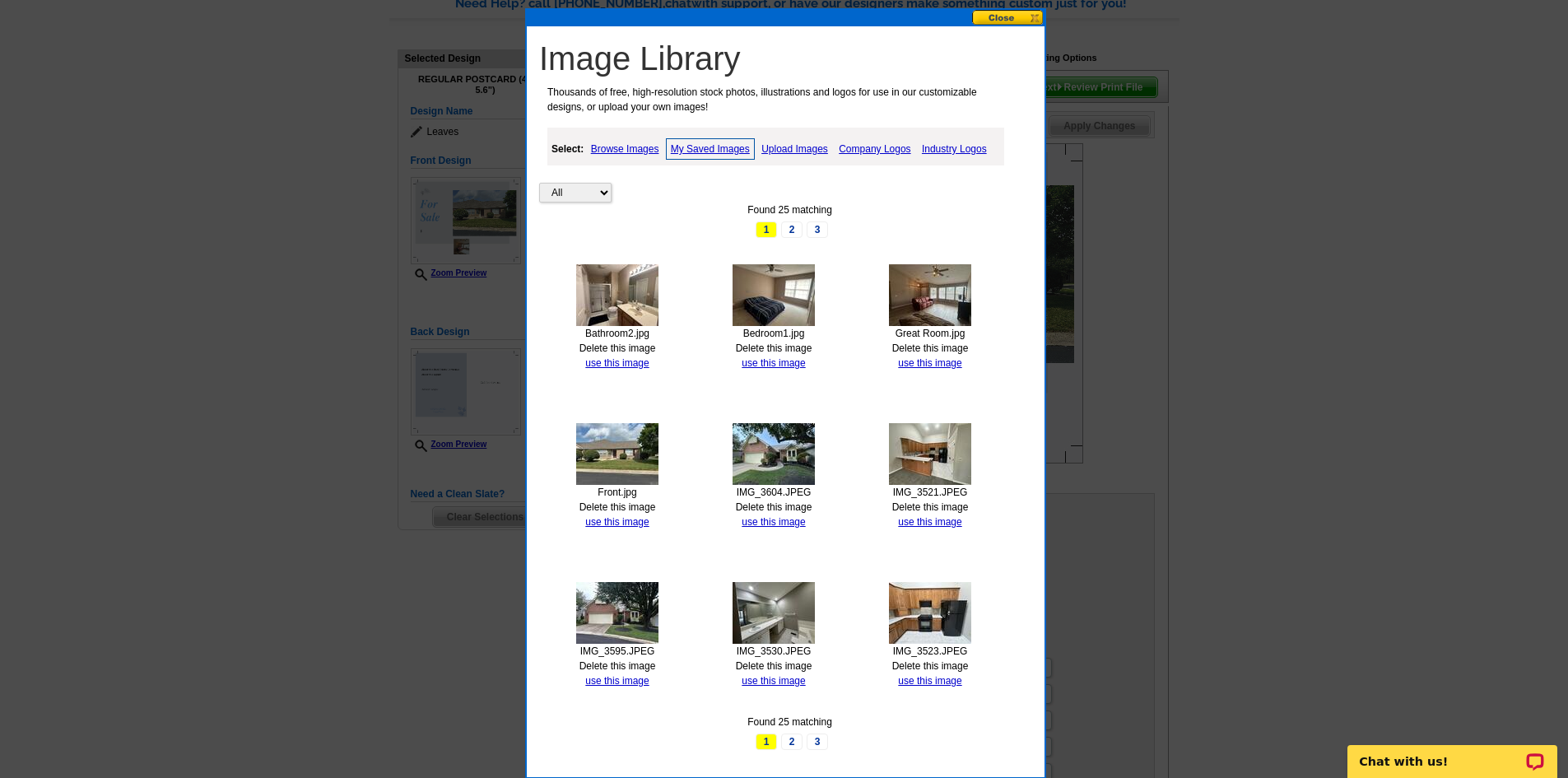
scroll to position [330, 0]
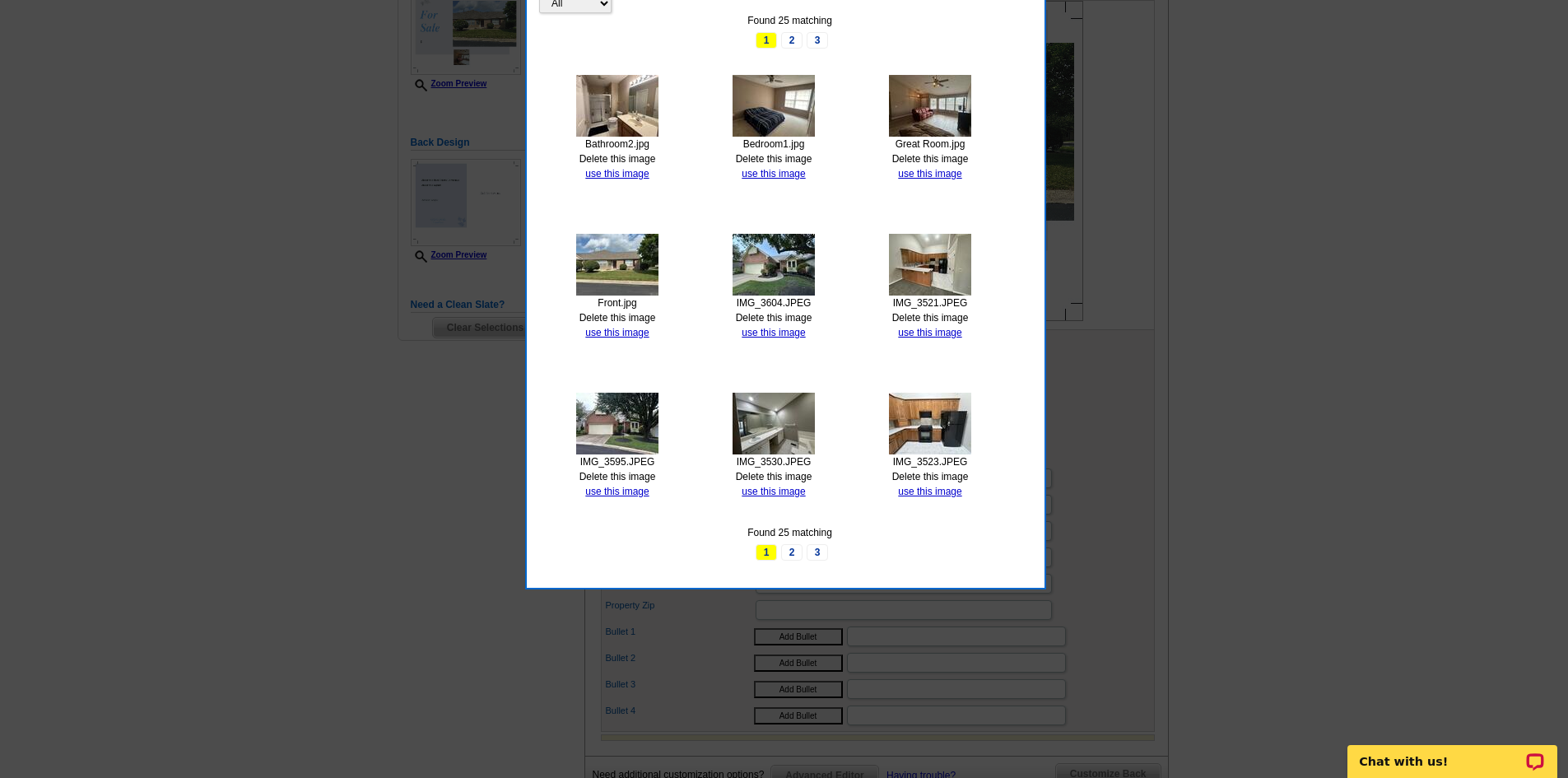
click at [792, 554] on link "2" at bounding box center [792, 552] width 22 height 17
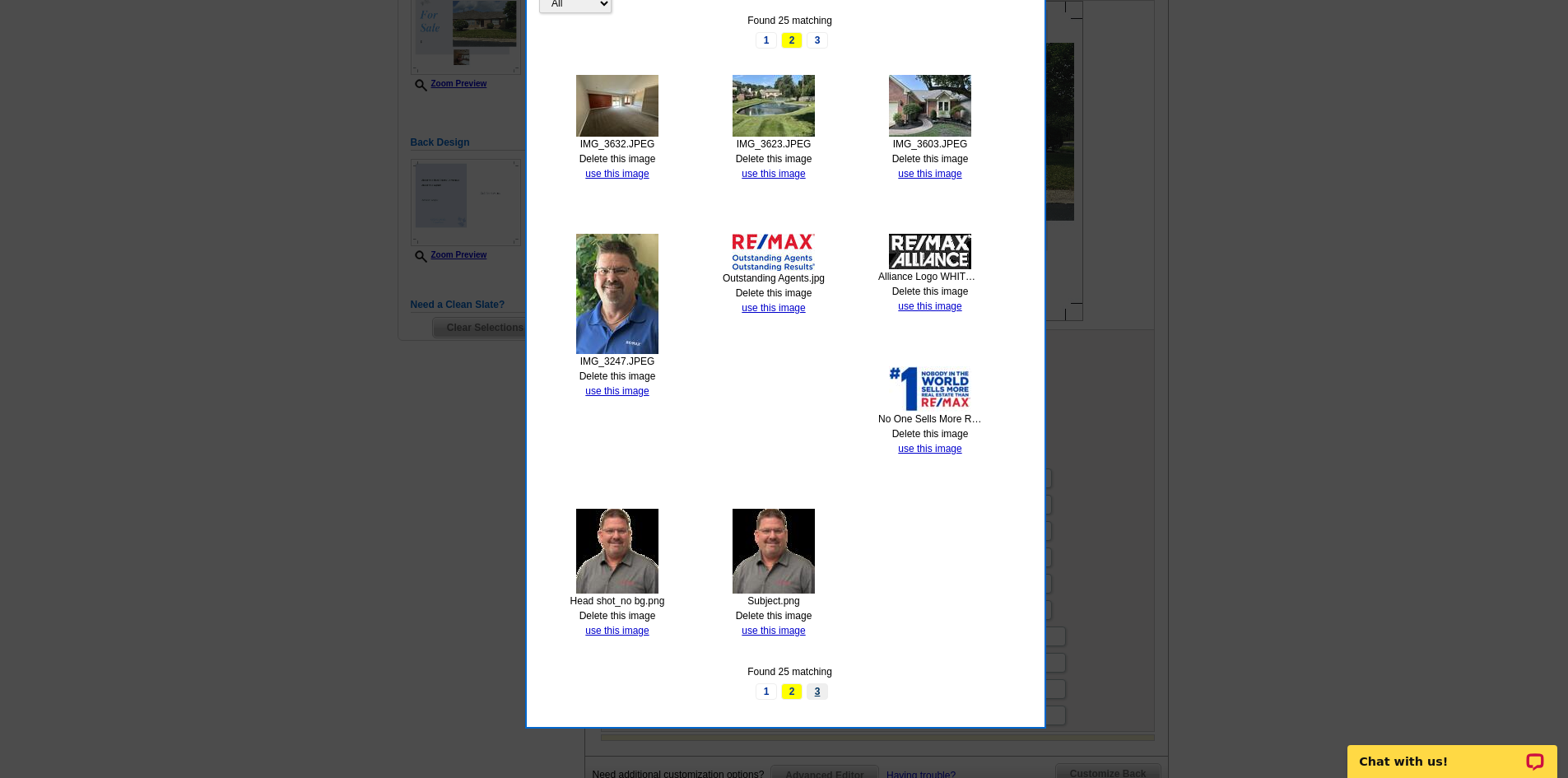
click at [816, 687] on link "3" at bounding box center [817, 691] width 22 height 17
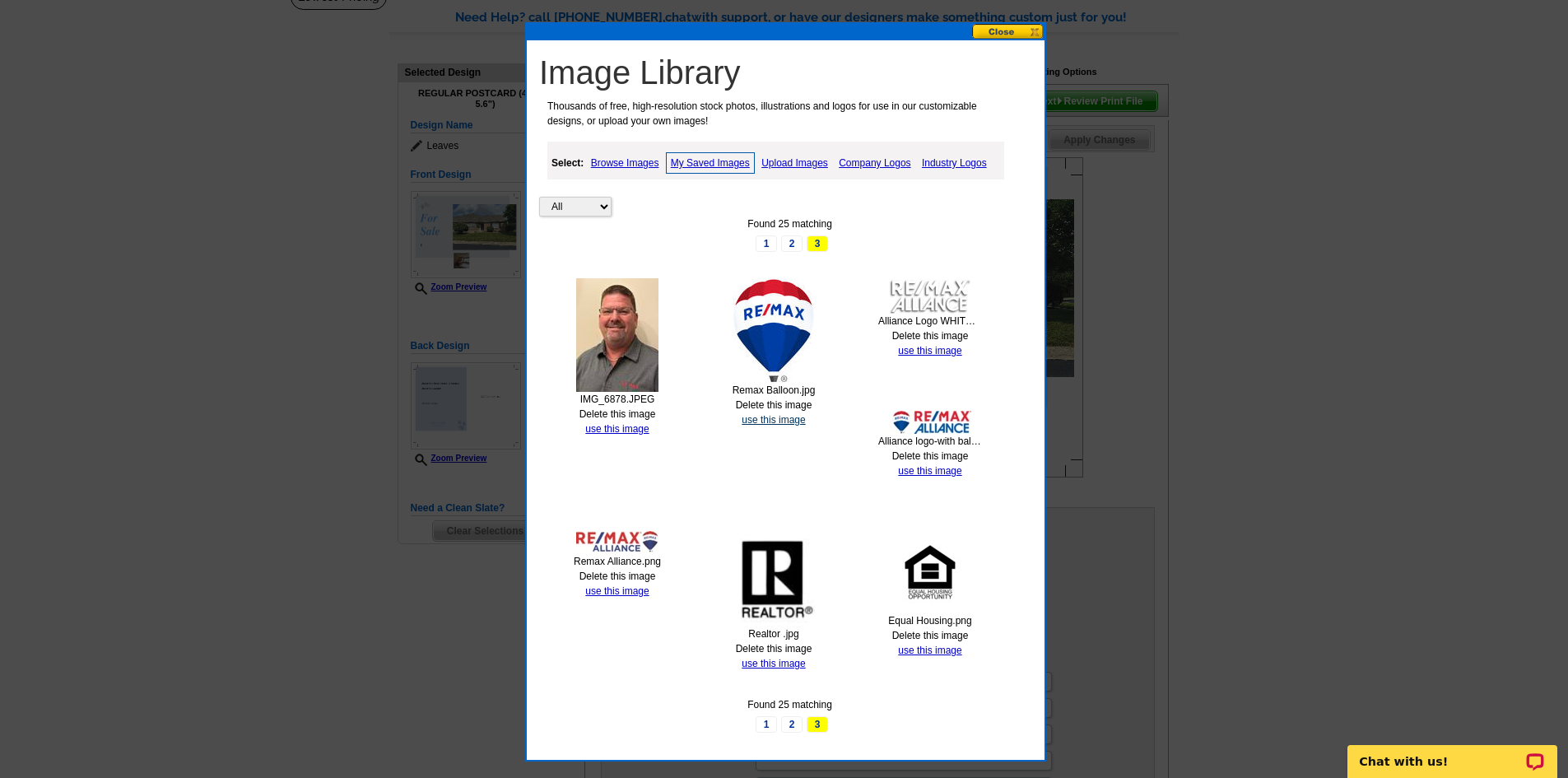
scroll to position [165, 0]
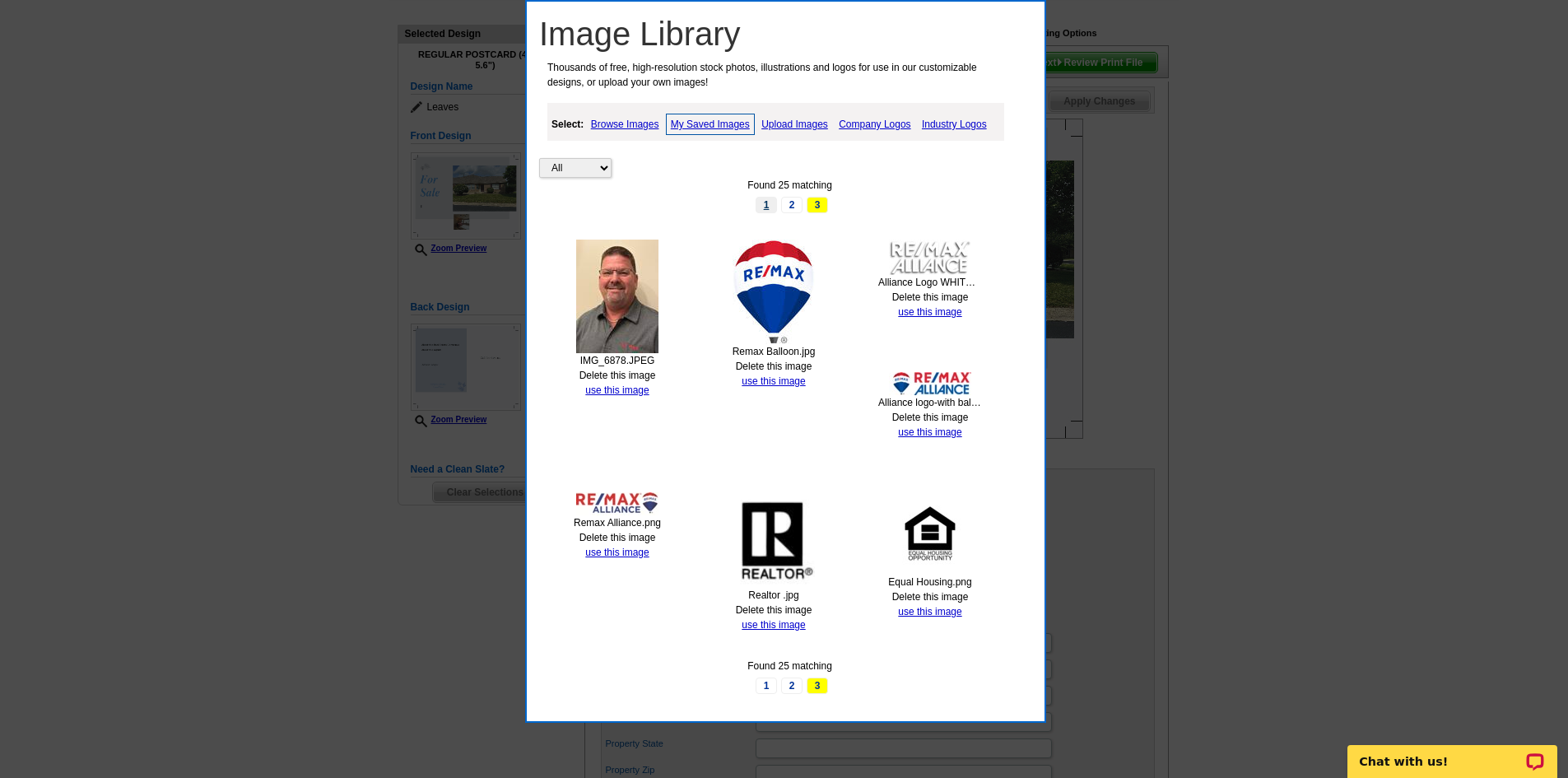
click at [765, 207] on link "1" at bounding box center [766, 205] width 22 height 17
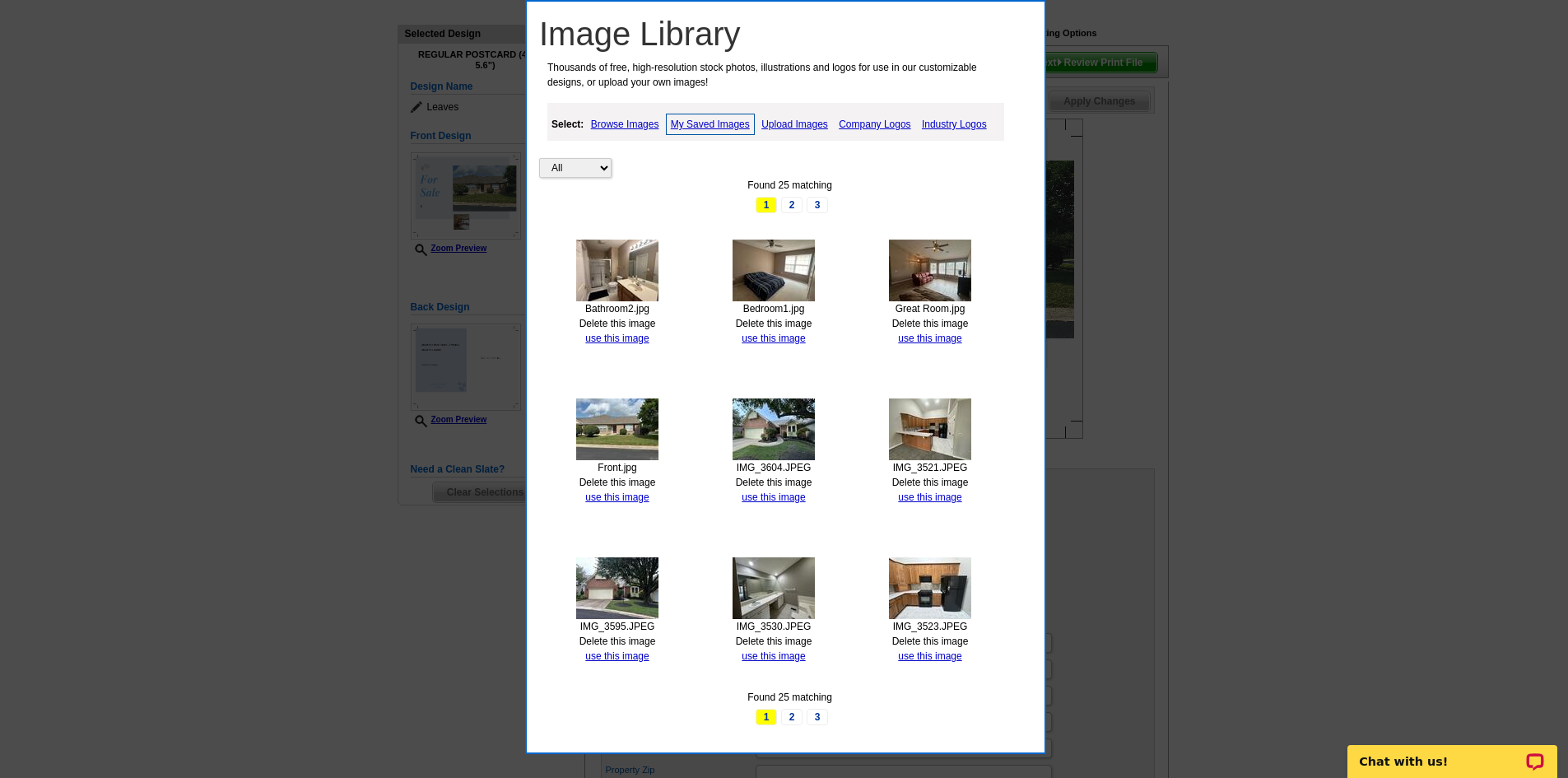
click at [793, 119] on link "Upload Images" at bounding box center [795, 125] width 75 height 20
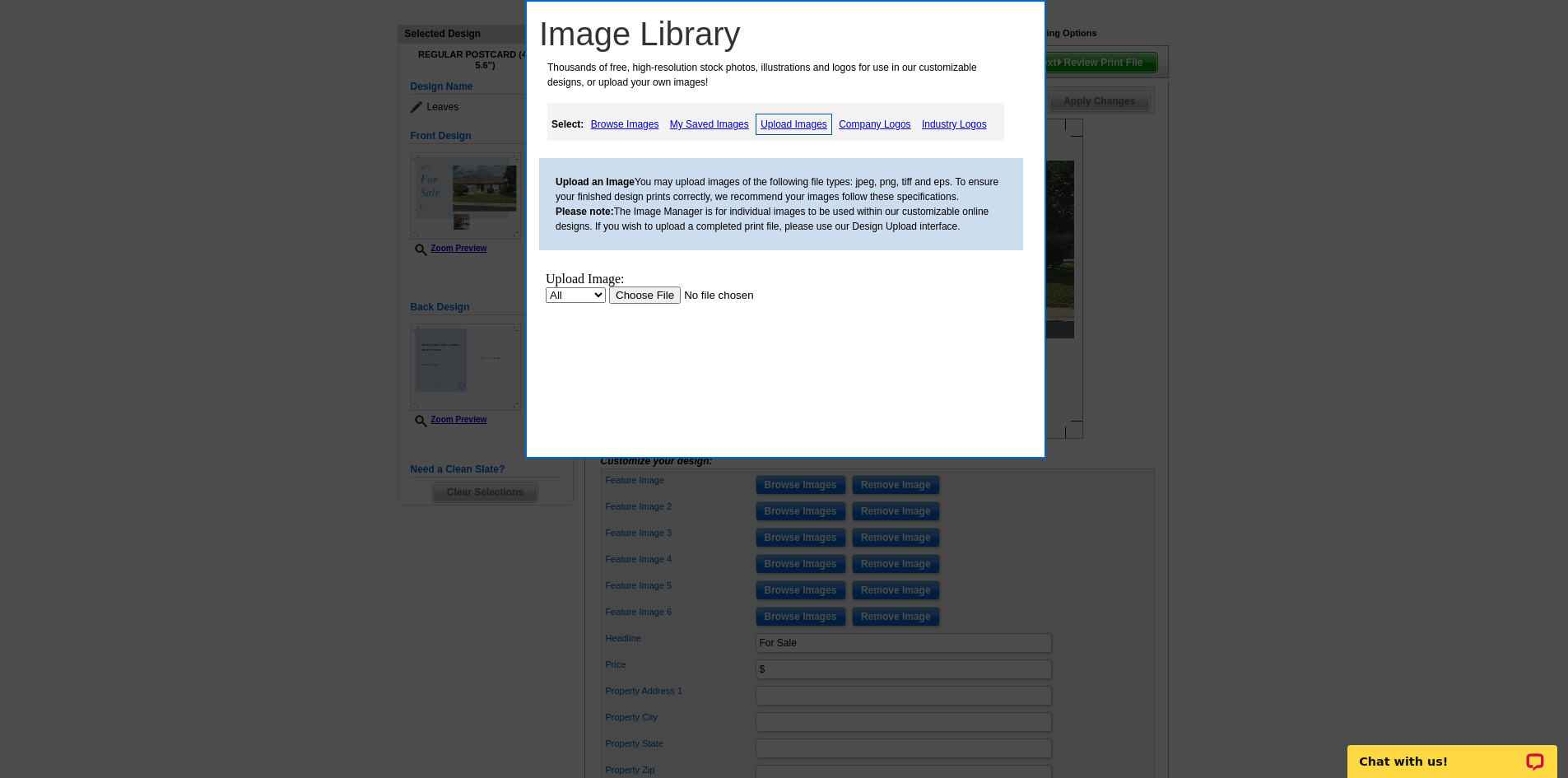
scroll to position [0, 0]
click at [646, 292] on input "file" at bounding box center [713, 295] width 208 height 18
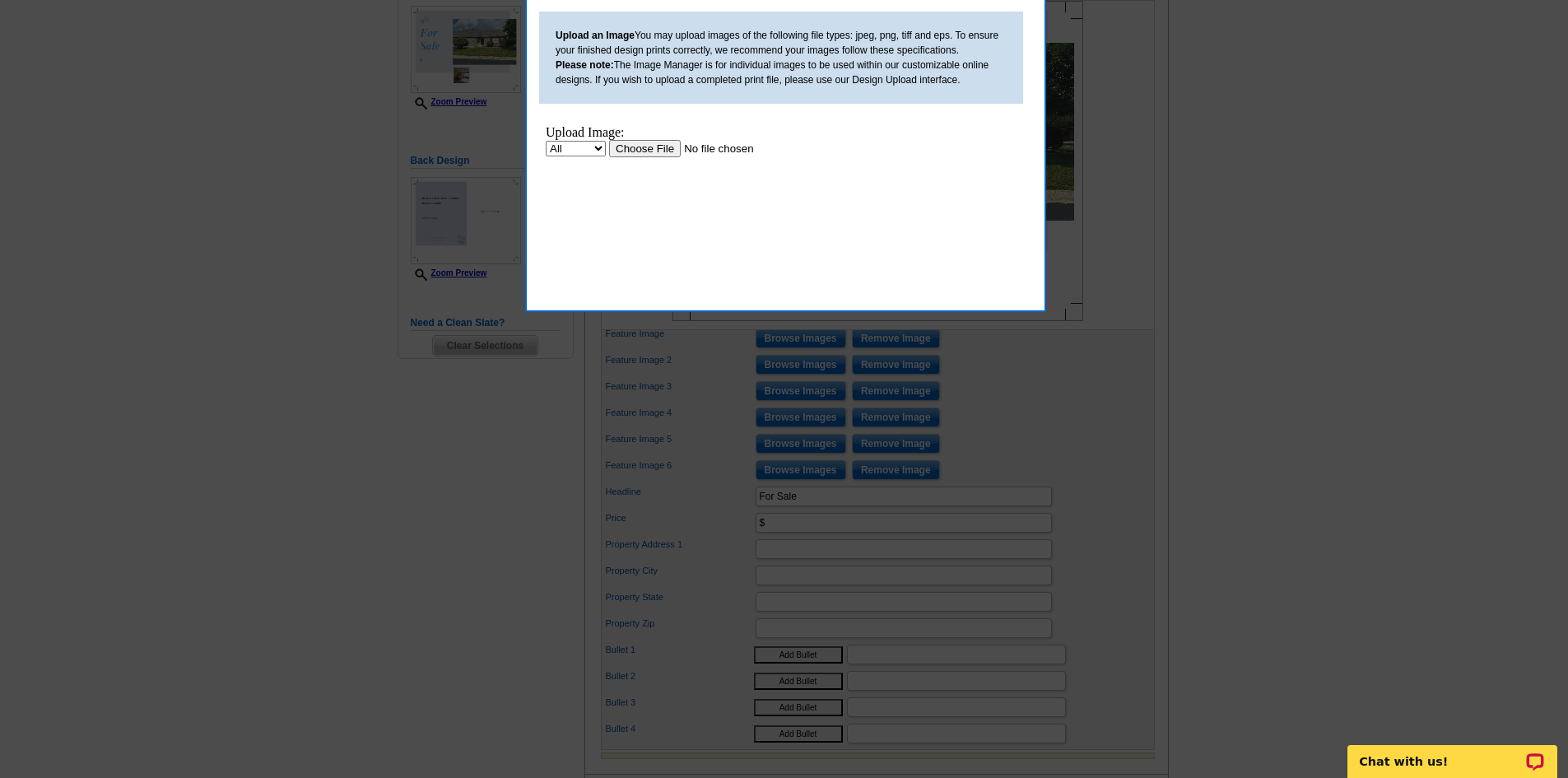
scroll to position [82, 0]
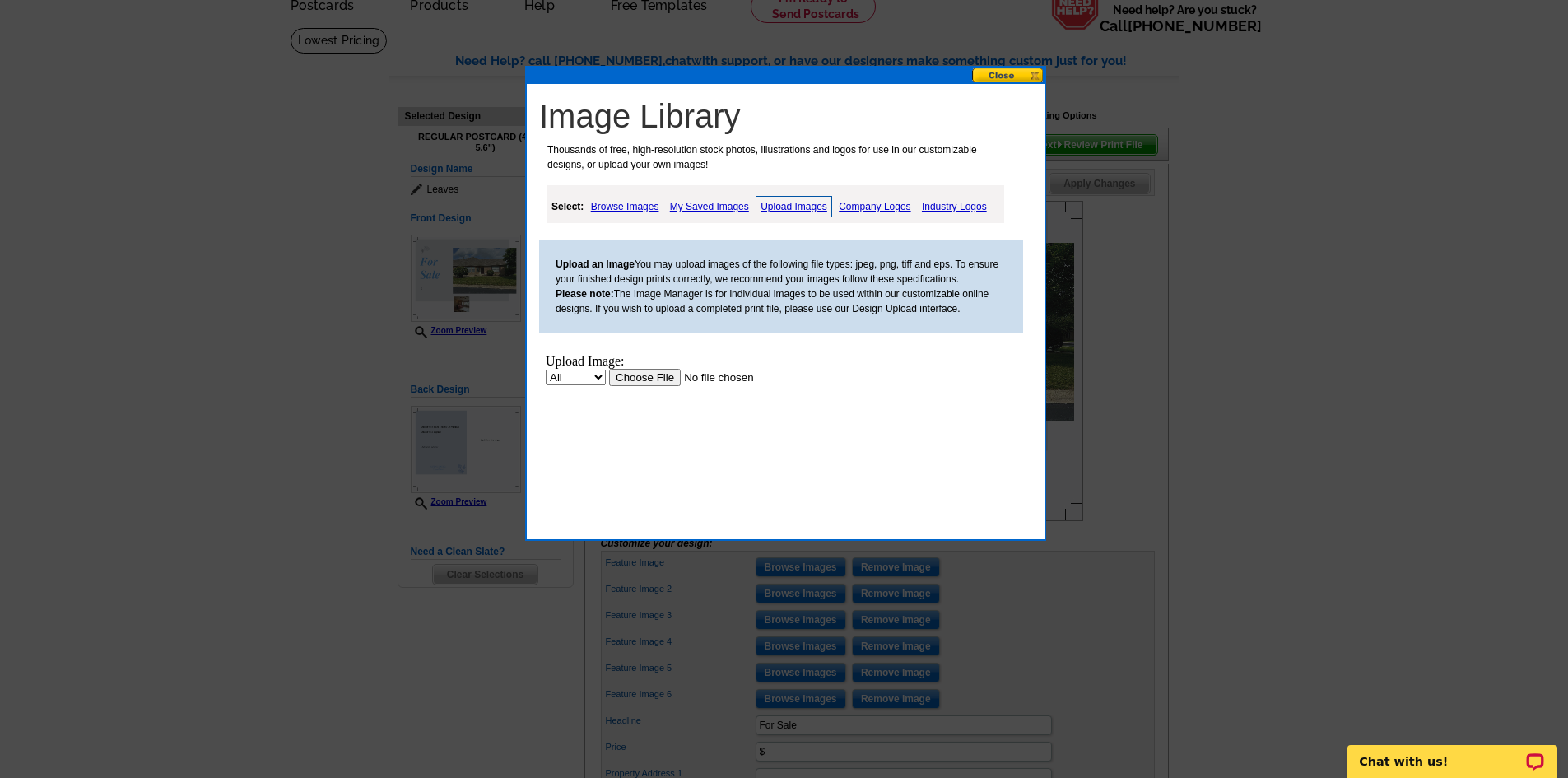
click at [713, 210] on link "My Saved Images" at bounding box center [709, 207] width 87 height 20
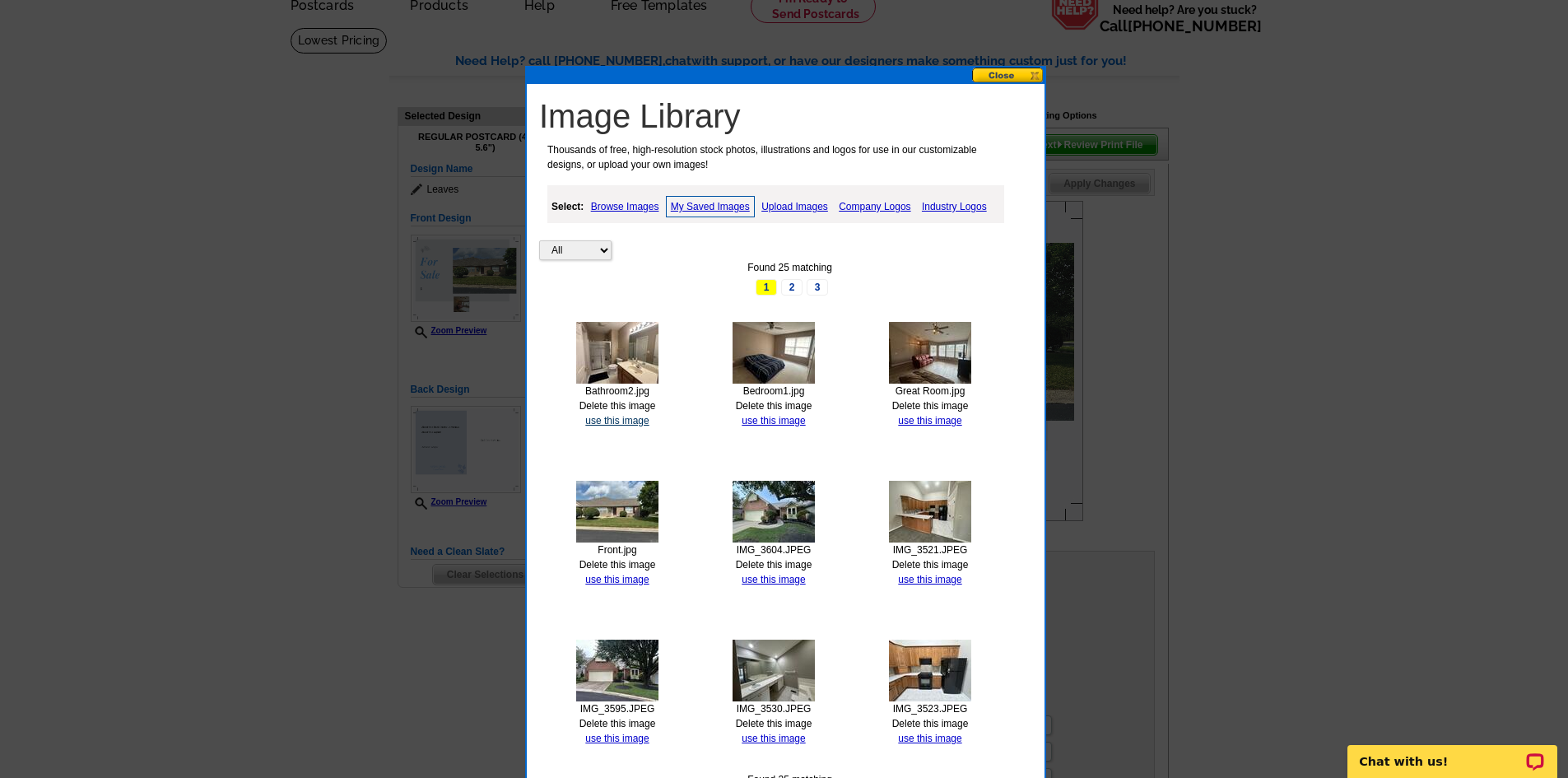
click at [625, 419] on link "use this image" at bounding box center [617, 421] width 64 height 12
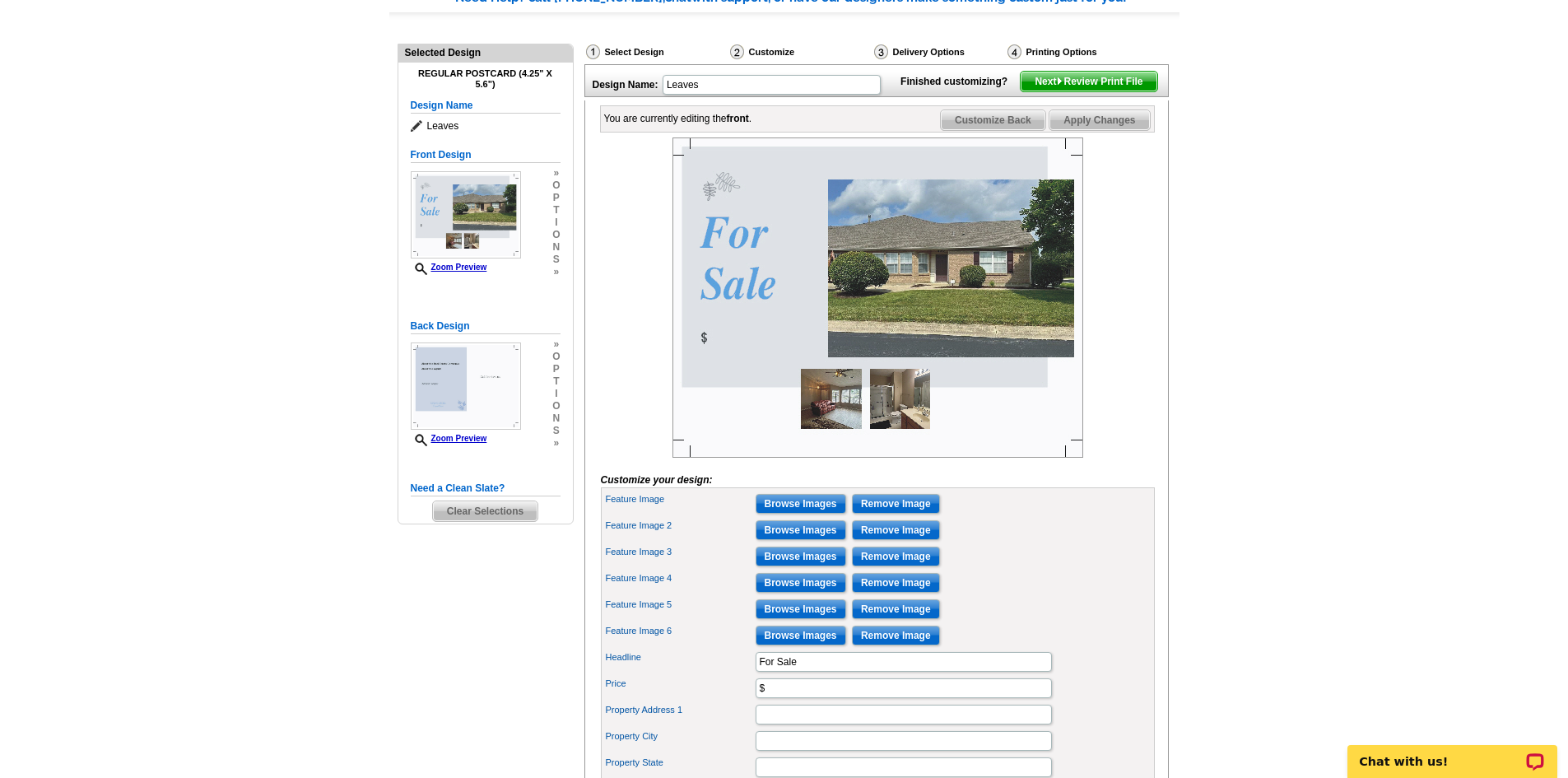
scroll to position [165, 0]
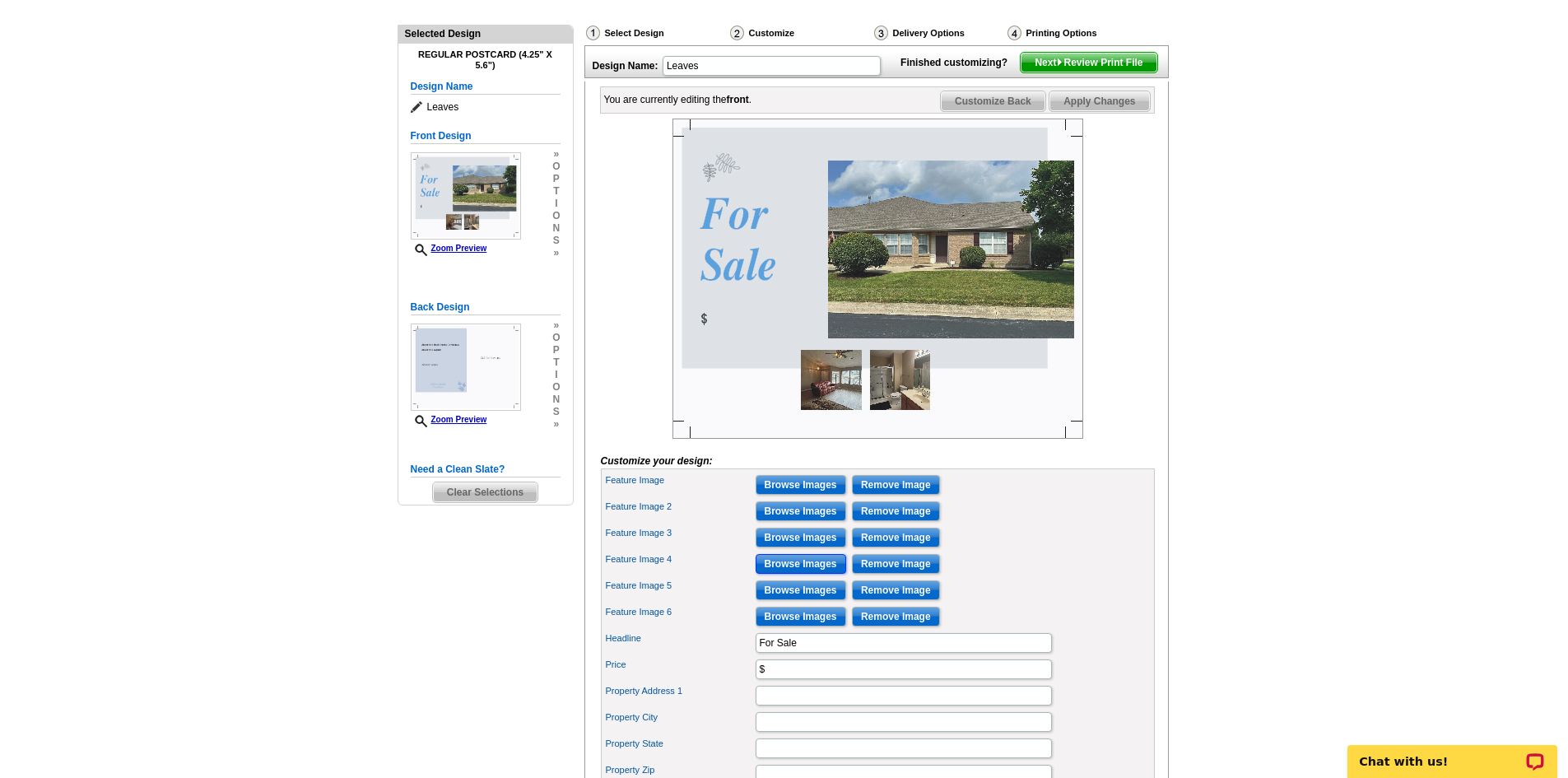
drag, startPoint x: 799, startPoint y: 588, endPoint x: 795, endPoint y: 570, distance: 18.4
click at [795, 570] on div "Feature Image Browse Images Remove Image Feature Image 2 Browse Images Remove I…" at bounding box center [878, 682] width 554 height 428
click at [795, 574] on input "Browse Images" at bounding box center [801, 564] width 90 height 20
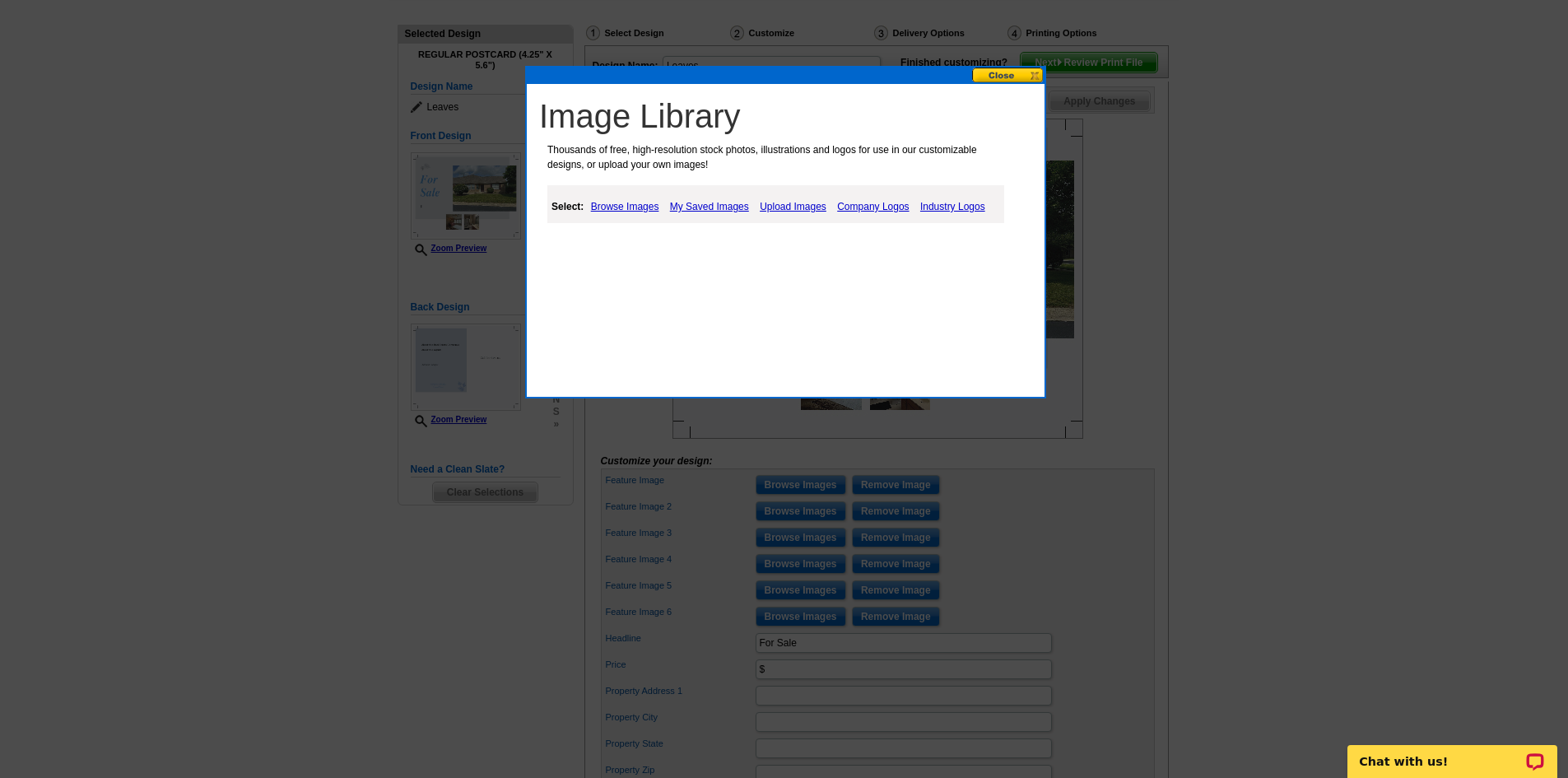
click at [713, 210] on link "My Saved Images" at bounding box center [709, 207] width 87 height 20
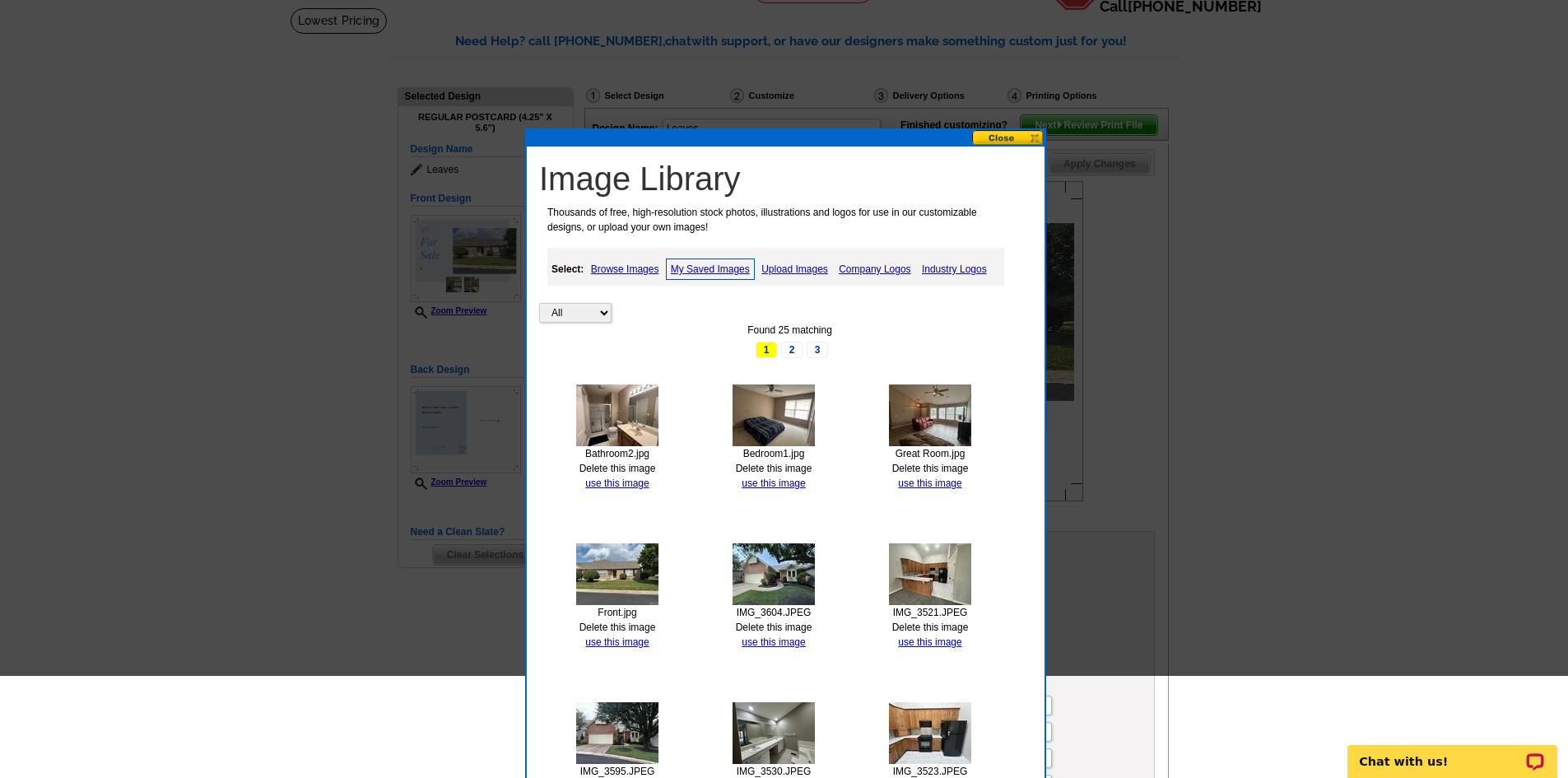
scroll to position [330, 0]
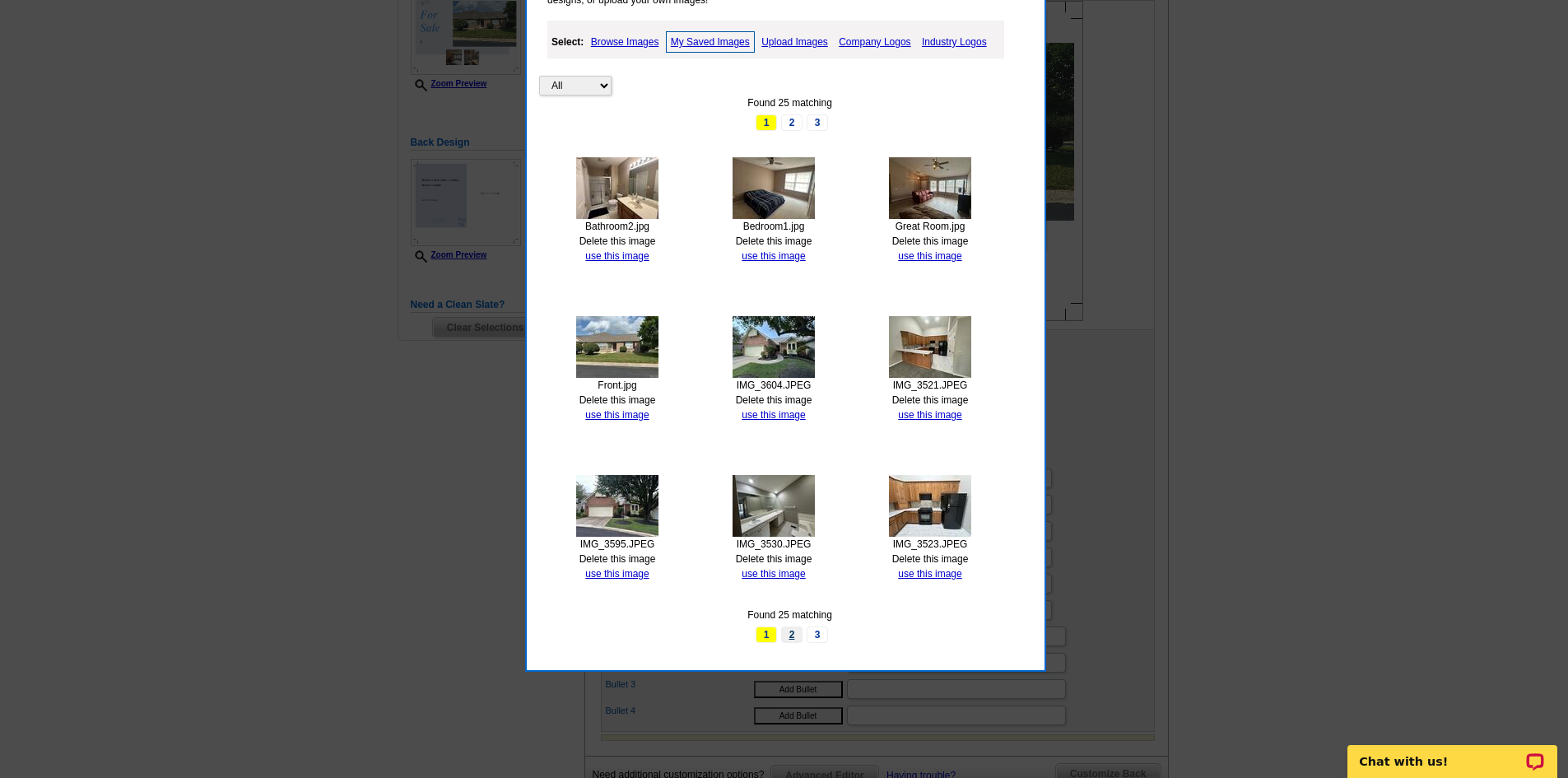
click at [796, 636] on link "2" at bounding box center [792, 635] width 22 height 17
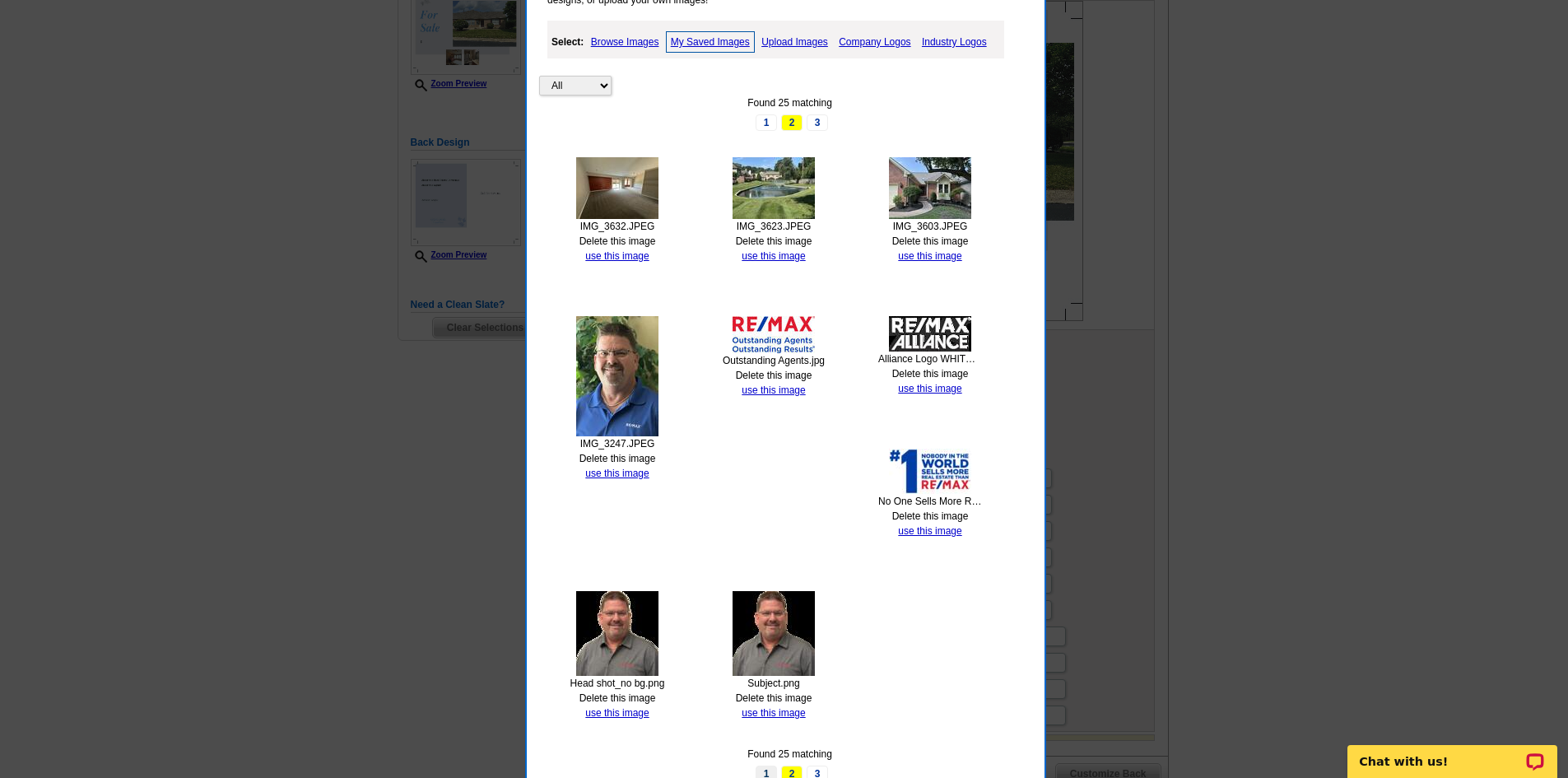
click at [765, 770] on link "1" at bounding box center [766, 773] width 22 height 17
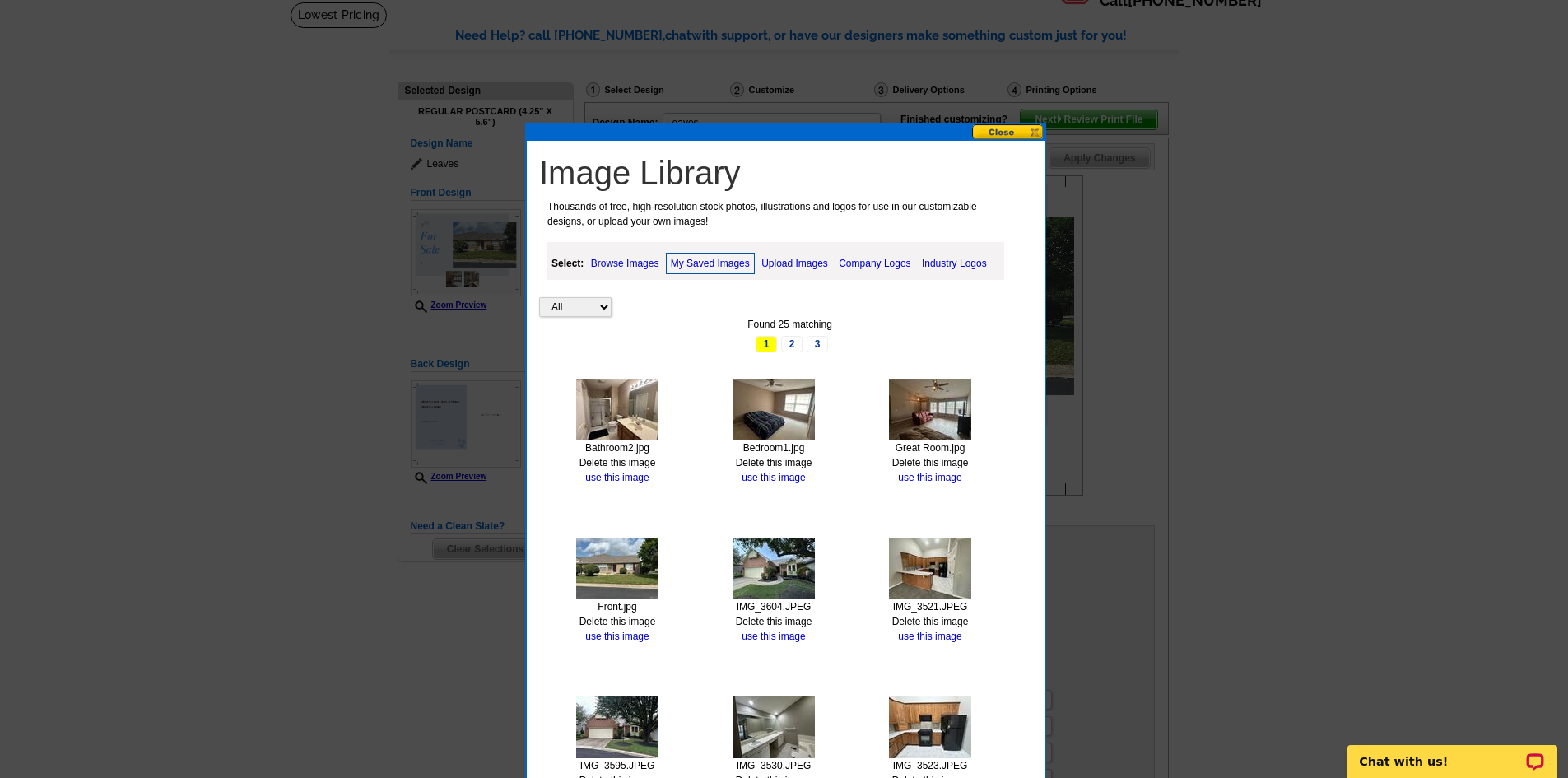
scroll to position [82, 0]
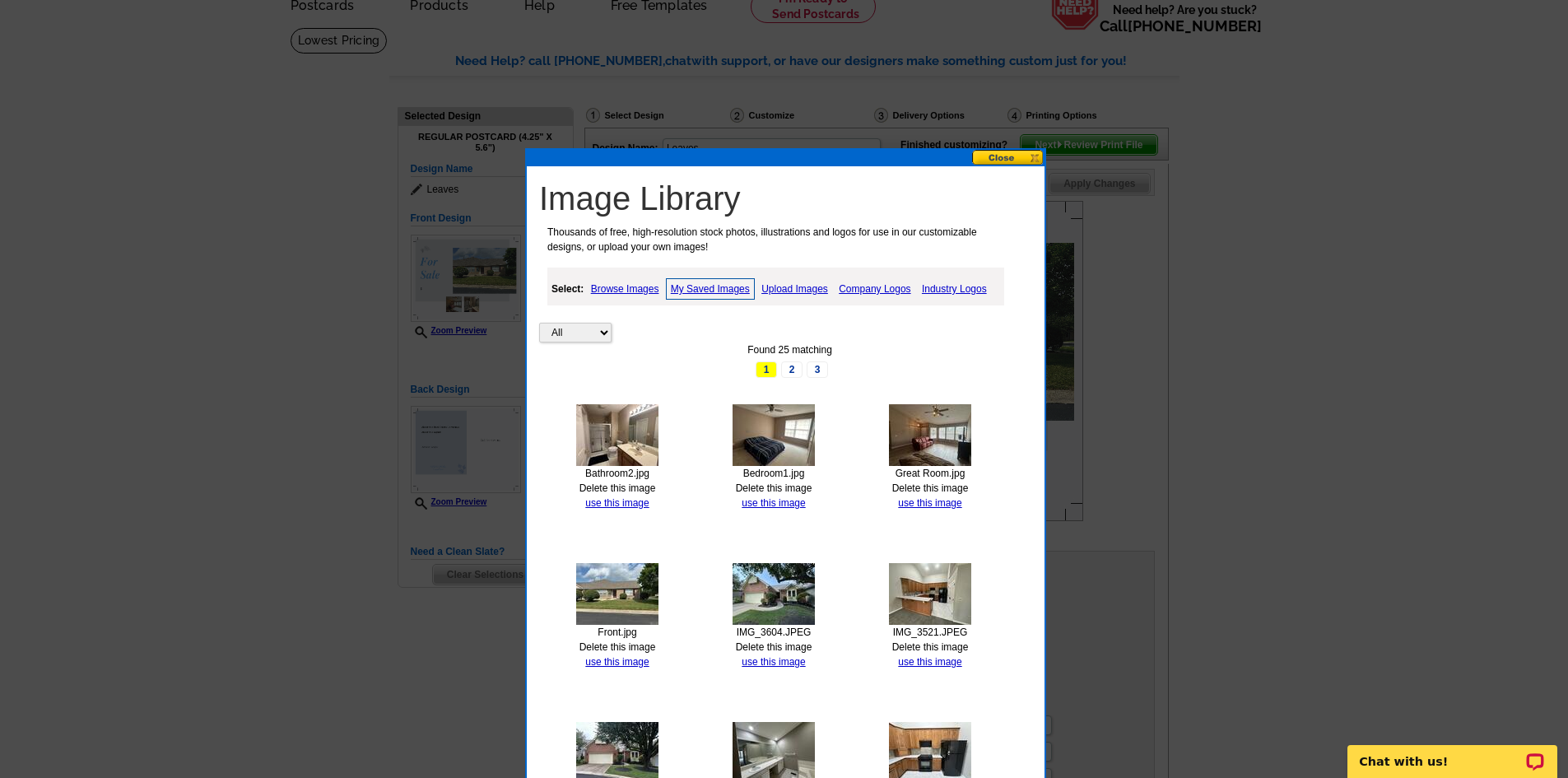
click at [803, 289] on link "Upload Images" at bounding box center [795, 288] width 75 height 20
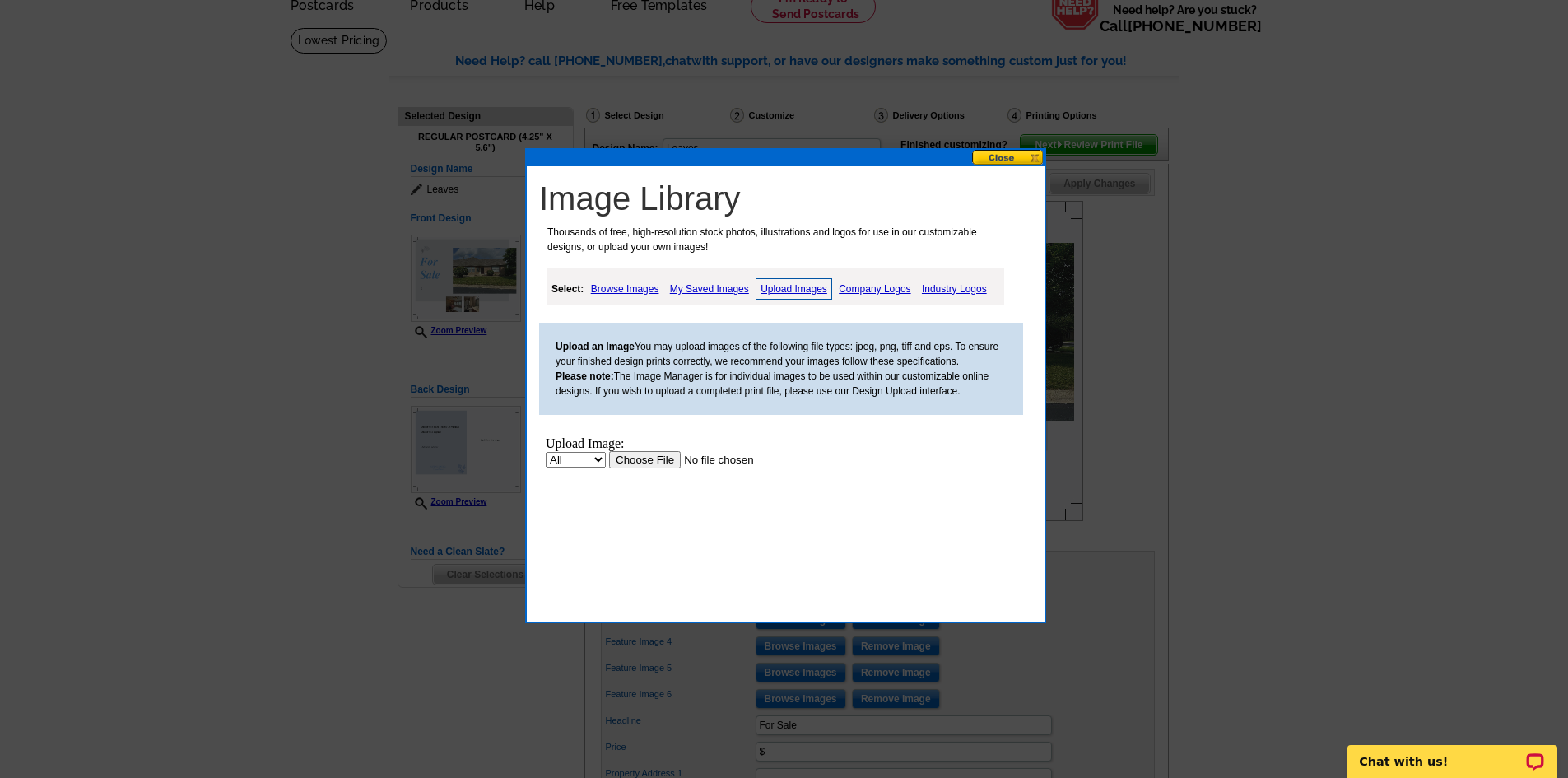
scroll to position [0, 0]
click at [653, 457] on input "file" at bounding box center [713, 460] width 208 height 18
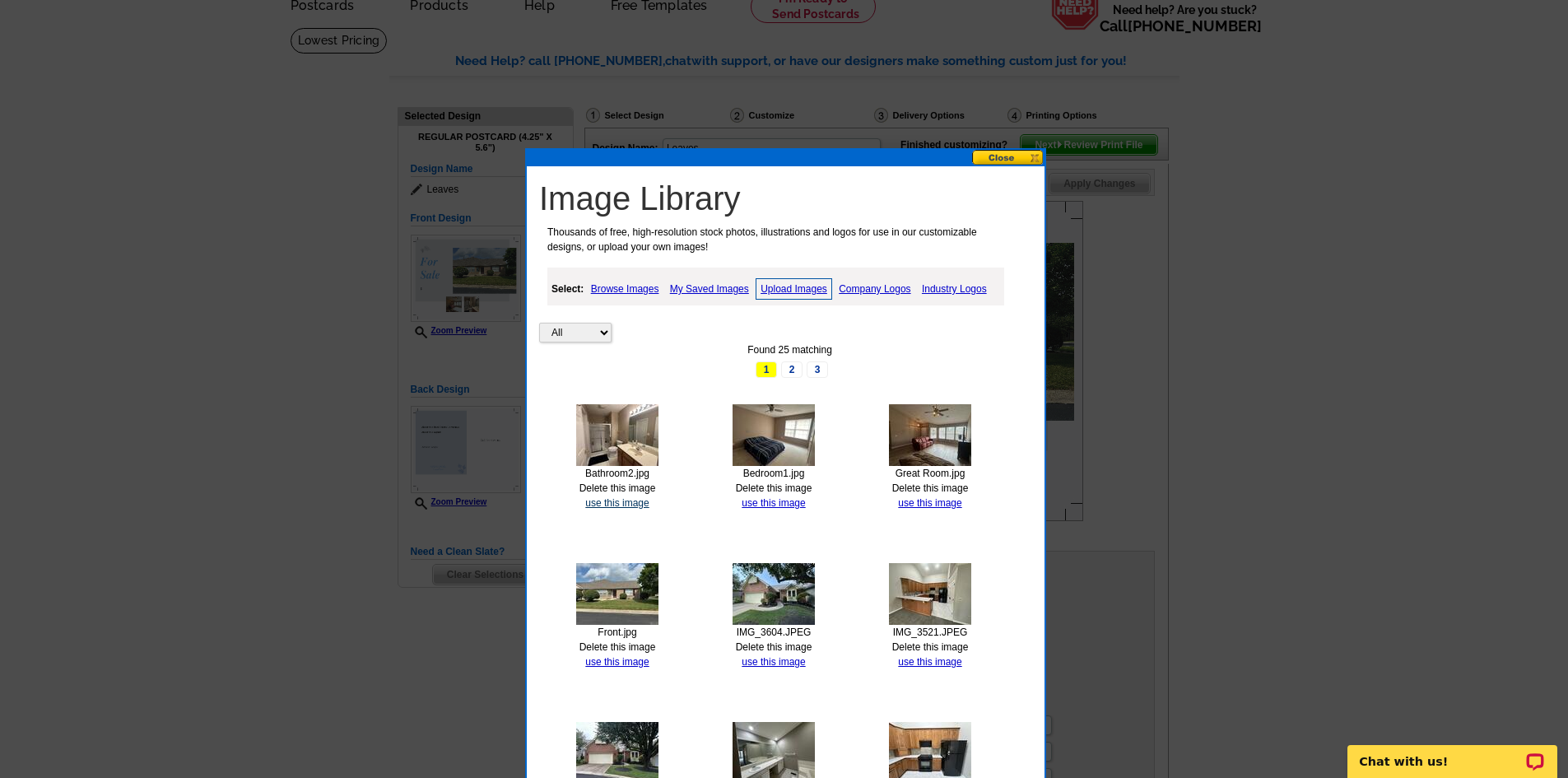
click at [616, 503] on link "use this image" at bounding box center [617, 503] width 64 height 12
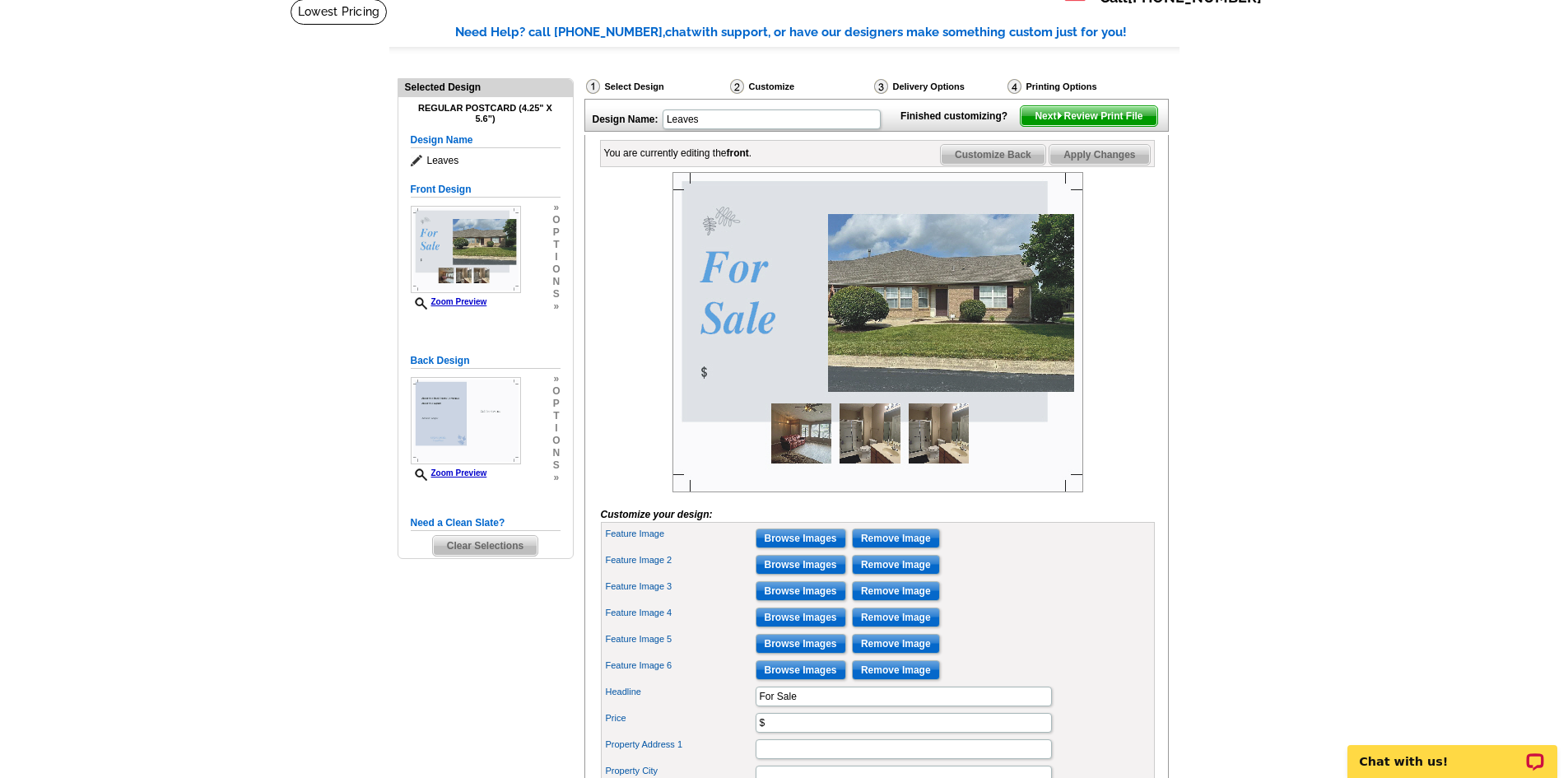
scroll to position [82, 0]
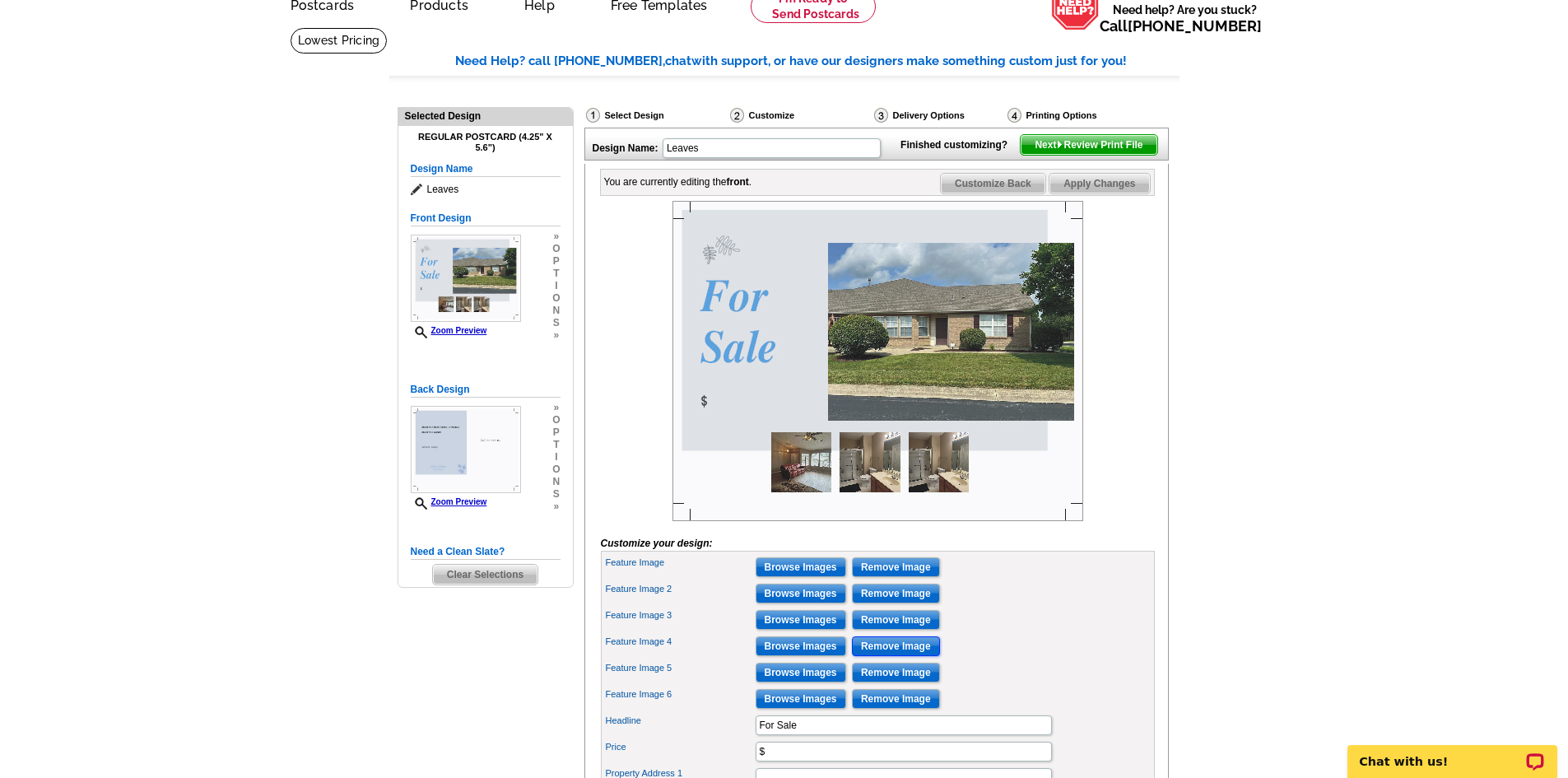
click at [906, 656] on input "Remove Image" at bounding box center [896, 647] width 88 height 20
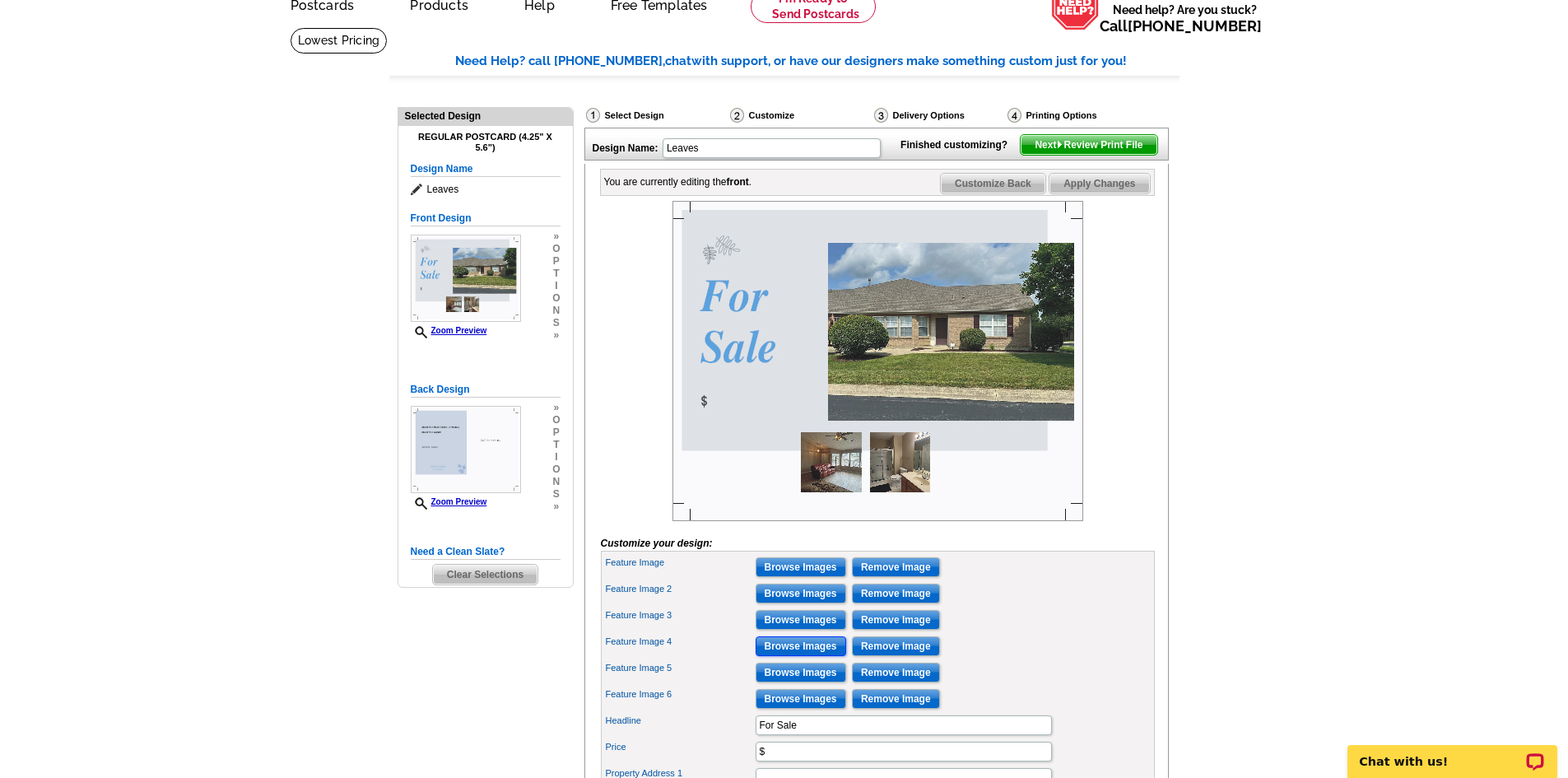
click at [792, 656] on input "Browse Images" at bounding box center [801, 647] width 90 height 20
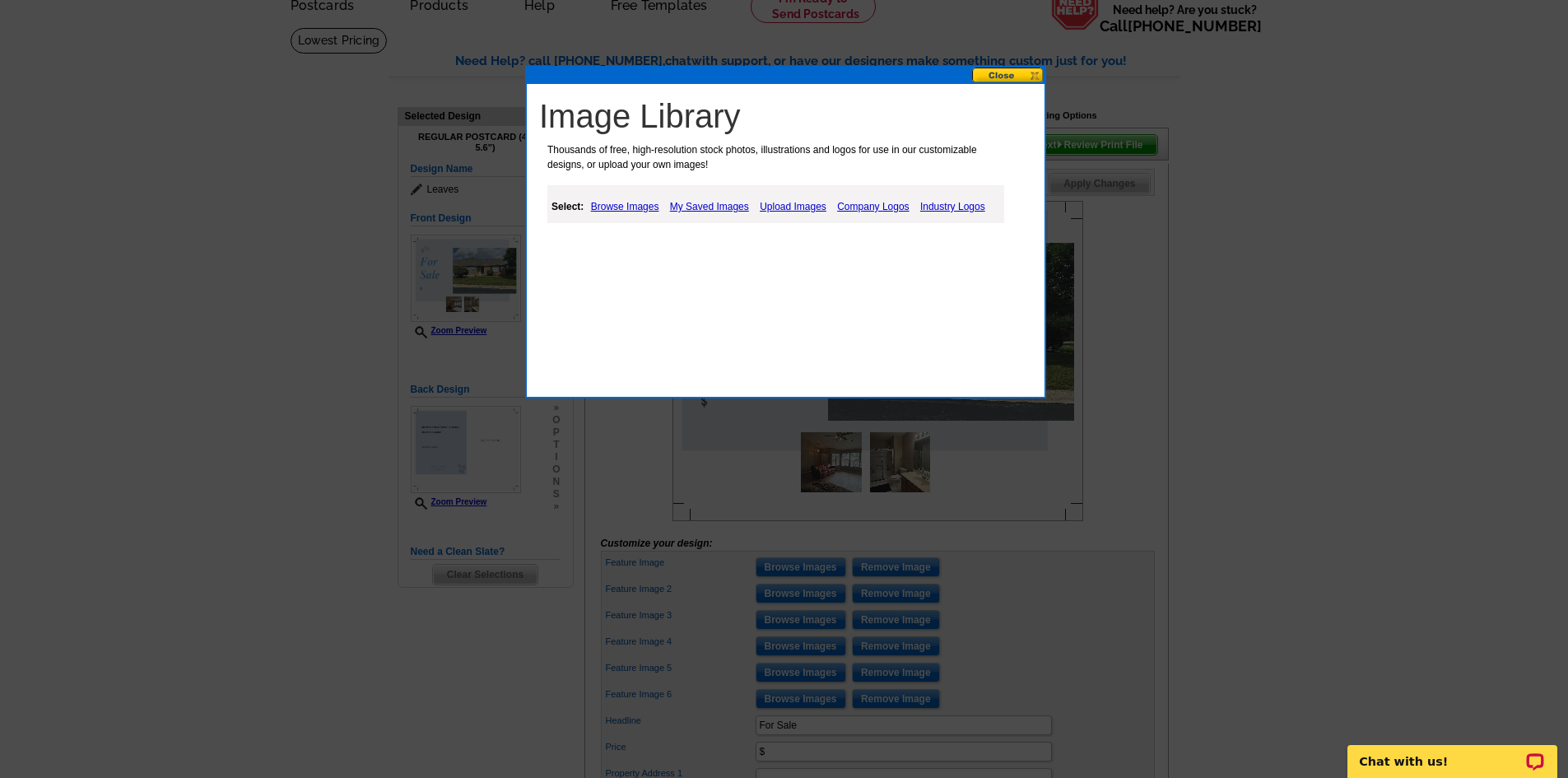
click at [702, 207] on link "My Saved Images" at bounding box center [709, 207] width 87 height 20
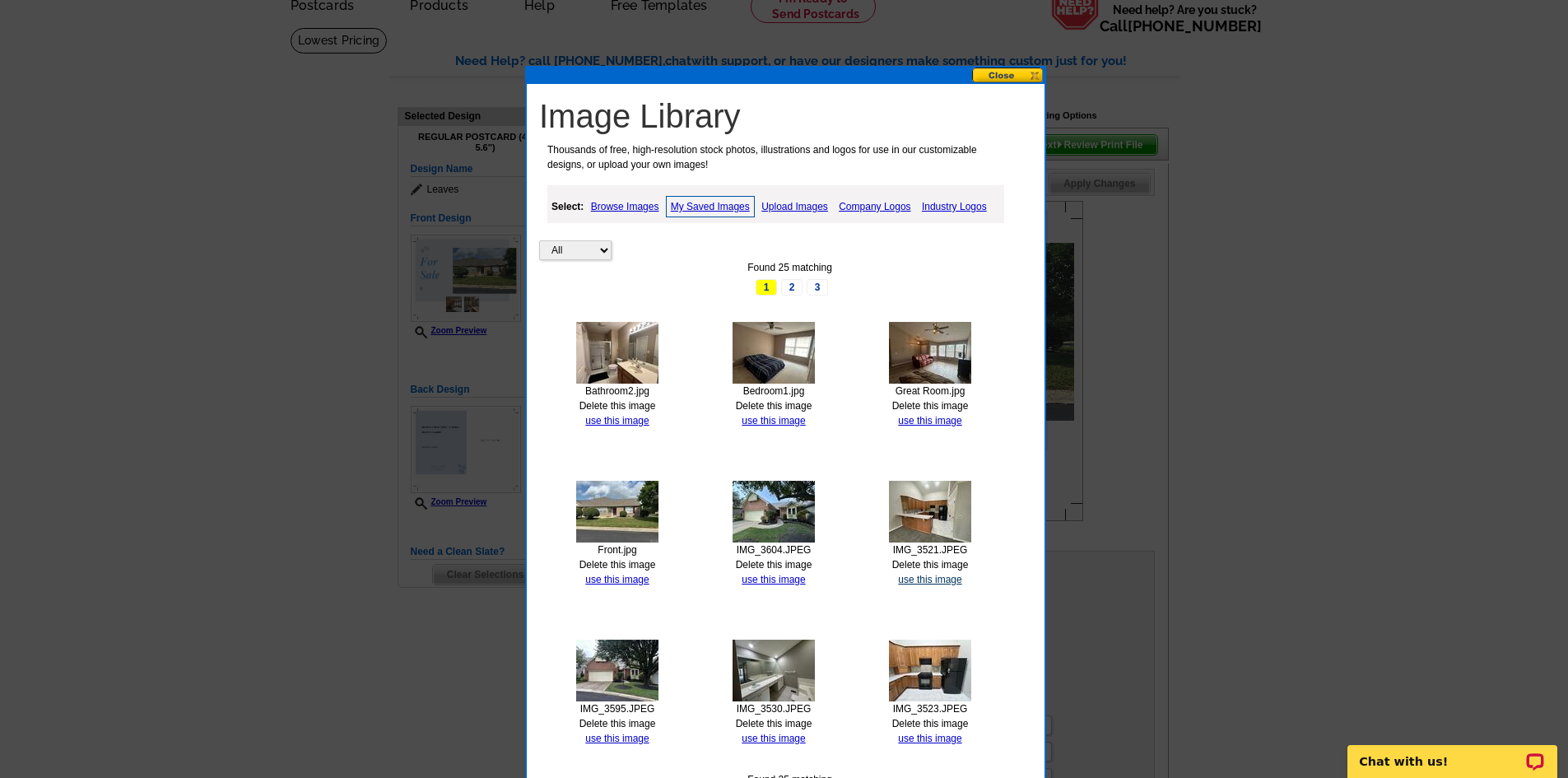
click at [920, 579] on link "use this image" at bounding box center [929, 580] width 64 height 12
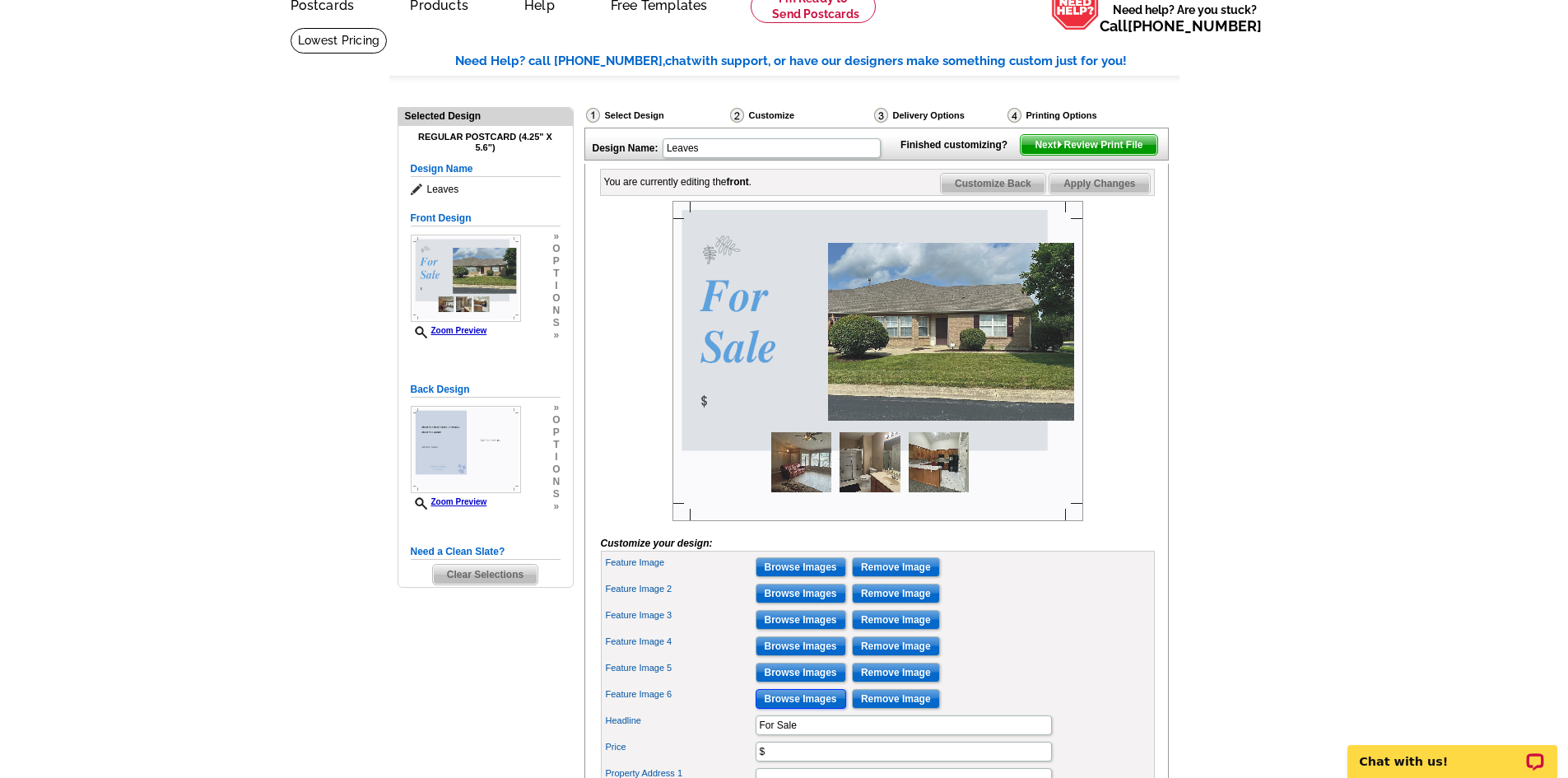
click at [784, 708] on input "Browse Images" at bounding box center [801, 699] width 90 height 20
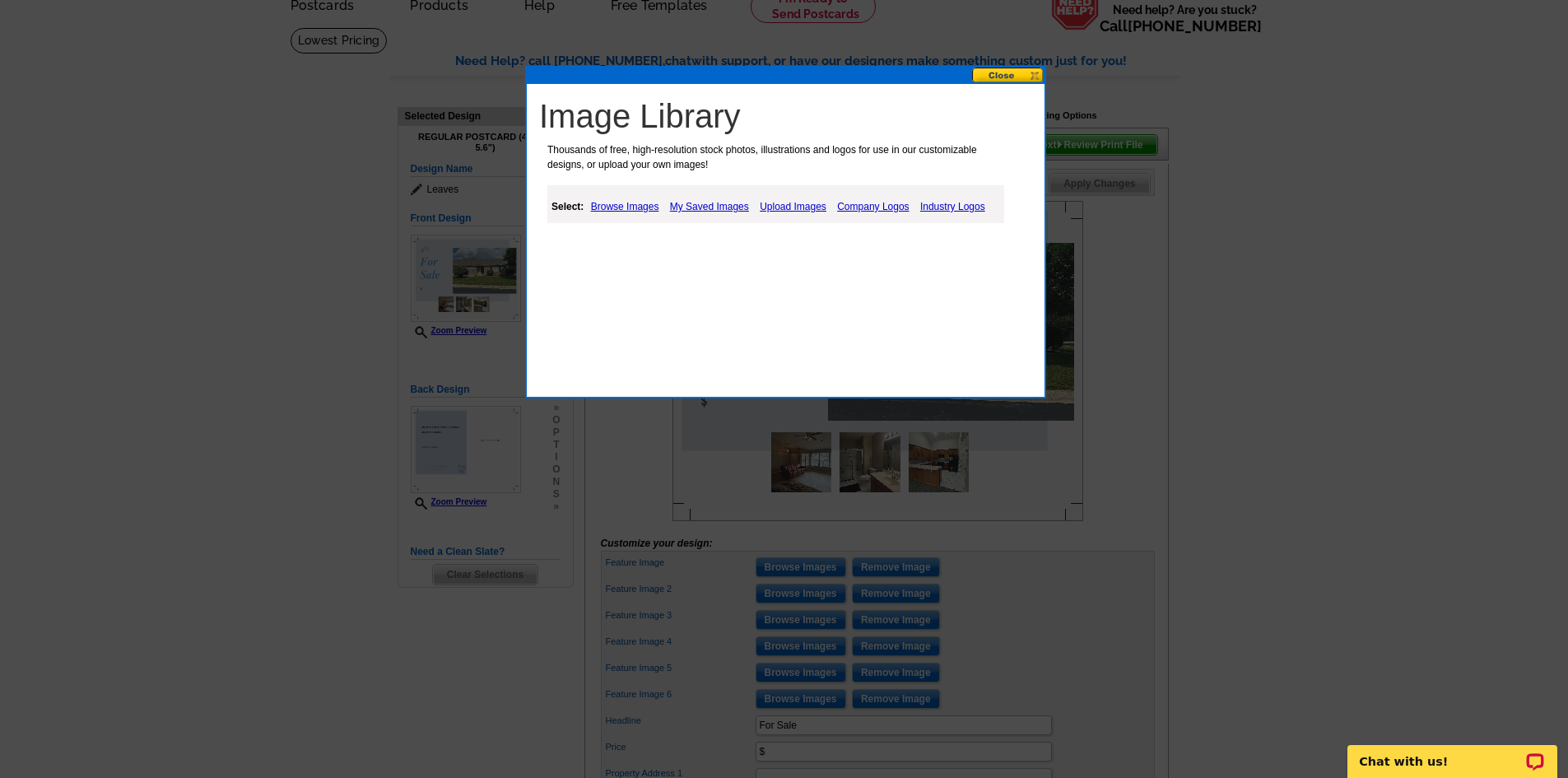
click at [704, 204] on link "My Saved Images" at bounding box center [709, 207] width 87 height 20
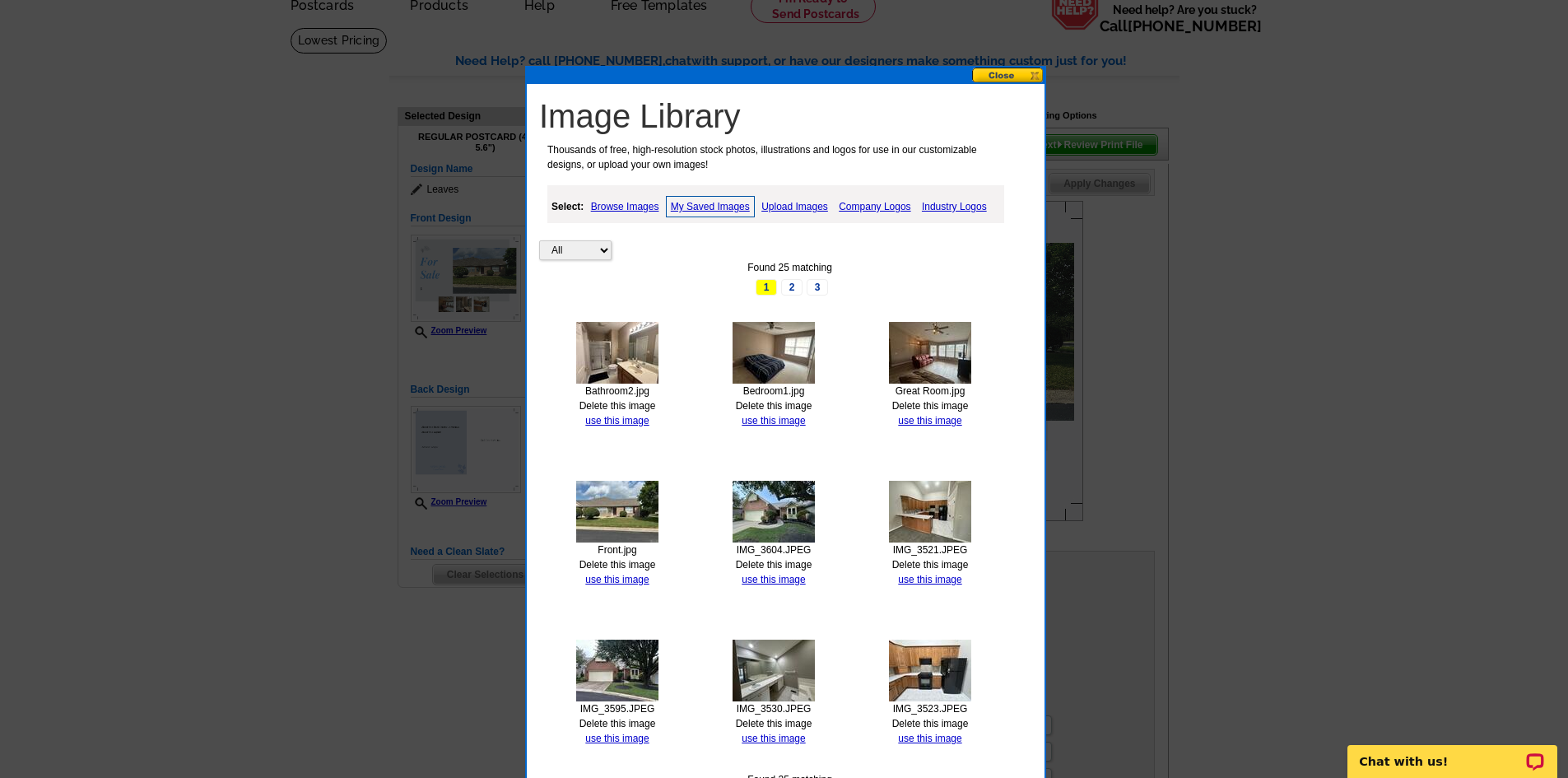
click at [786, 208] on link "Upload Images" at bounding box center [795, 207] width 75 height 20
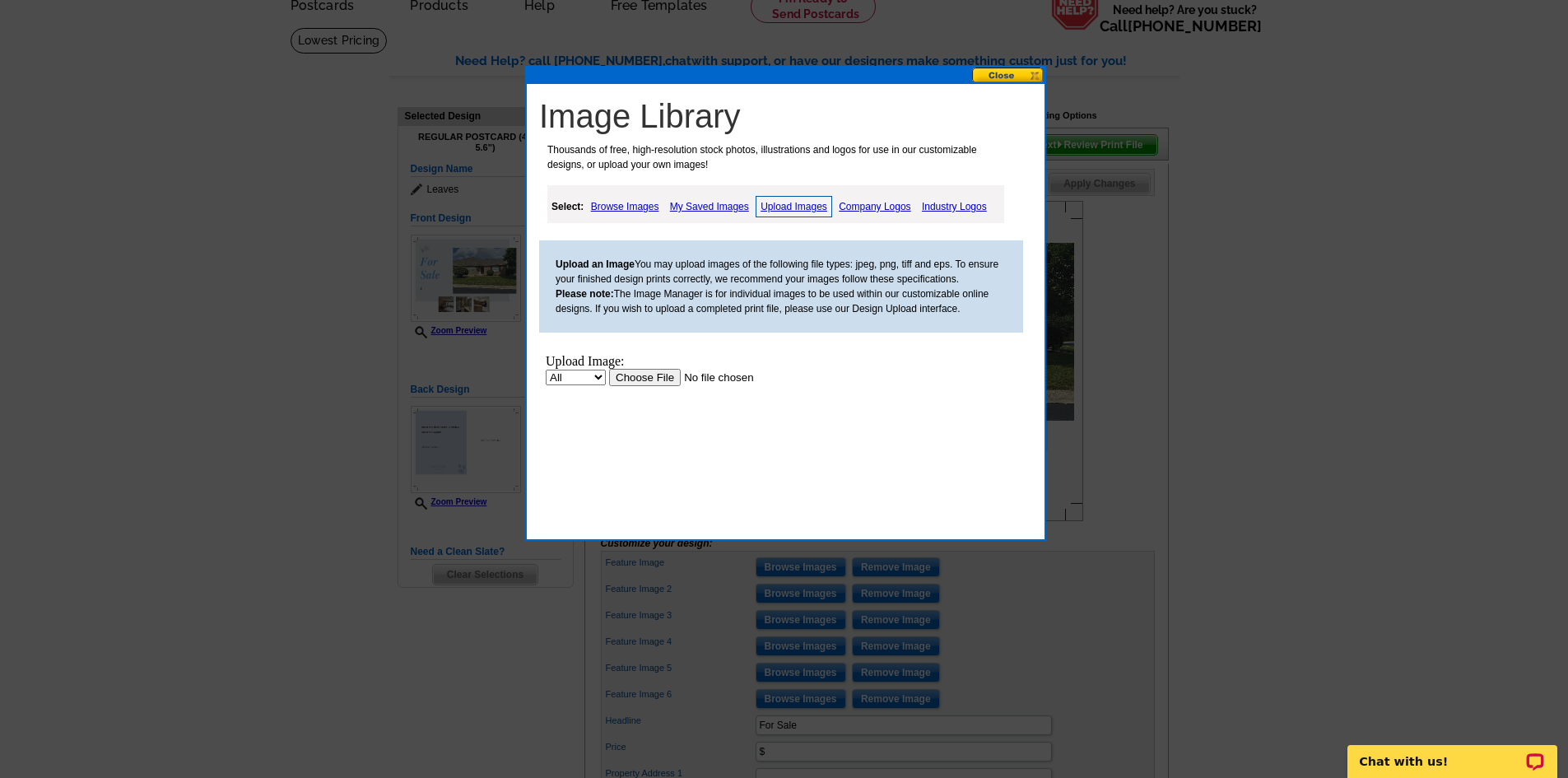
scroll to position [0, 0]
click at [640, 380] on input "file" at bounding box center [713, 378] width 208 height 18
click at [193, 297] on div at bounding box center [784, 347] width 1568 height 860
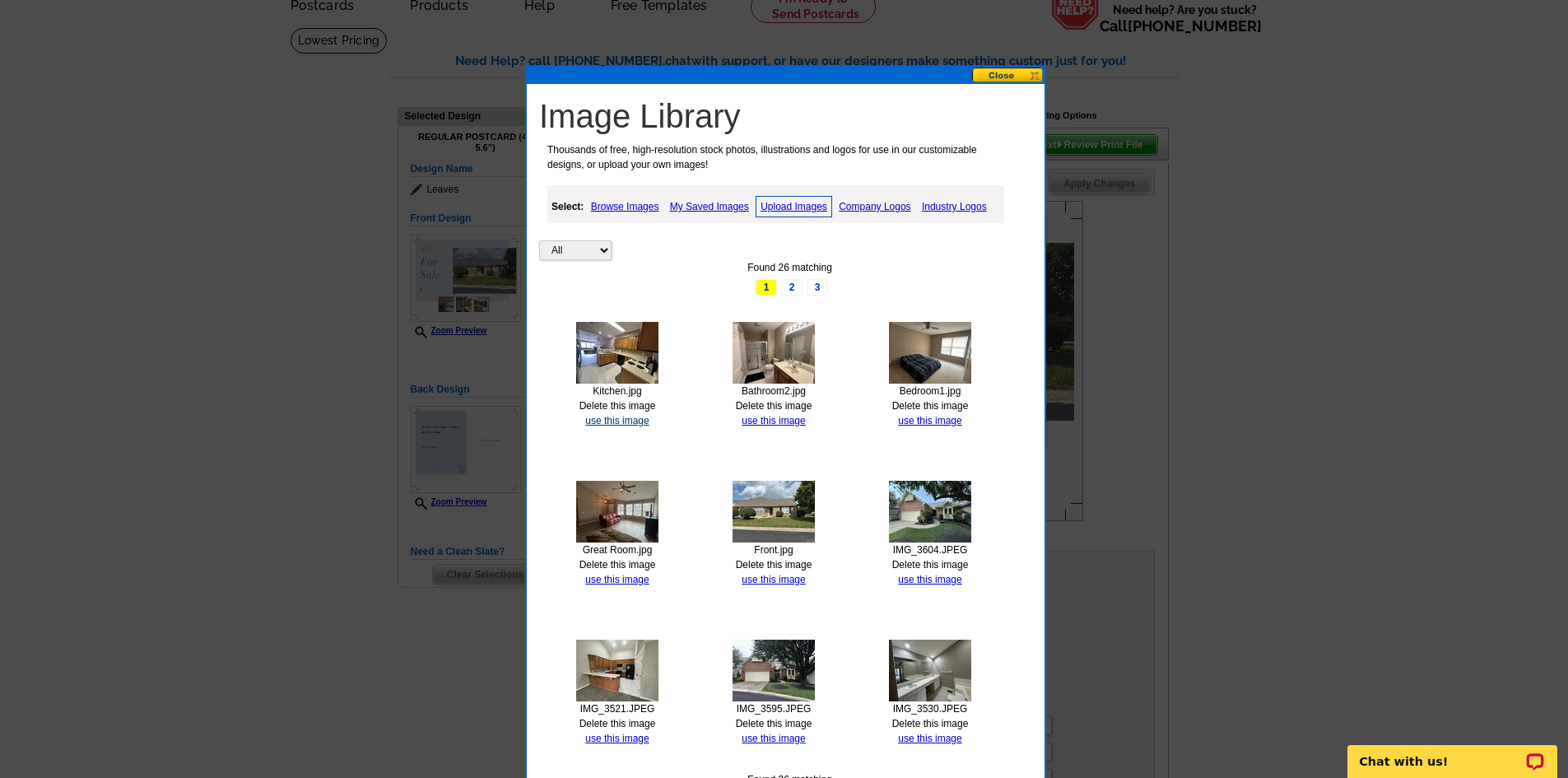
click at [632, 419] on link "use this image" at bounding box center [617, 421] width 64 height 12
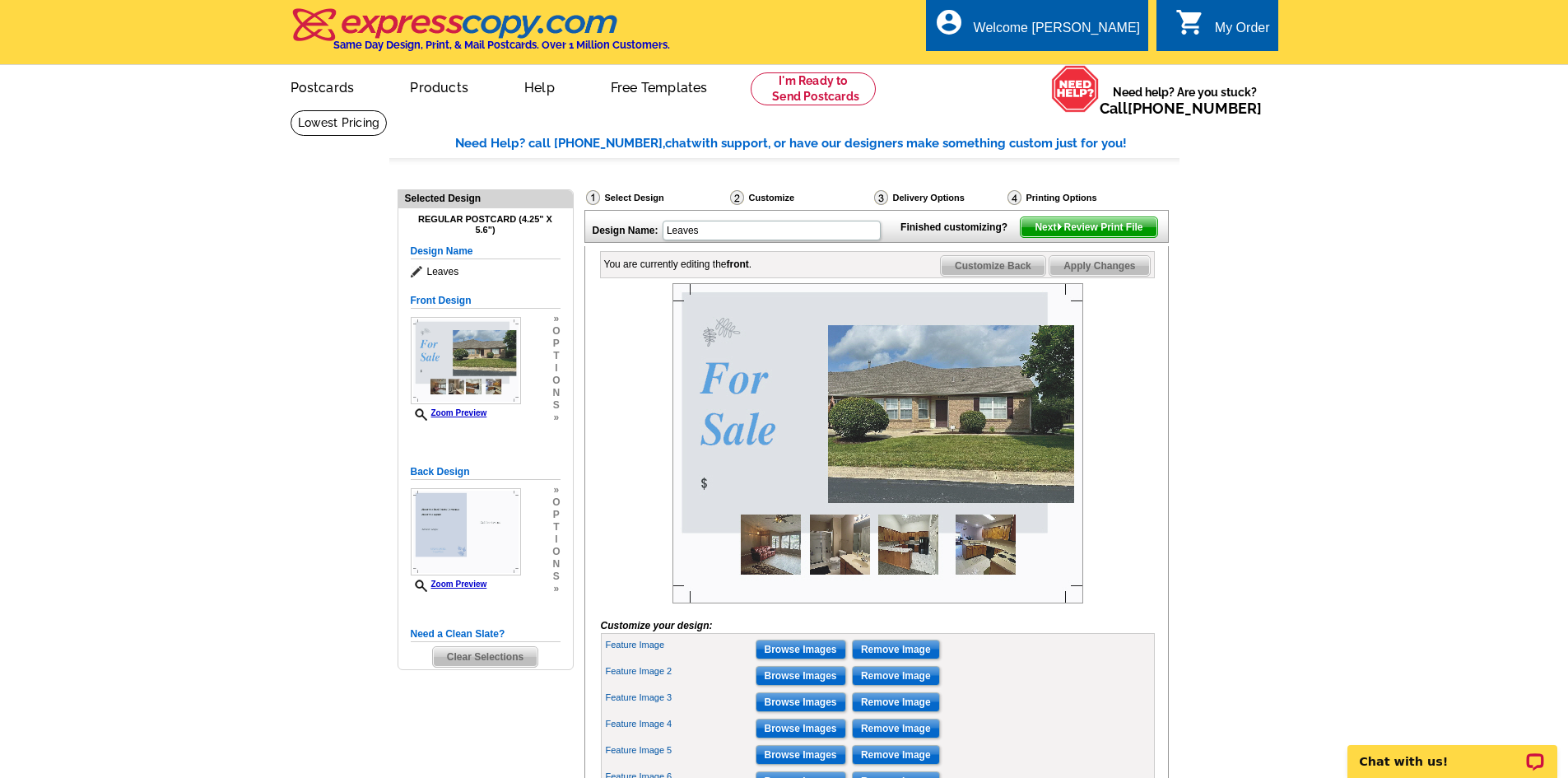
click at [770, 350] on img at bounding box center [878, 443] width 411 height 320
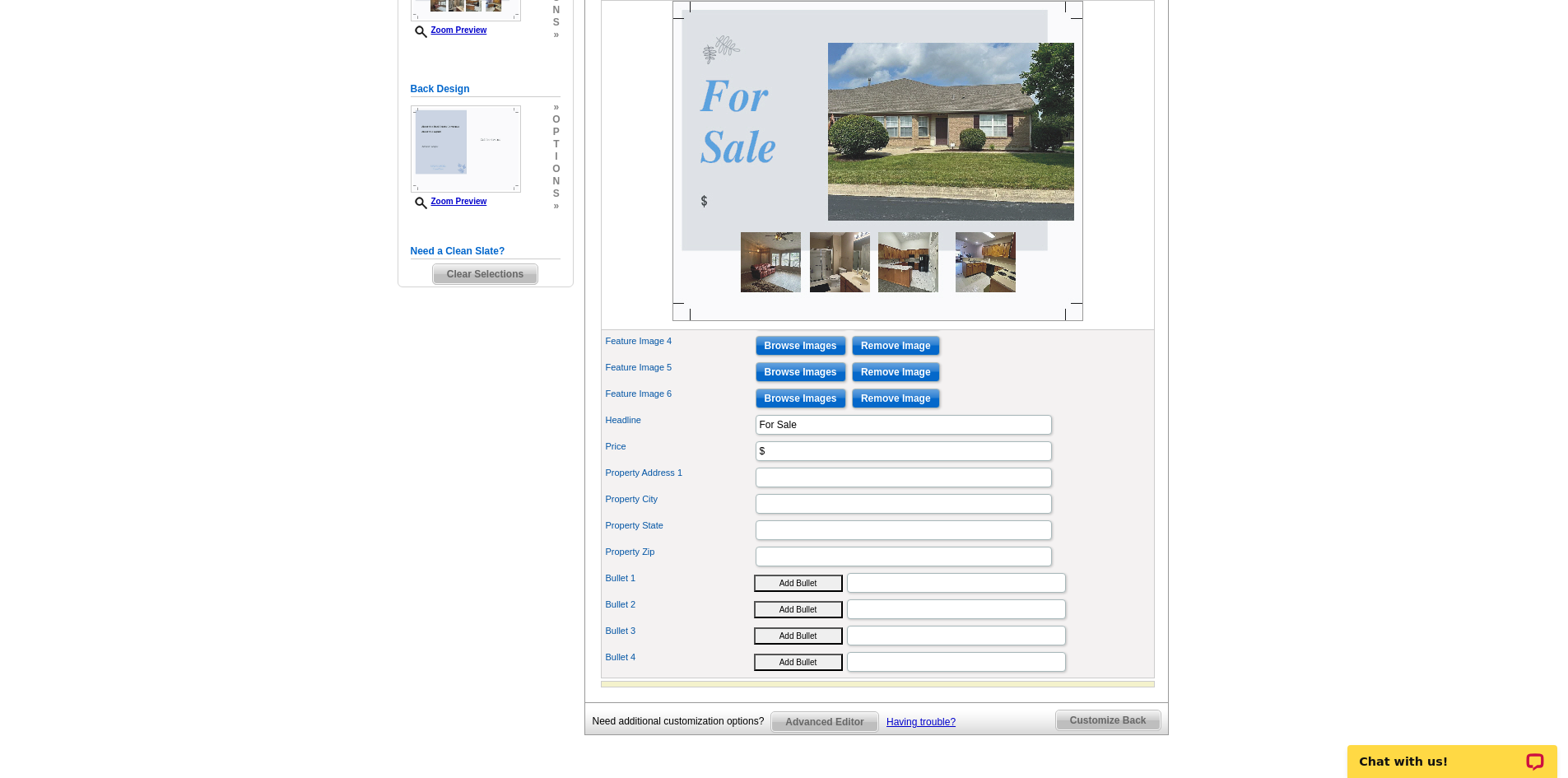
scroll to position [412, 0]
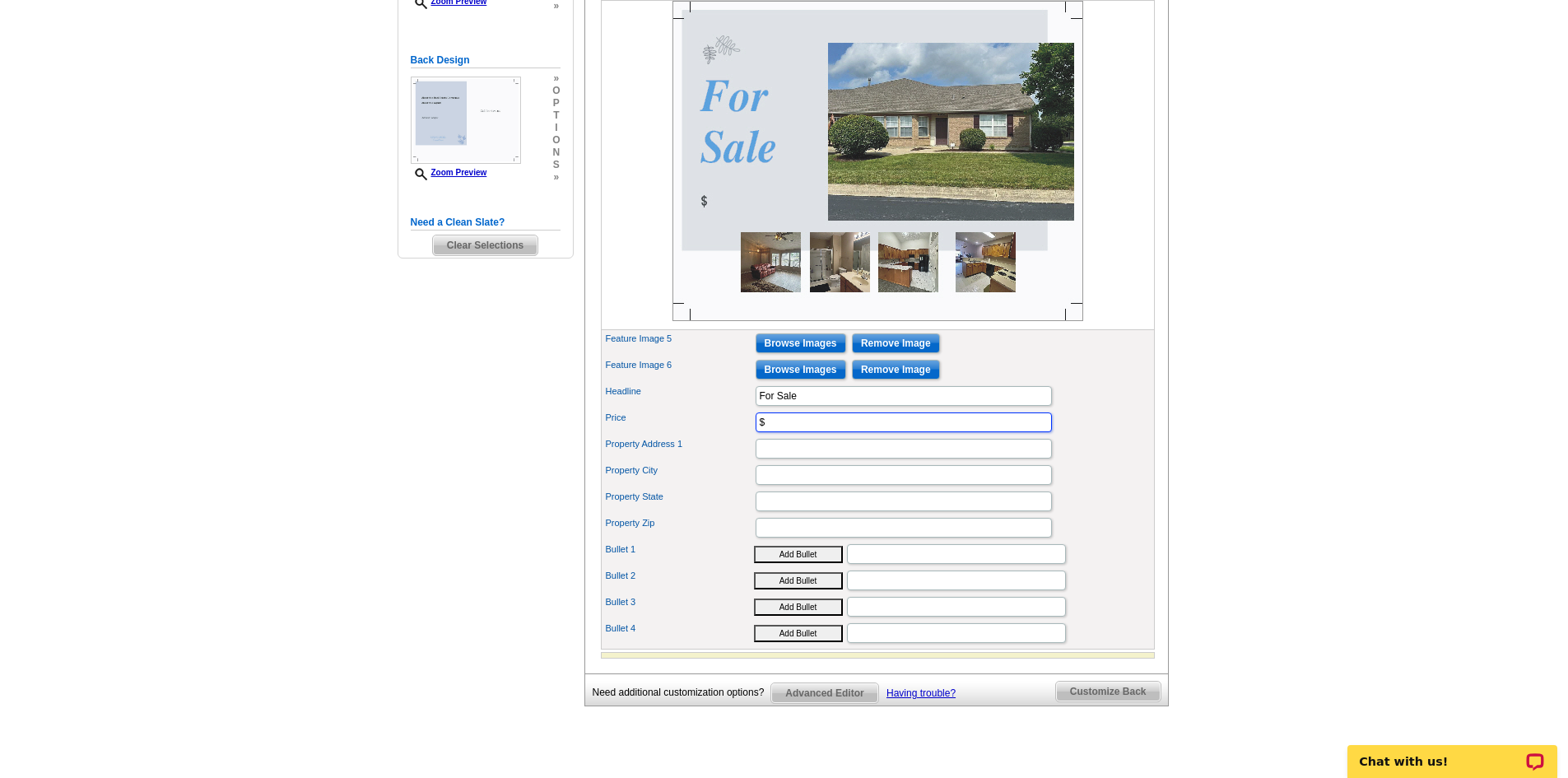
click at [779, 433] on input "$" at bounding box center [904, 422] width 296 height 20
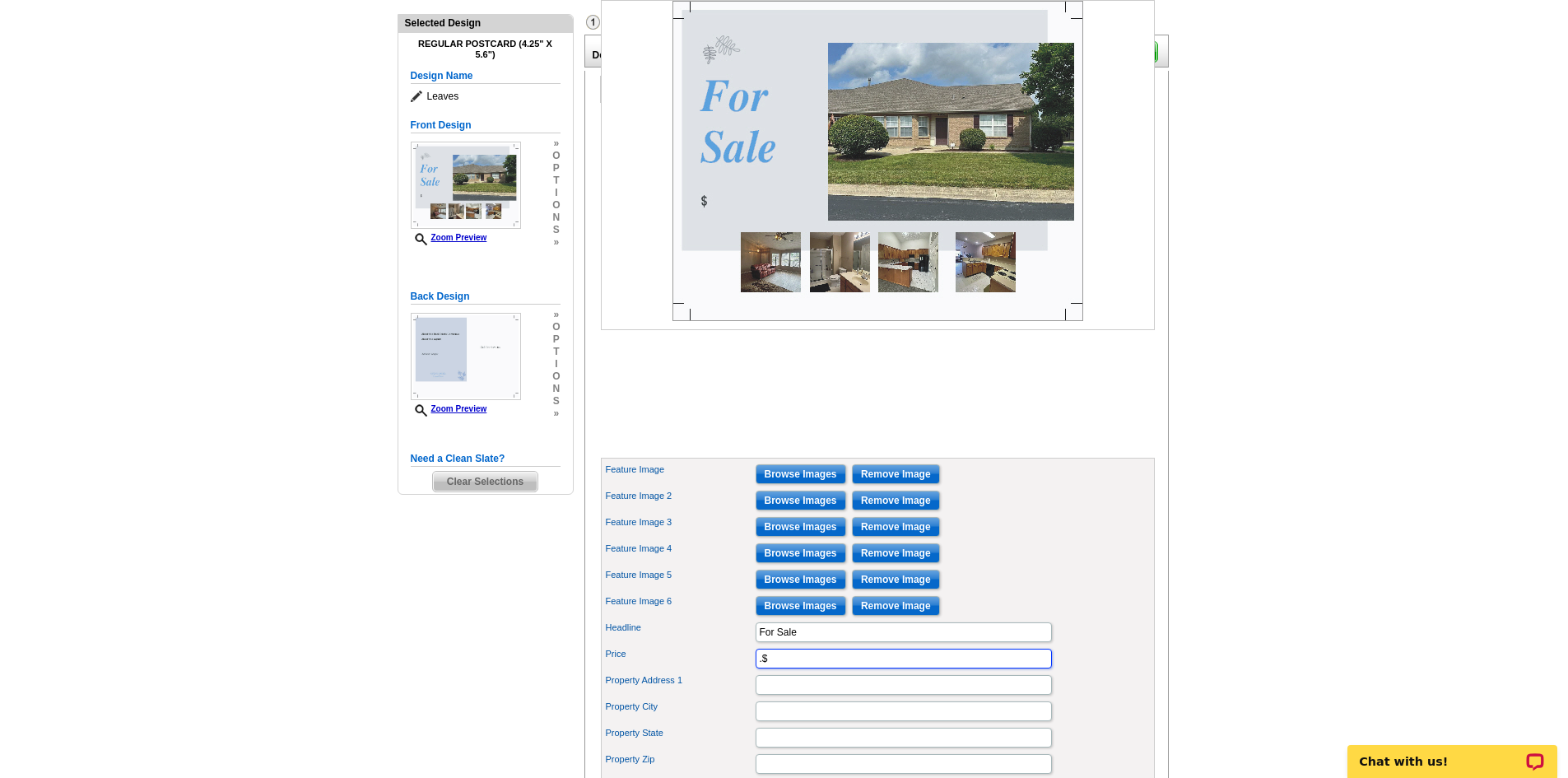
scroll to position [337, 0]
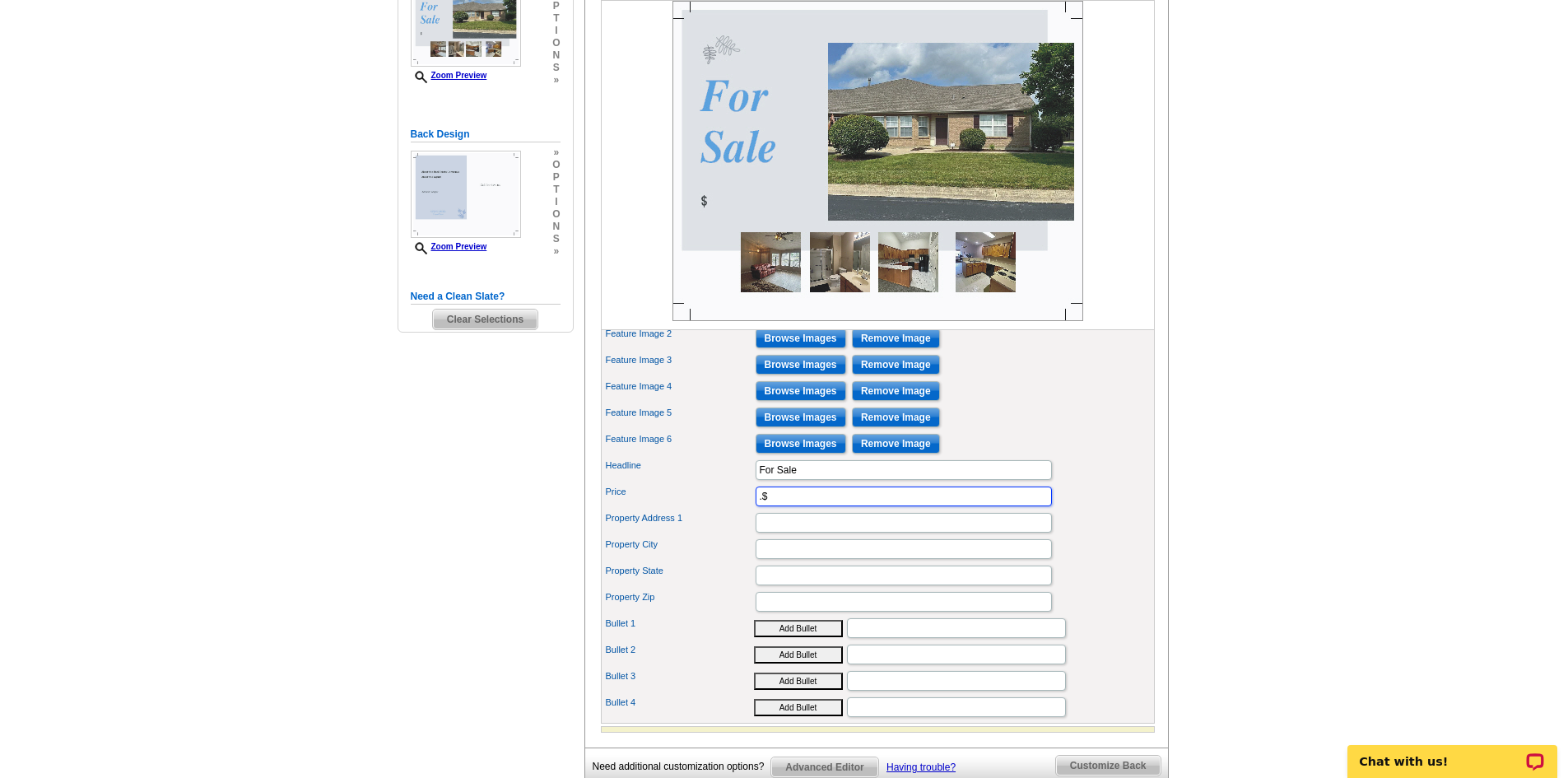
drag, startPoint x: 790, startPoint y: 524, endPoint x: 695, endPoint y: 530, distance: 95.2
click at [696, 509] on div "Price .$" at bounding box center [878, 496] width 548 height 26
click at [781, 506] on input "$" at bounding box center [904, 496] width 296 height 20
type input "$189,900"
click at [780, 533] on input "Property Address 1" at bounding box center [904, 523] width 296 height 20
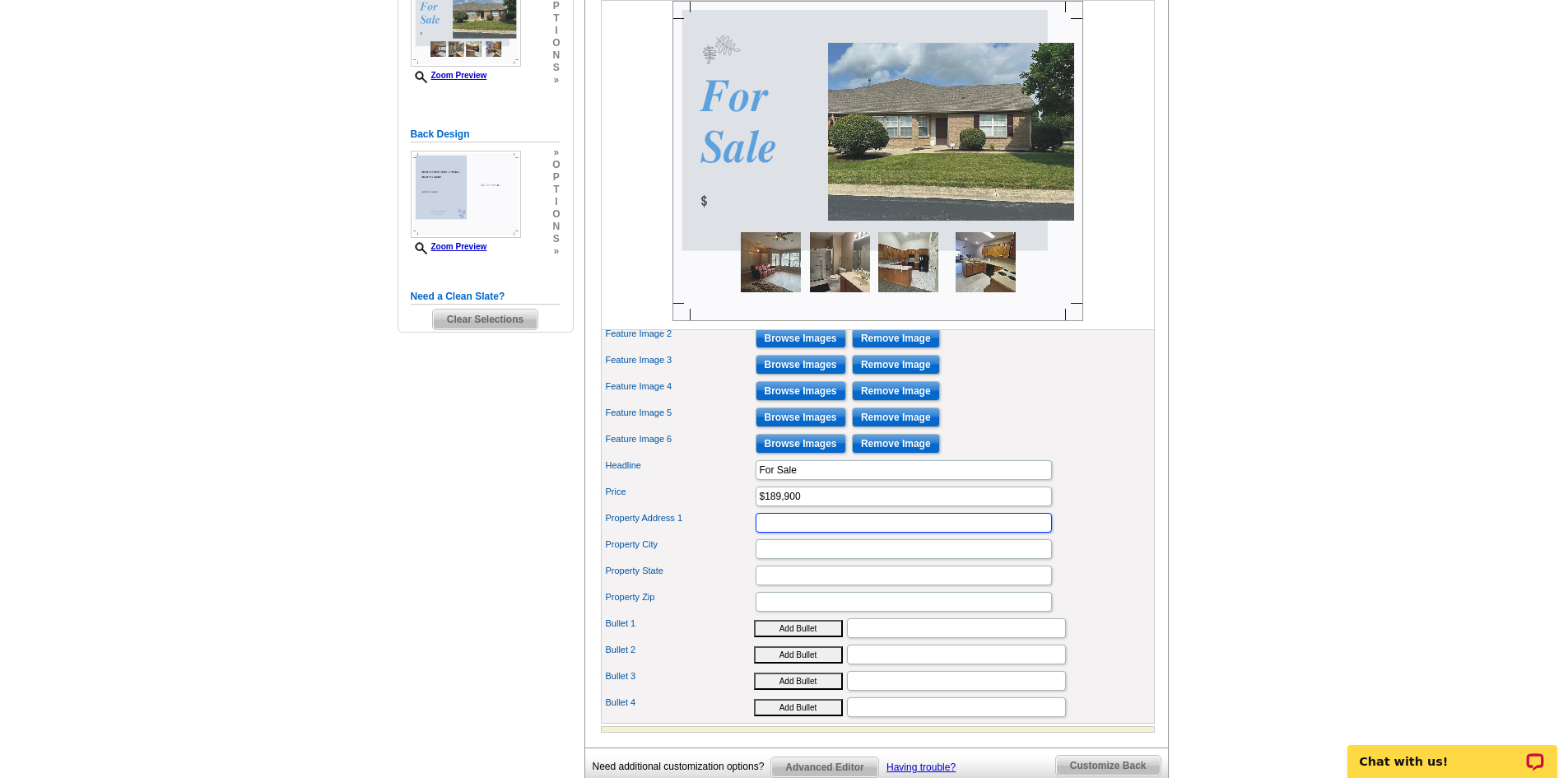
scroll to position [0, 0]
type input "4010 Twin Lakes Circle"
click at [796, 559] on input "Property City" at bounding box center [904, 549] width 296 height 20
type input "Clayton"
click at [792, 586] on input "Property State" at bounding box center [904, 575] width 296 height 20
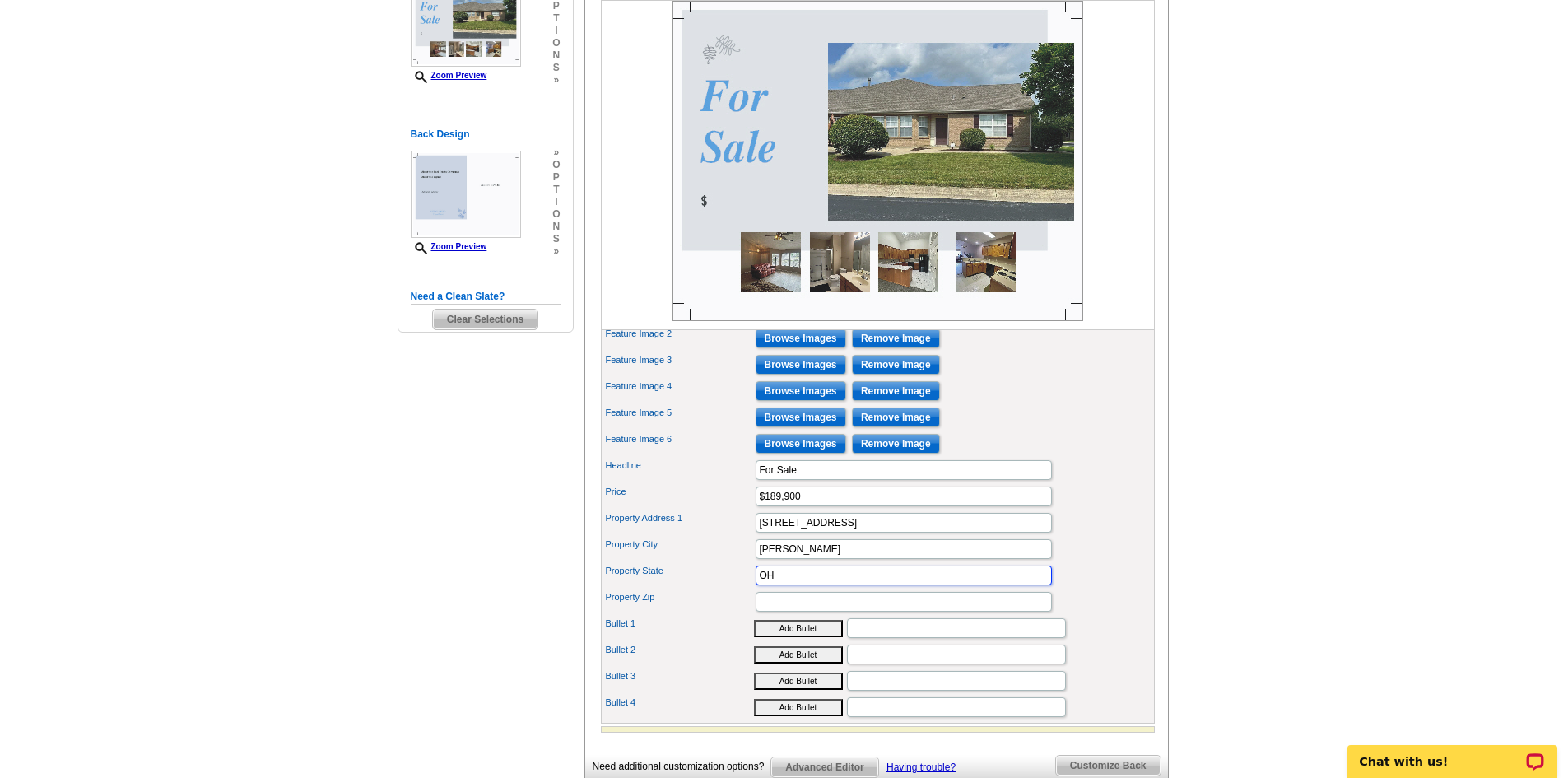
type input "OH"
click at [791, 611] on input "Property Zip" at bounding box center [904, 601] width 296 height 20
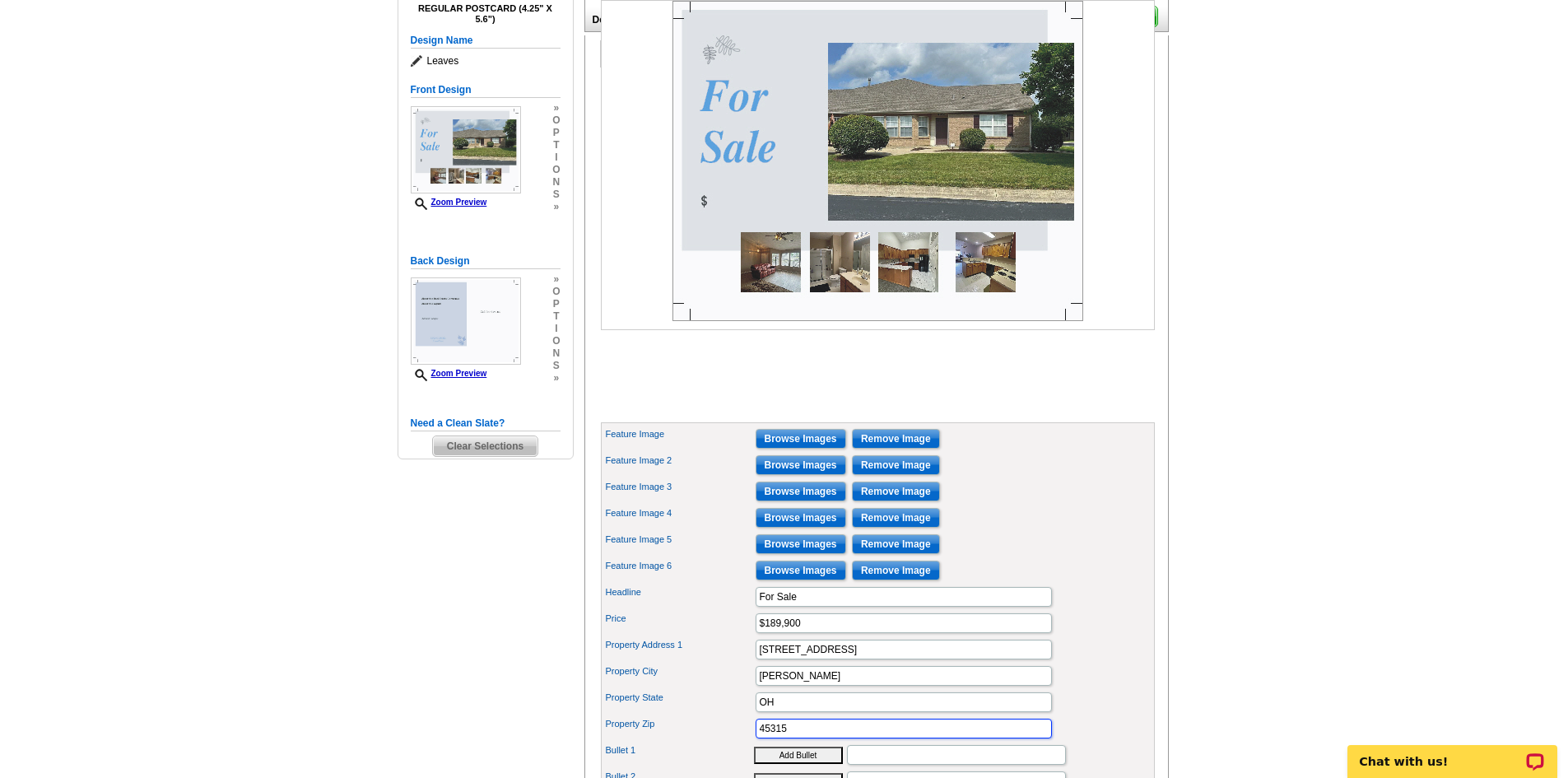
scroll to position [173, 0]
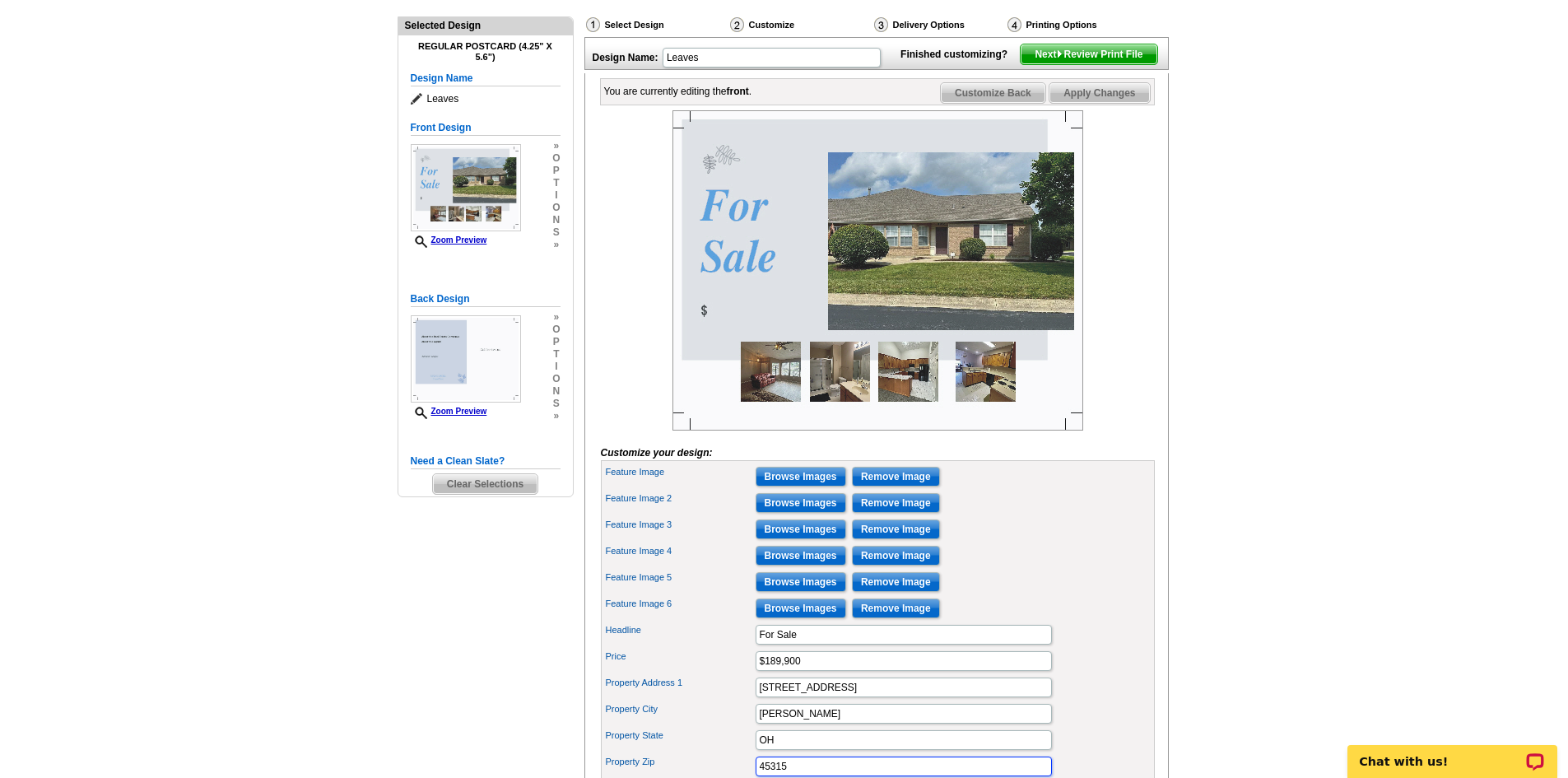
type input "45315"
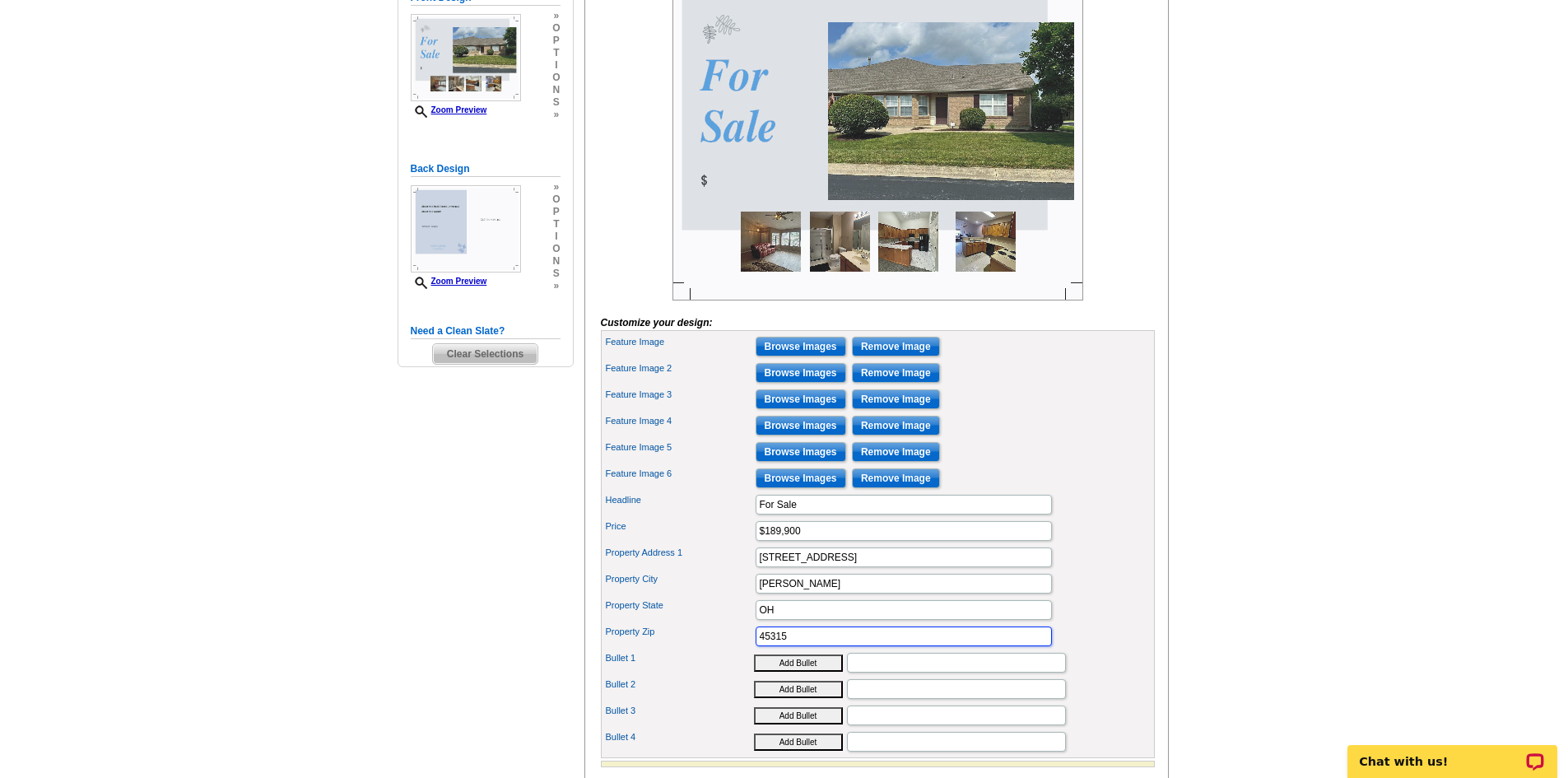
scroll to position [420, 0]
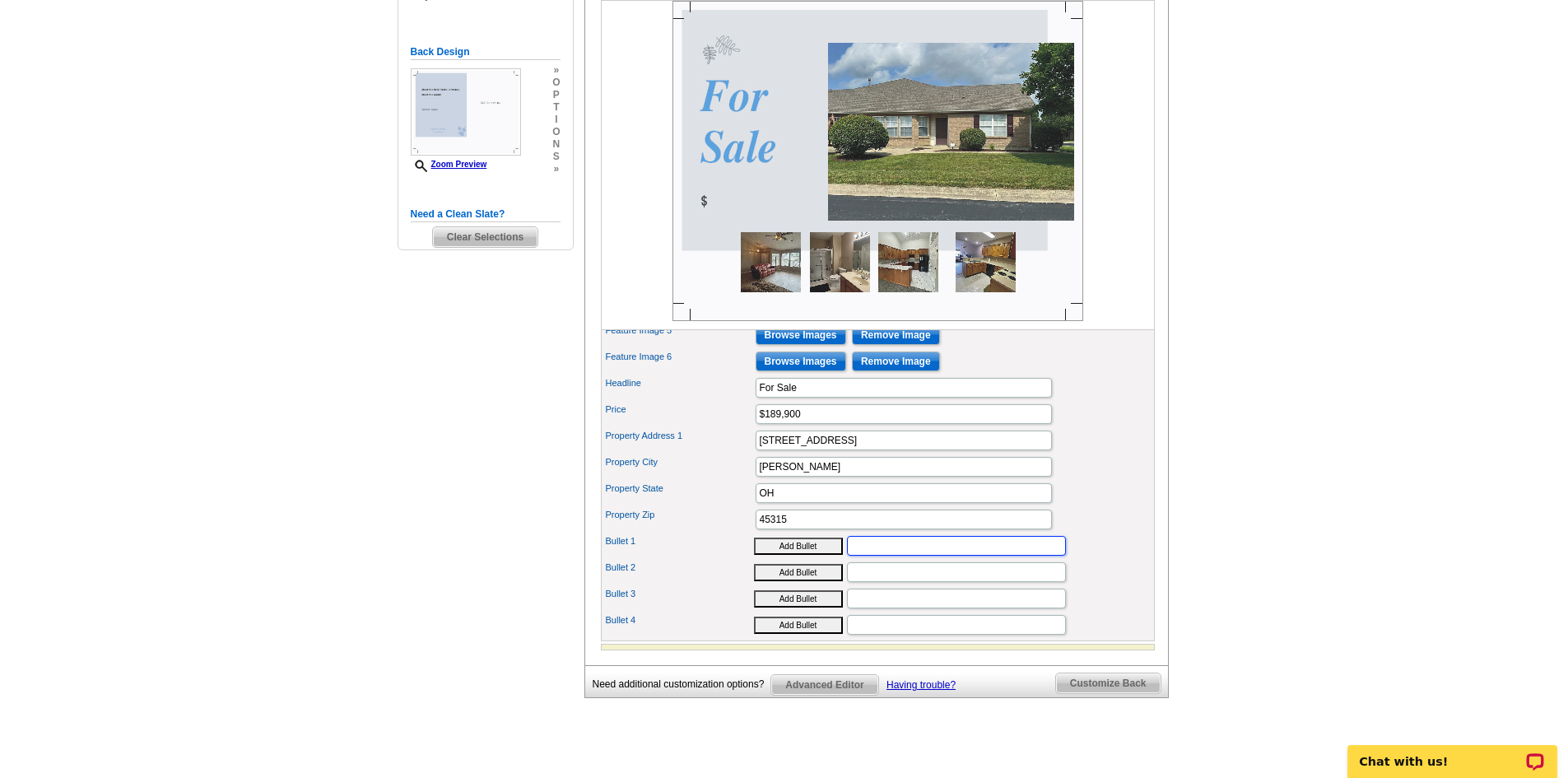
click at [870, 555] on input "Bullet 1" at bounding box center [956, 545] width 219 height 20
click at [784, 555] on button "Add Bullet" at bounding box center [799, 546] width 89 height 18
type input "• Open floor plan with cathedral ceilings"
click at [864, 582] on input "Bullet 2" at bounding box center [956, 572] width 219 height 20
click at [814, 581] on button "Add Bullet" at bounding box center [799, 573] width 89 height 18
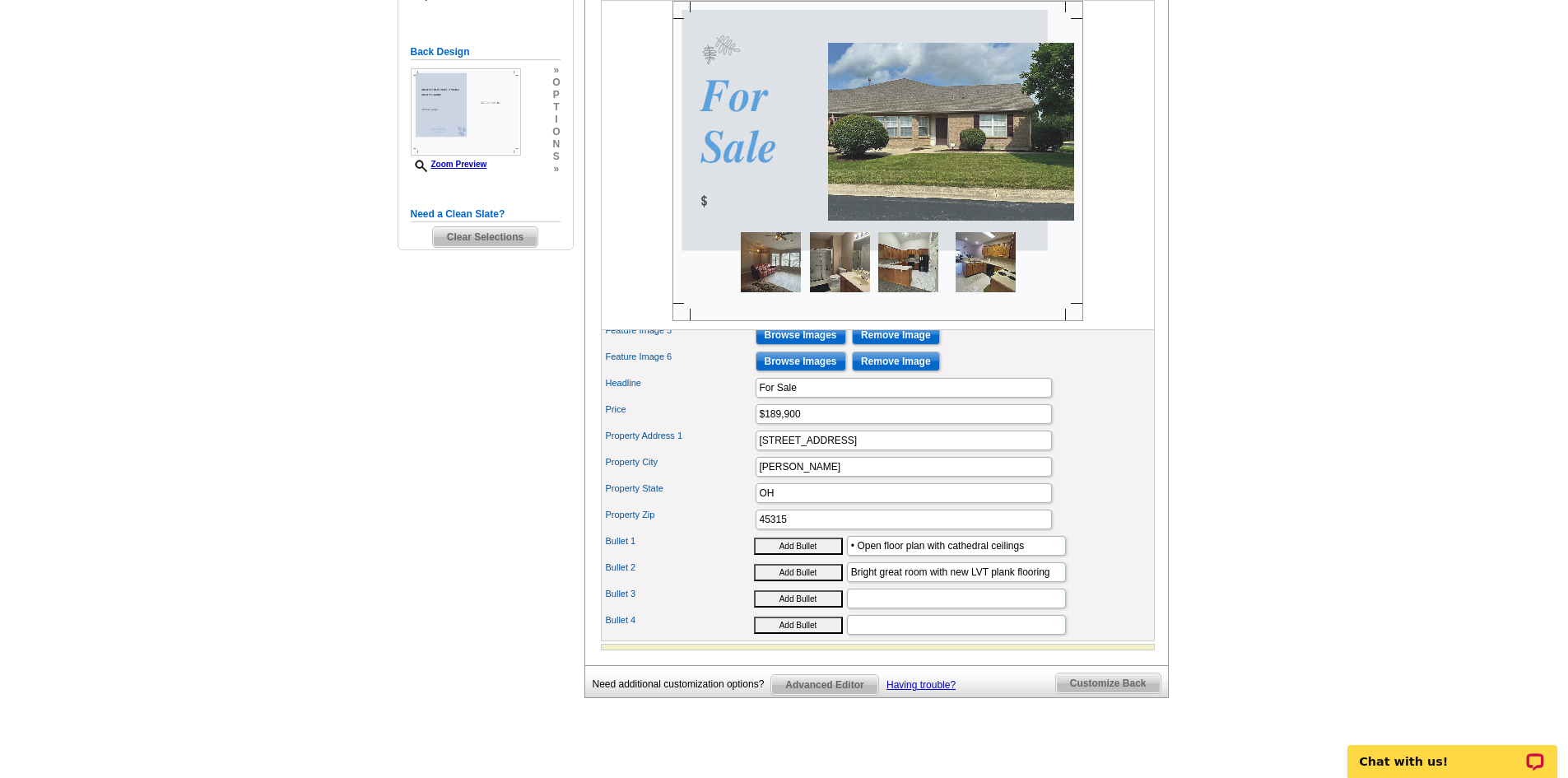
type input "• Bright great room with new LVT plank flooring"
click at [859, 608] on input "Bullet 3" at bounding box center [956, 598] width 219 height 20
click at [799, 607] on button "Add Bullet" at bounding box center [799, 599] width 89 height 18
type input "• Large primary bedroom with private bath and walk-in closet"
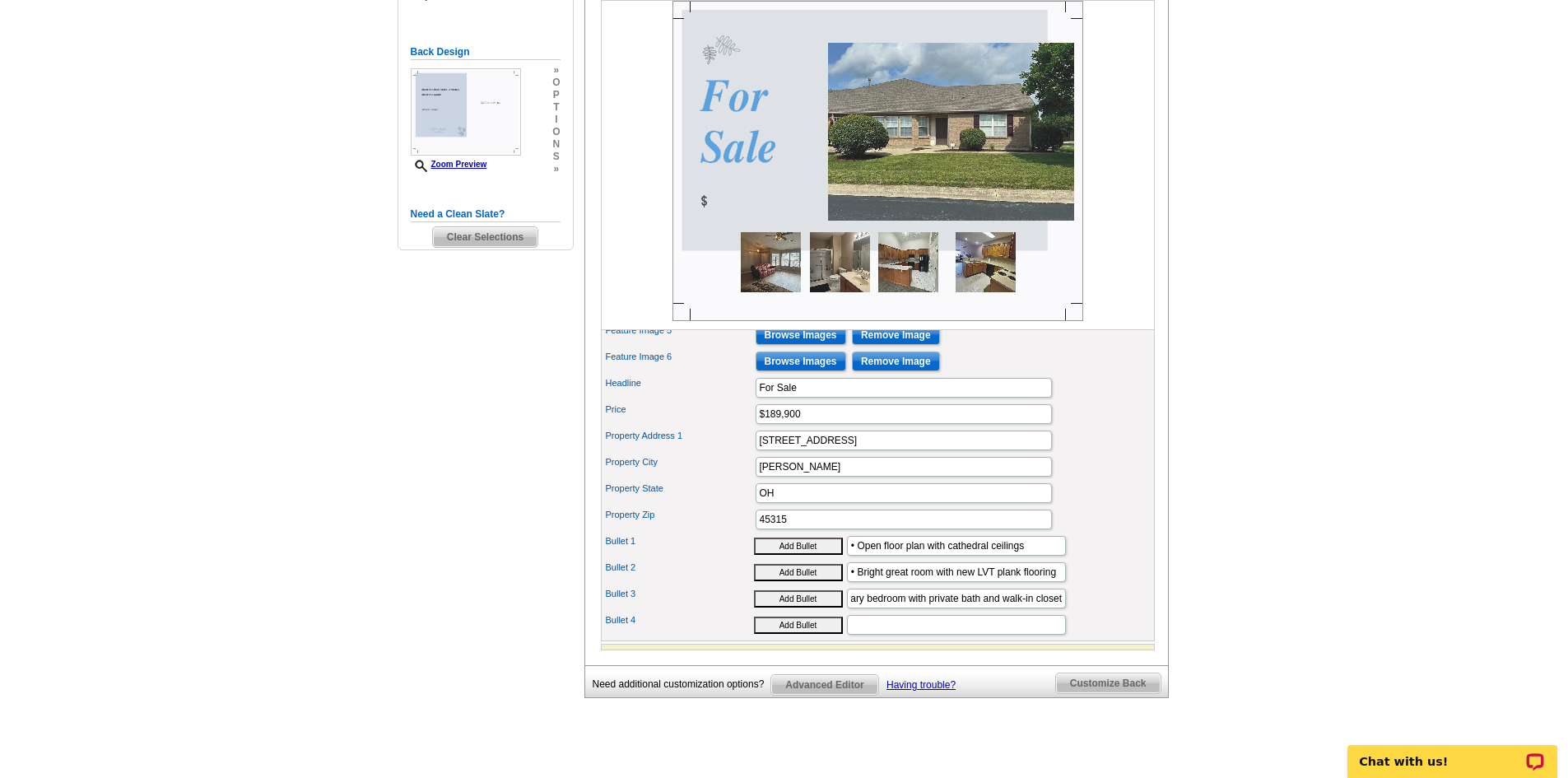
scroll to position [0, 0]
click at [806, 634] on button "Add Bullet" at bounding box center [799, 625] width 89 height 18
type input "•"
click at [902, 635] on input "•" at bounding box center [956, 625] width 219 height 20
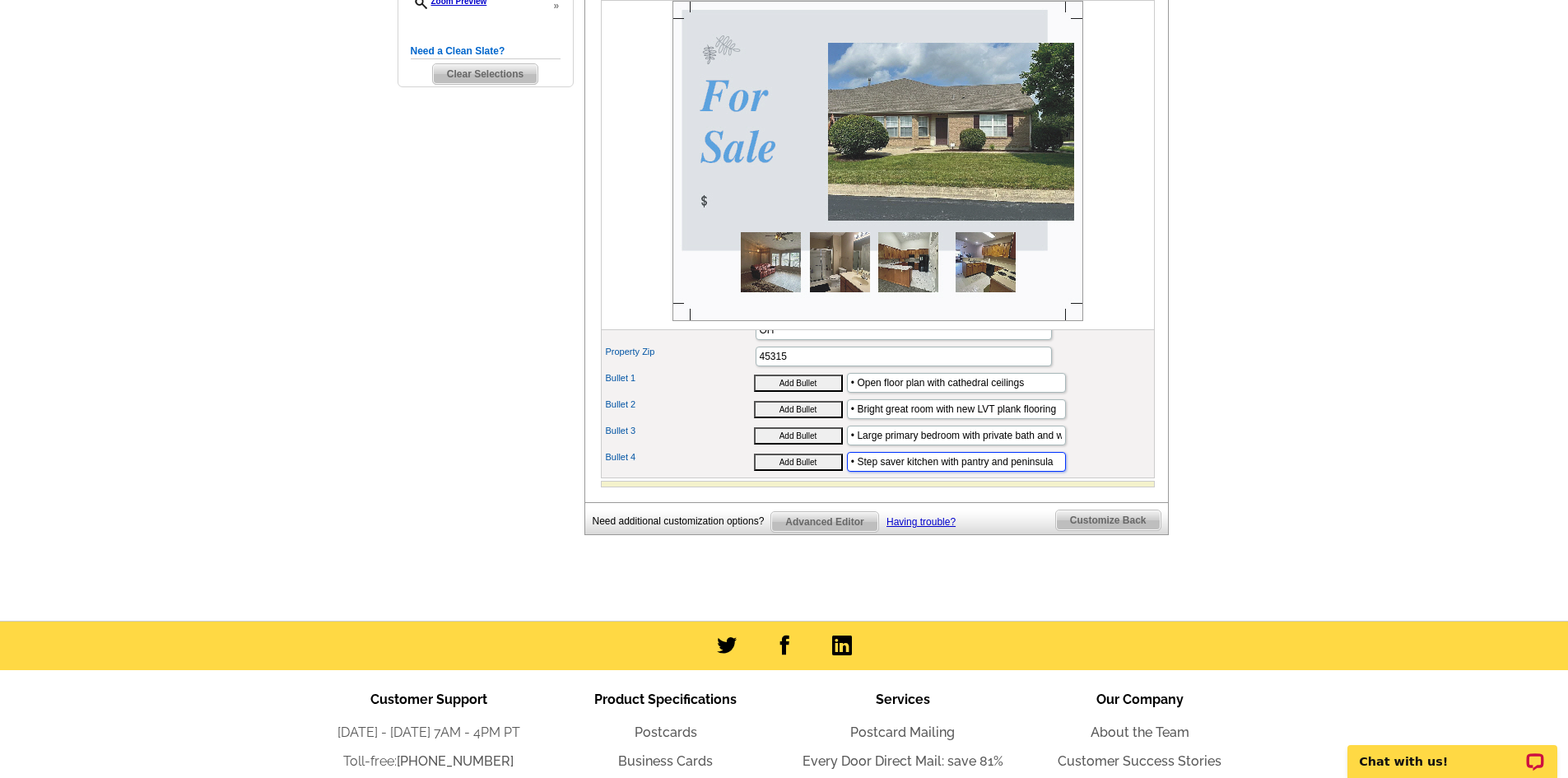
scroll to position [585, 0]
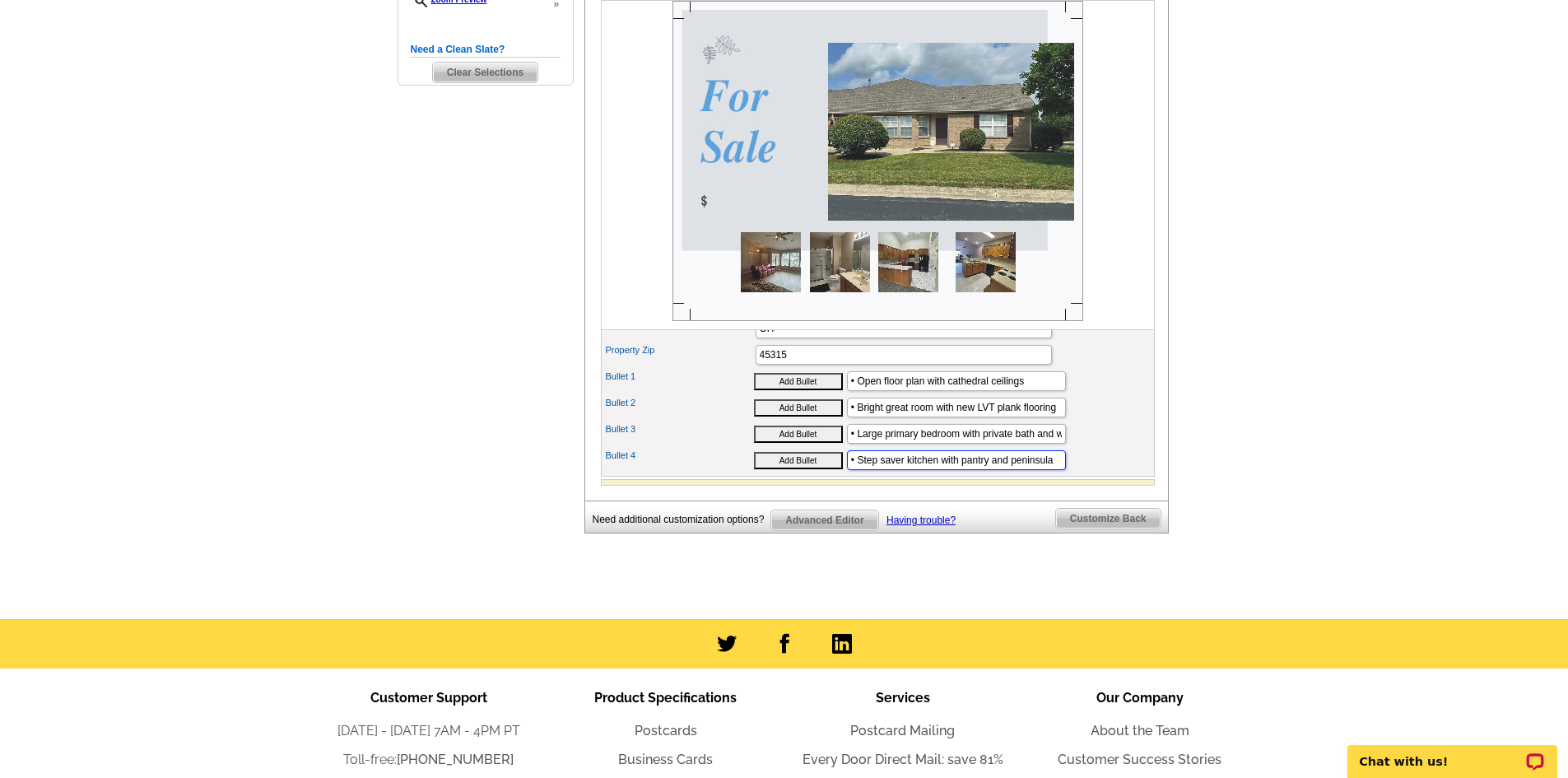
type input "• Step saver kitchen with pantry and peninsula"
click at [1082, 529] on span "Customize Back" at bounding box center [1109, 519] width 105 height 20
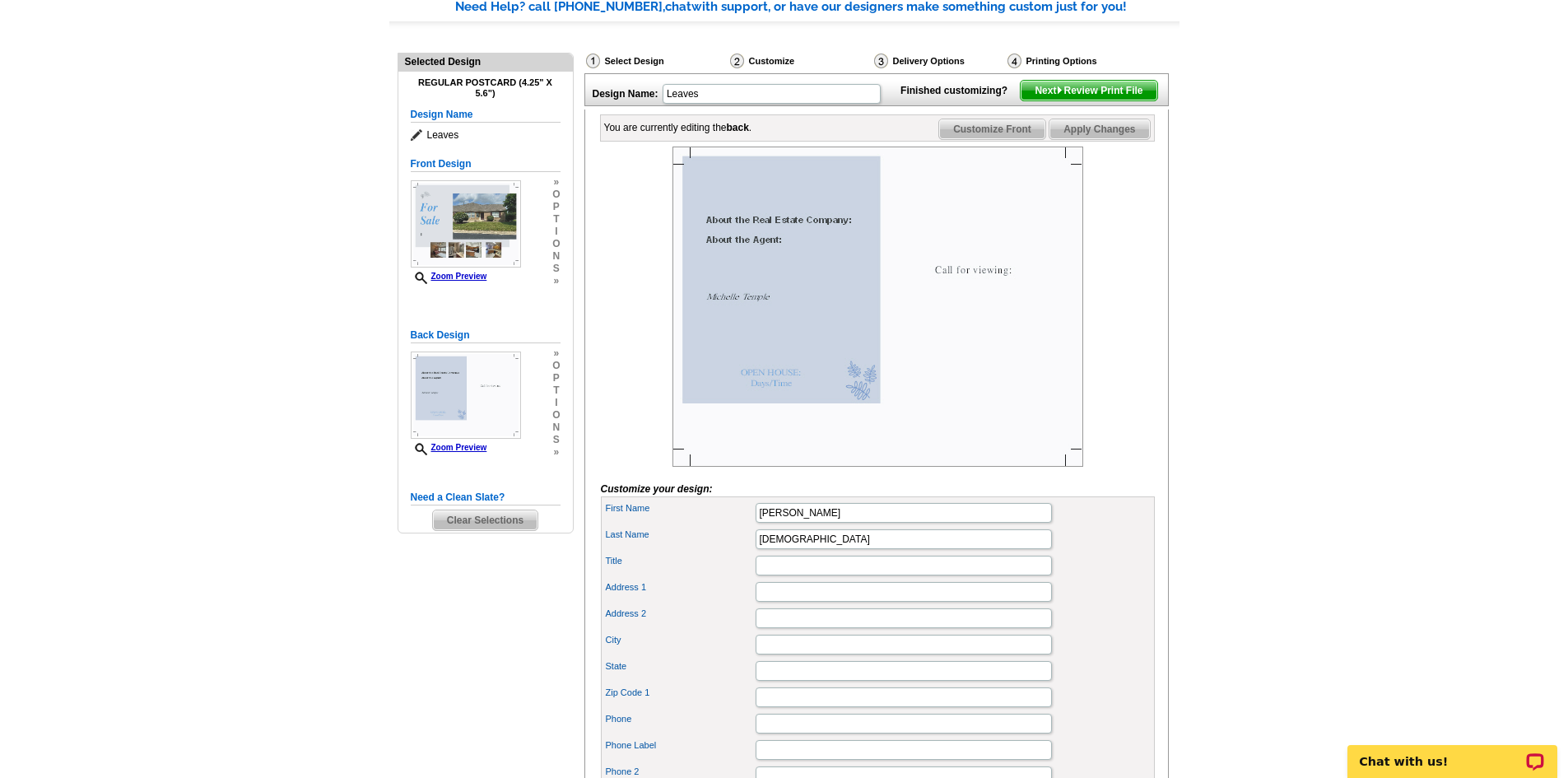
scroll to position [90, 0]
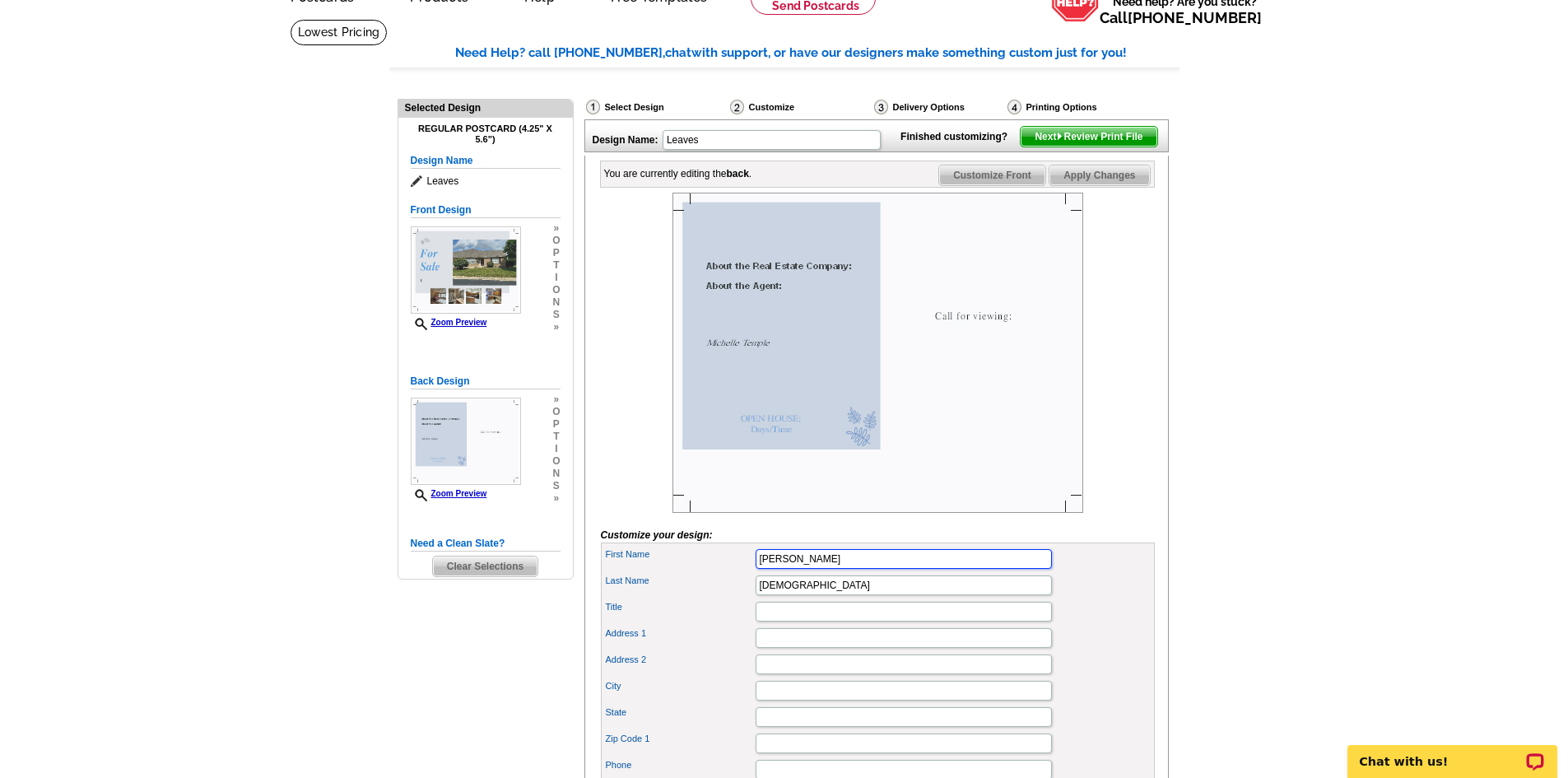
drag, startPoint x: 820, startPoint y: 579, endPoint x: 689, endPoint y: 600, distance: 132.7
type input "Mike"
click at [779, 622] on input "Title" at bounding box center [904, 611] width 296 height 20
type input "Real Estate Specialist"
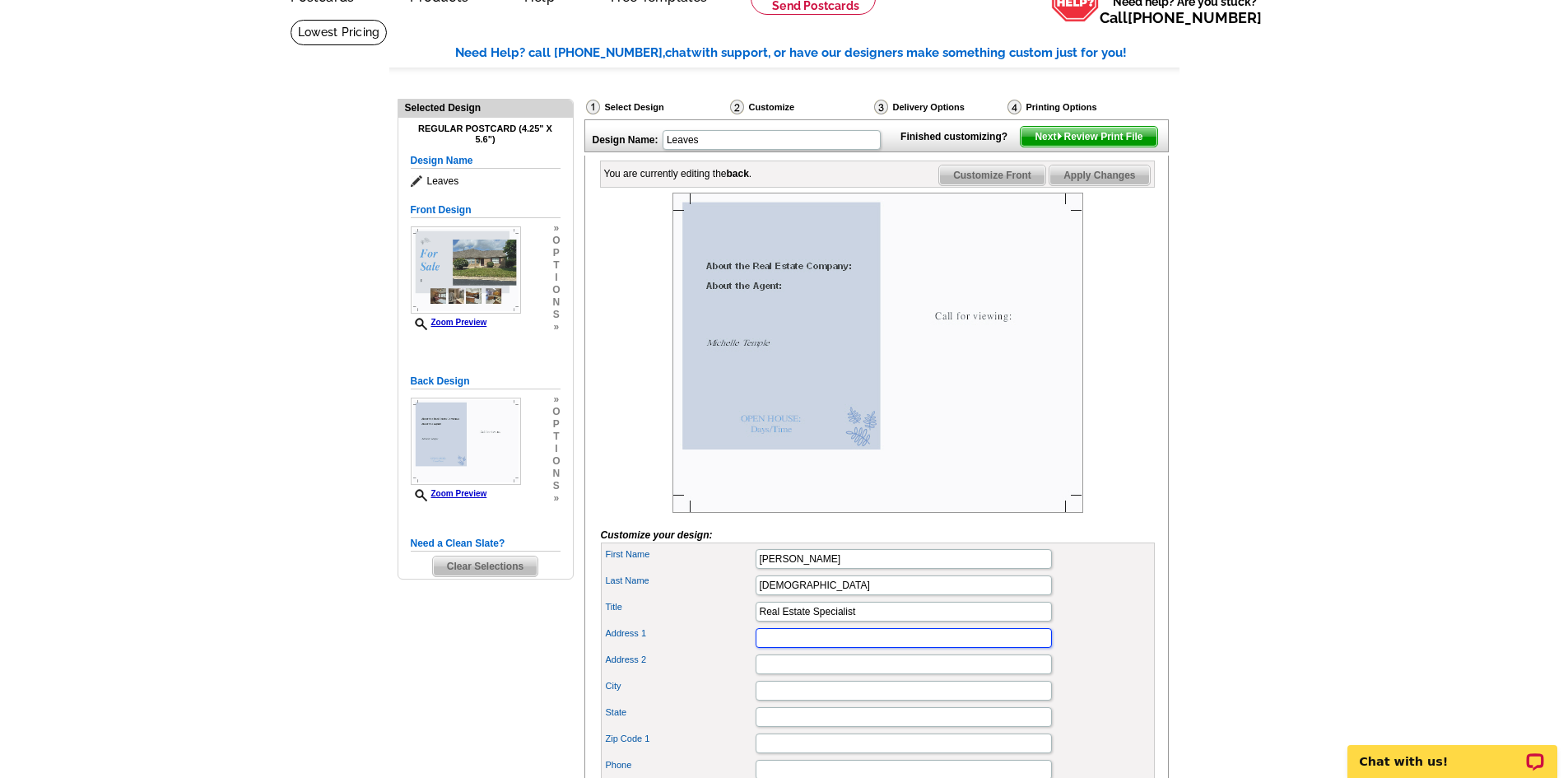
drag, startPoint x: 801, startPoint y: 670, endPoint x: 816, endPoint y: 661, distance: 17.5
click at [804, 648] on input "Address 1" at bounding box center [904, 638] width 296 height 20
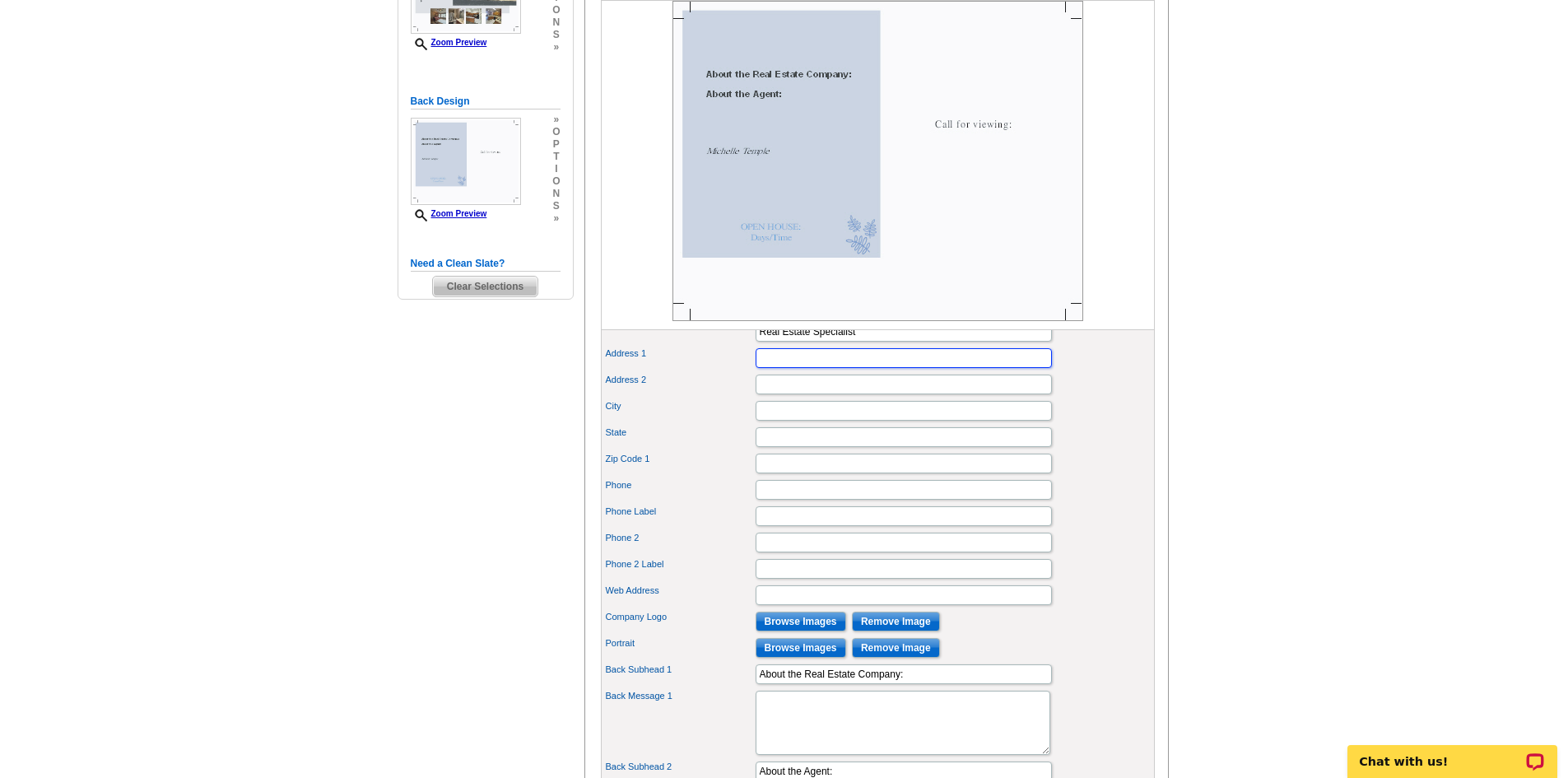
scroll to position [420, 0]
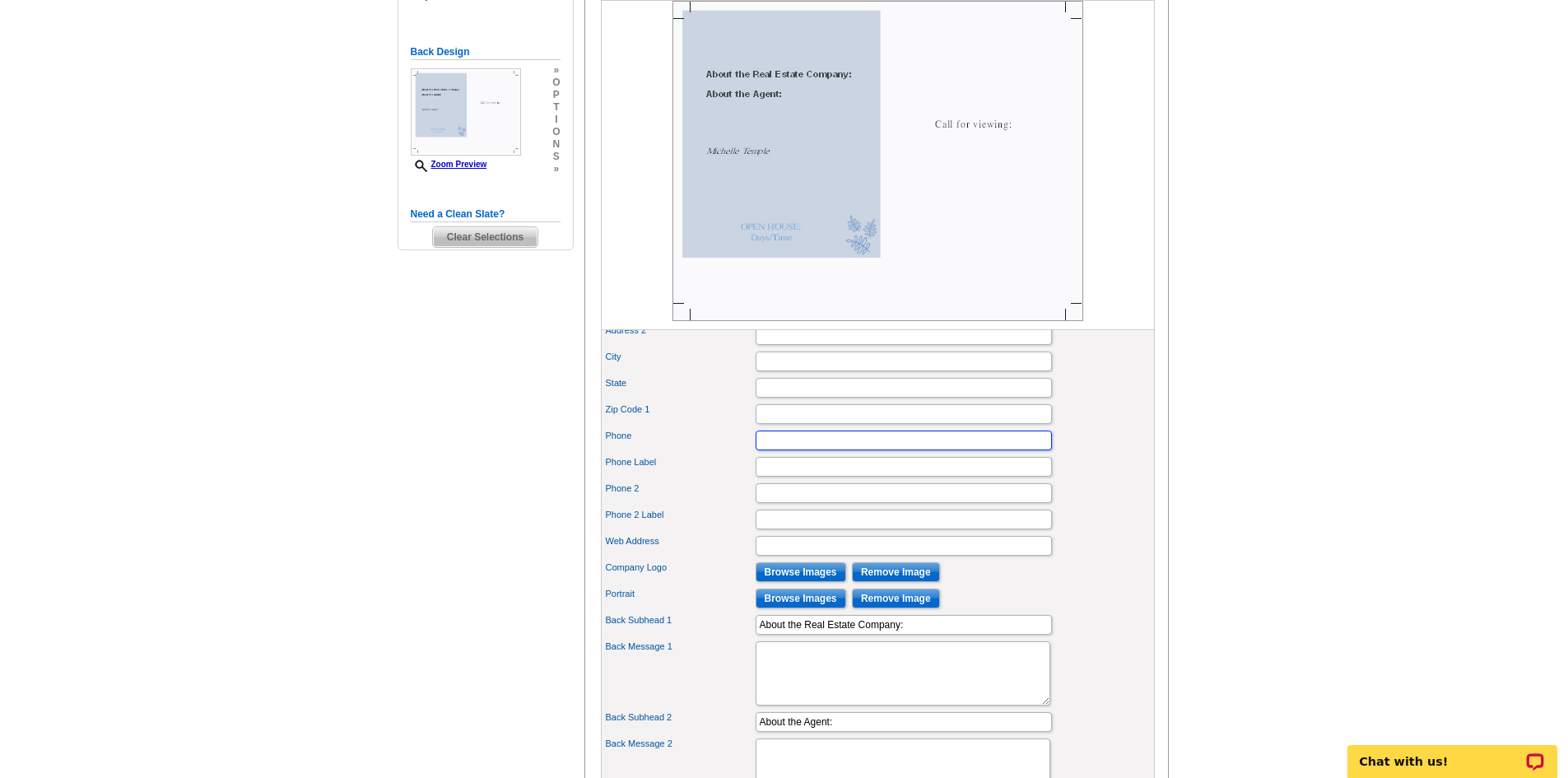
click at [789, 450] on input "Phone" at bounding box center [904, 441] width 296 height 20
type input "937-470-1111"
click at [793, 555] on input "Web Address" at bounding box center [904, 545] width 296 height 20
type input "www.MIKETEMPLE.com"
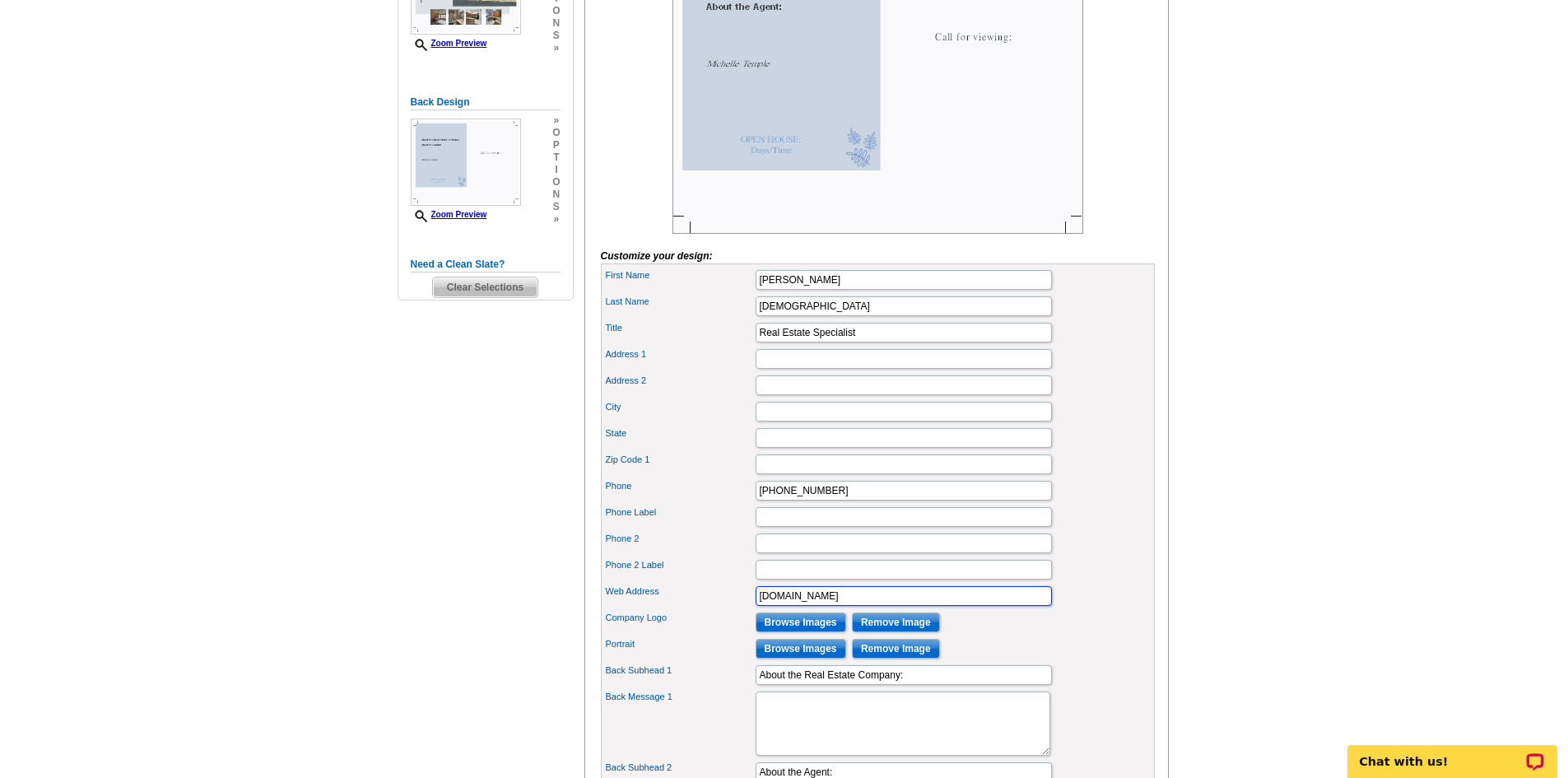
scroll to position [255, 0]
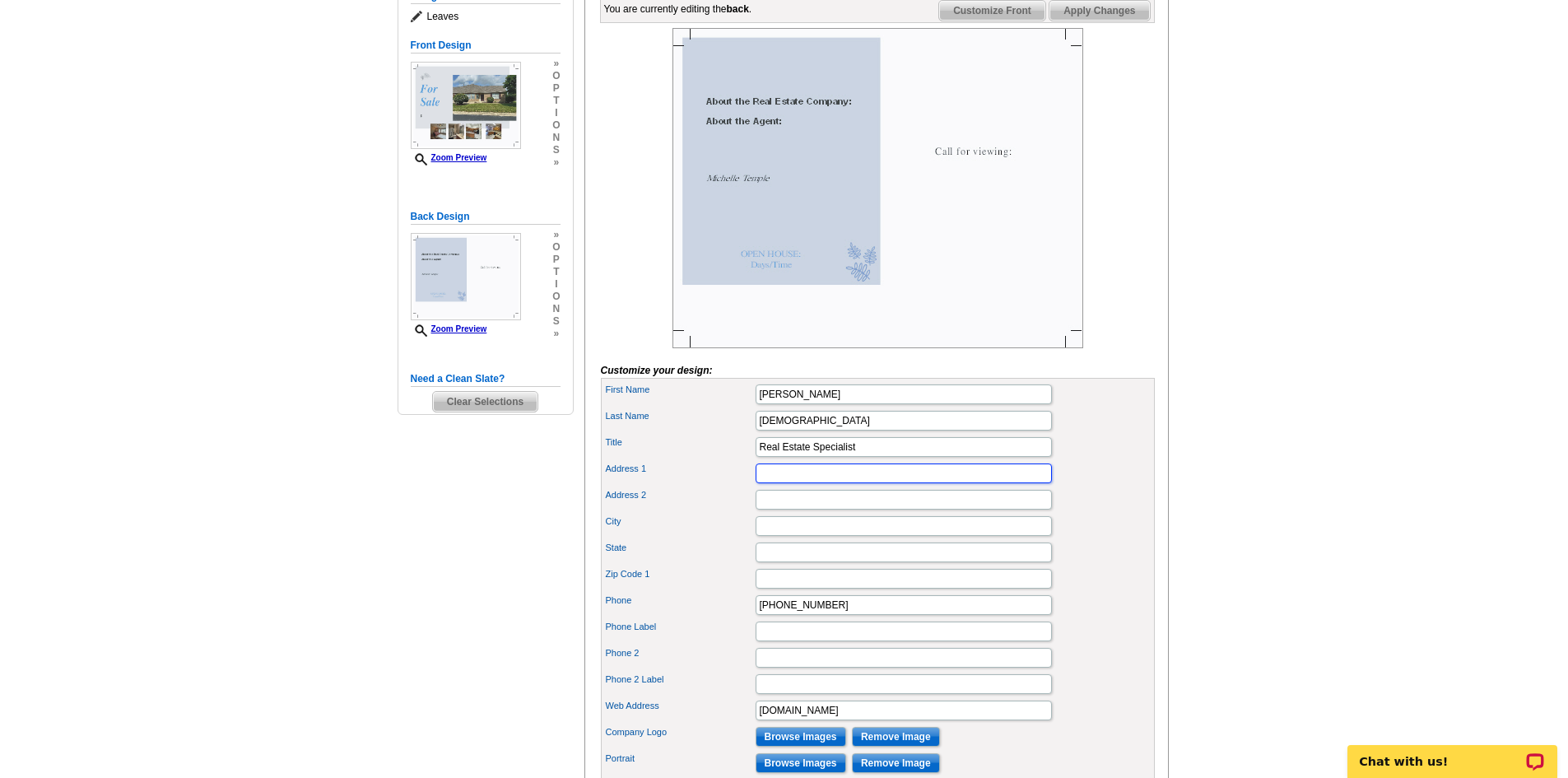
click at [791, 484] on input "Address 1" at bounding box center [904, 473] width 296 height 20
type input "8900 N Dixie Dr."
click at [801, 536] on input "City" at bounding box center [904, 526] width 296 height 20
type input "Dayton"
click at [786, 562] on input "State" at bounding box center [904, 552] width 296 height 20
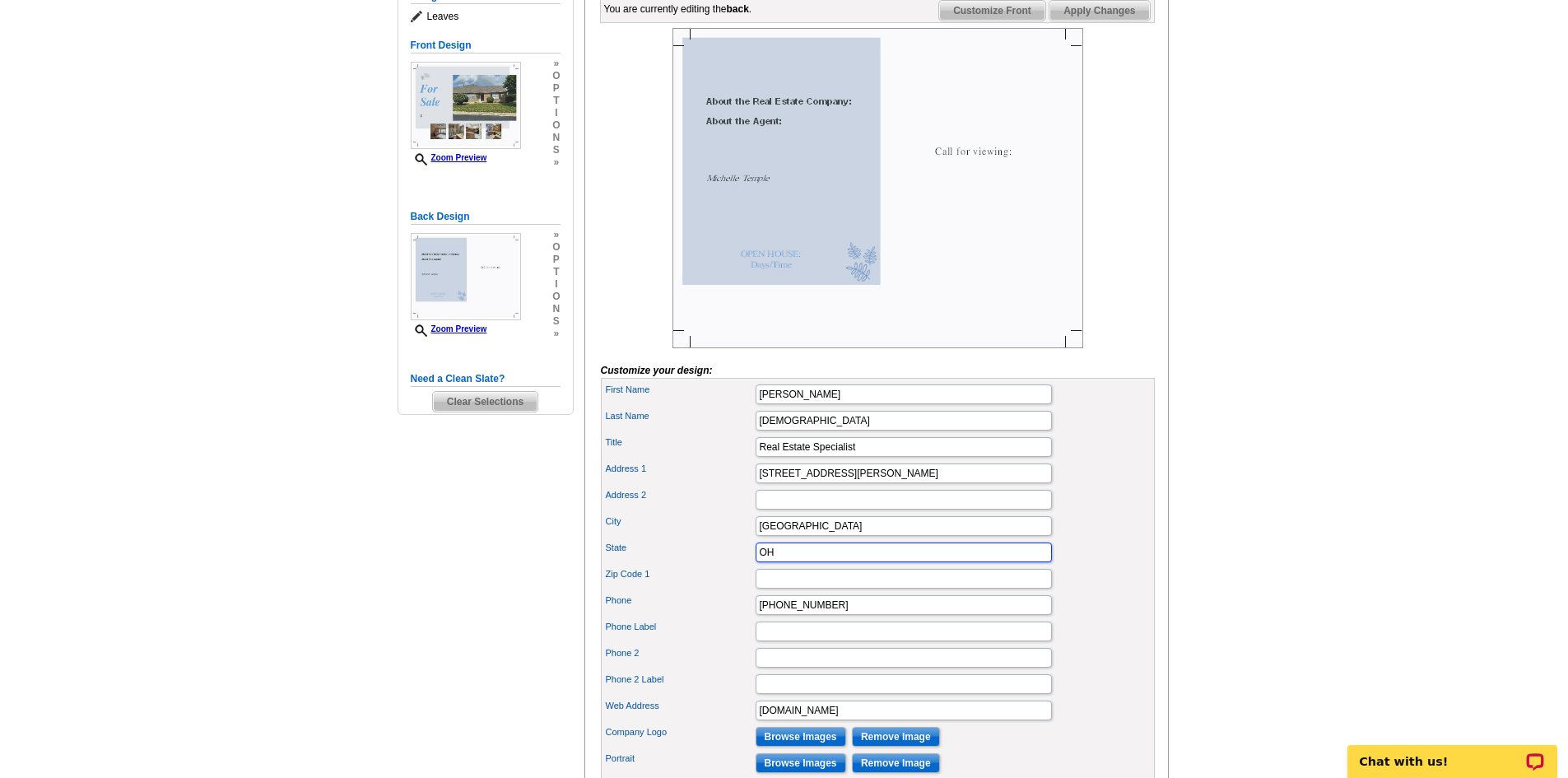
type input "OH"
click at [806, 589] on input "Zip Code 1" at bounding box center [904, 579] width 296 height 20
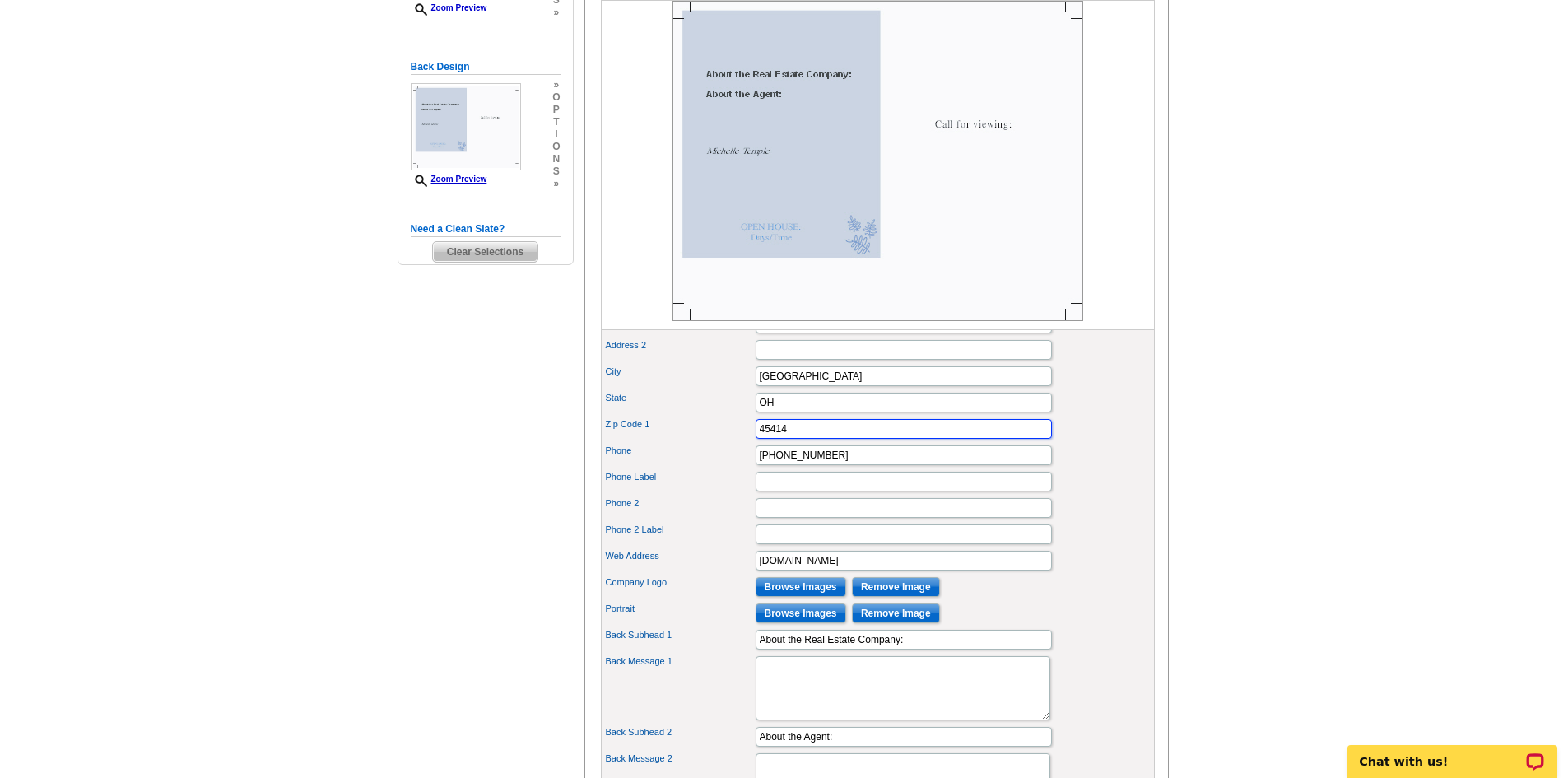
scroll to position [420, 0]
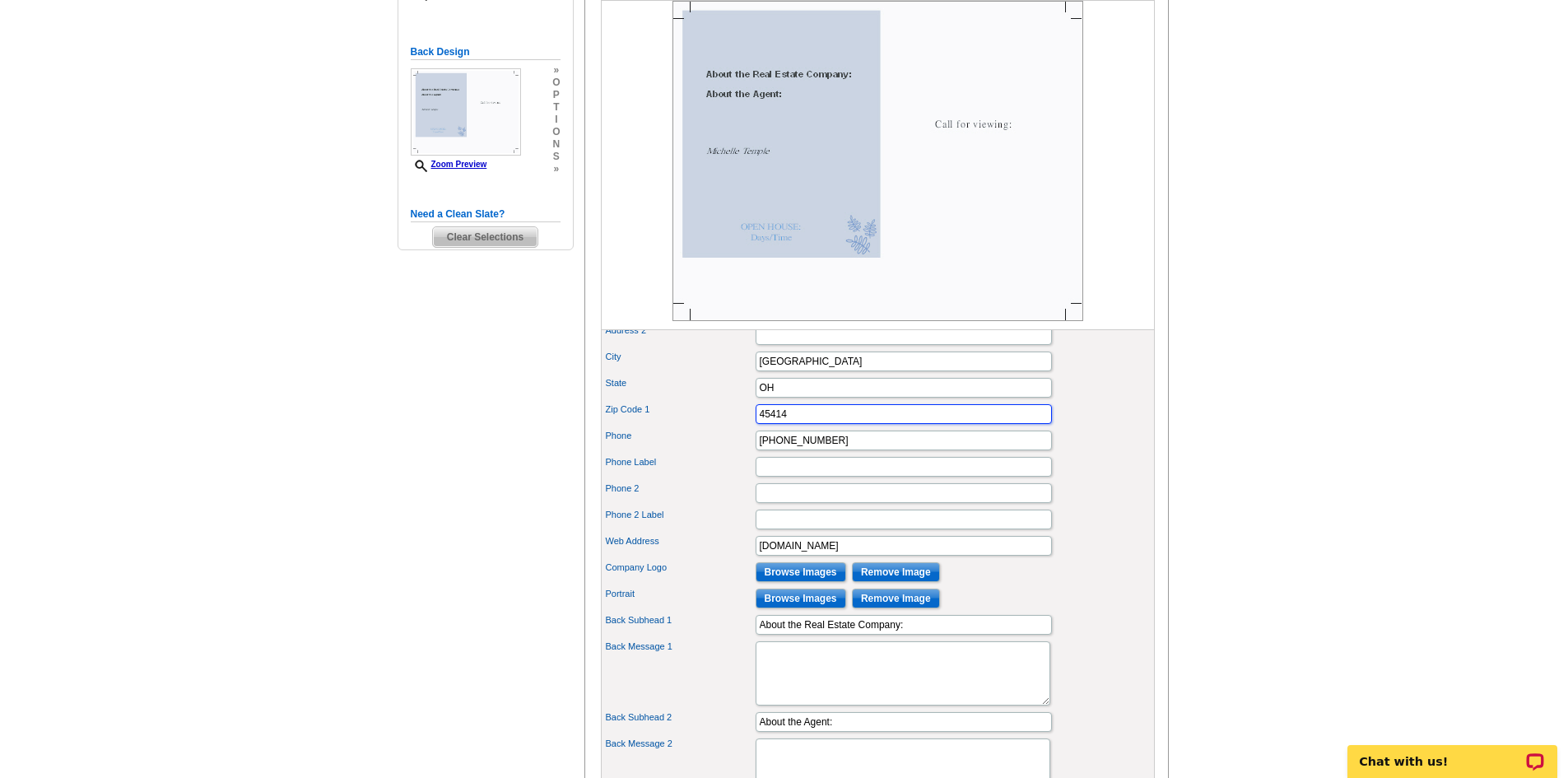
type input "45414"
click at [801, 582] on input "Browse Images" at bounding box center [801, 572] width 90 height 20
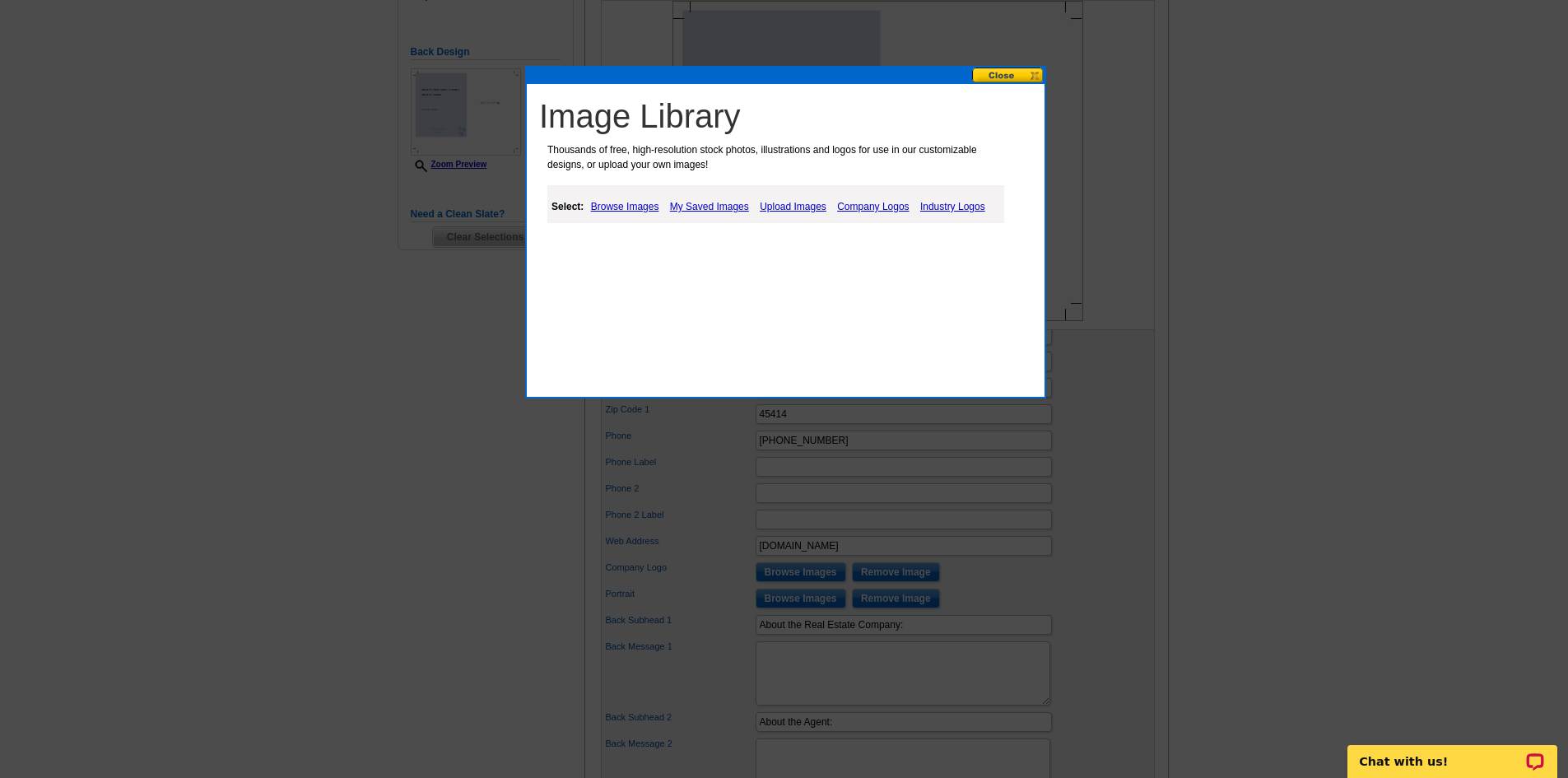
click at [716, 208] on link "My Saved Images" at bounding box center [709, 207] width 87 height 20
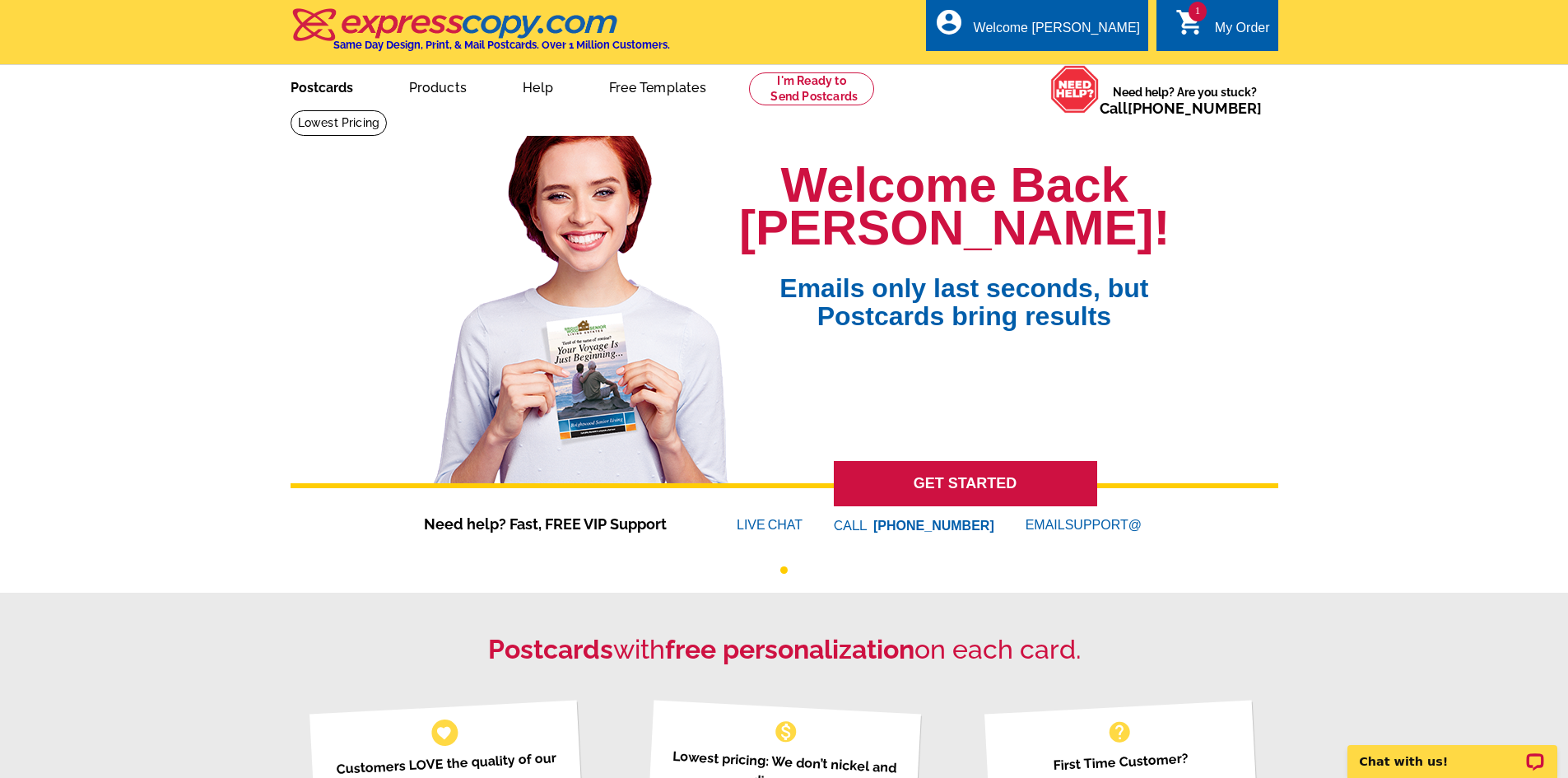
click at [324, 92] on link "Postcards" at bounding box center [321, 85] width 115 height 38
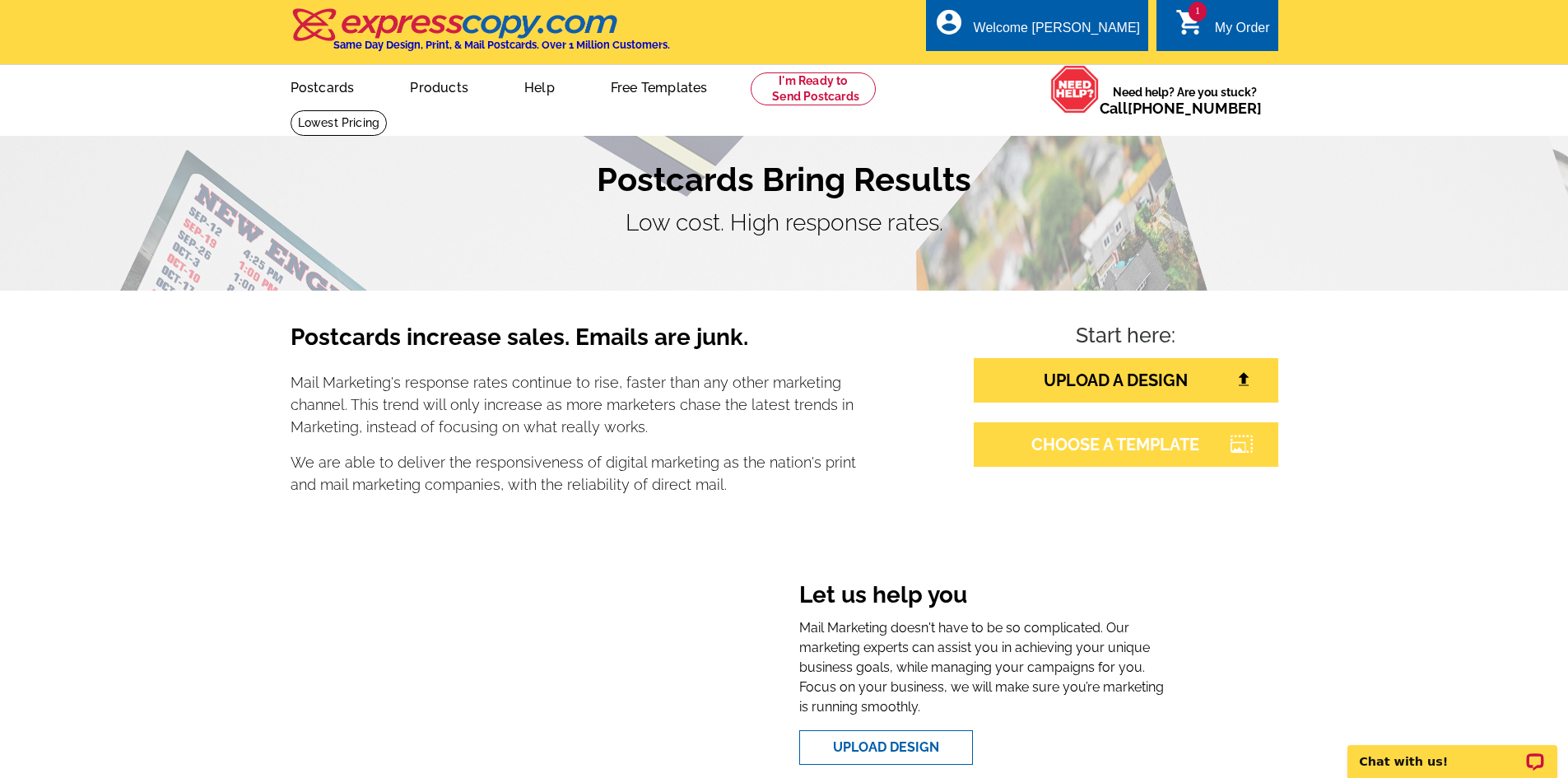
drag, startPoint x: 1113, startPoint y: 450, endPoint x: 1064, endPoint y: 474, distance: 54.6
click at [1113, 449] on link "CHOOSE A TEMPLATE" at bounding box center [1126, 443] width 304 height 44
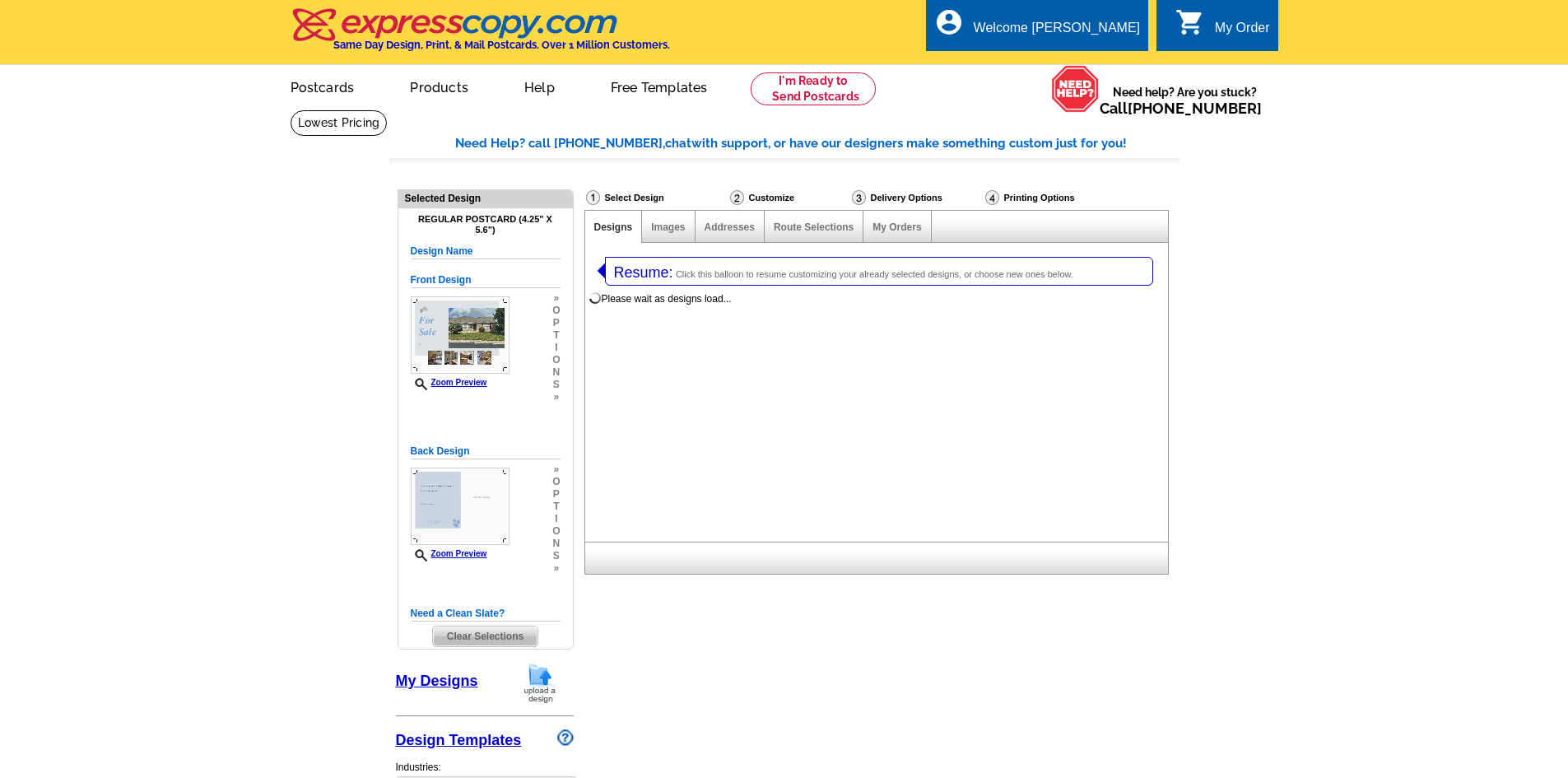
select select "1"
select select "785"
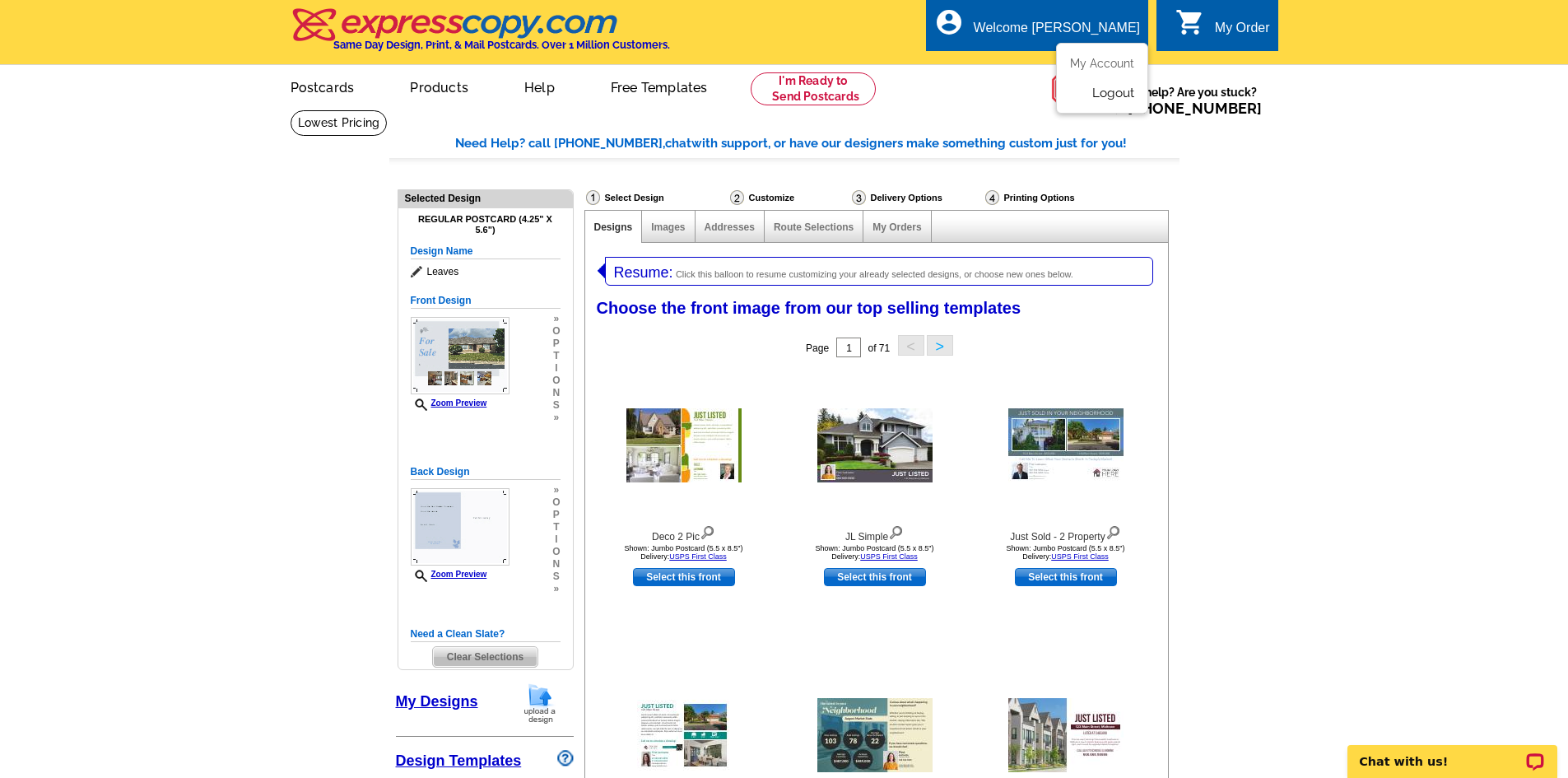
click at [1109, 96] on link "Logout" at bounding box center [1113, 92] width 42 height 15
